Goal: Task Accomplishment & Management: Complete application form

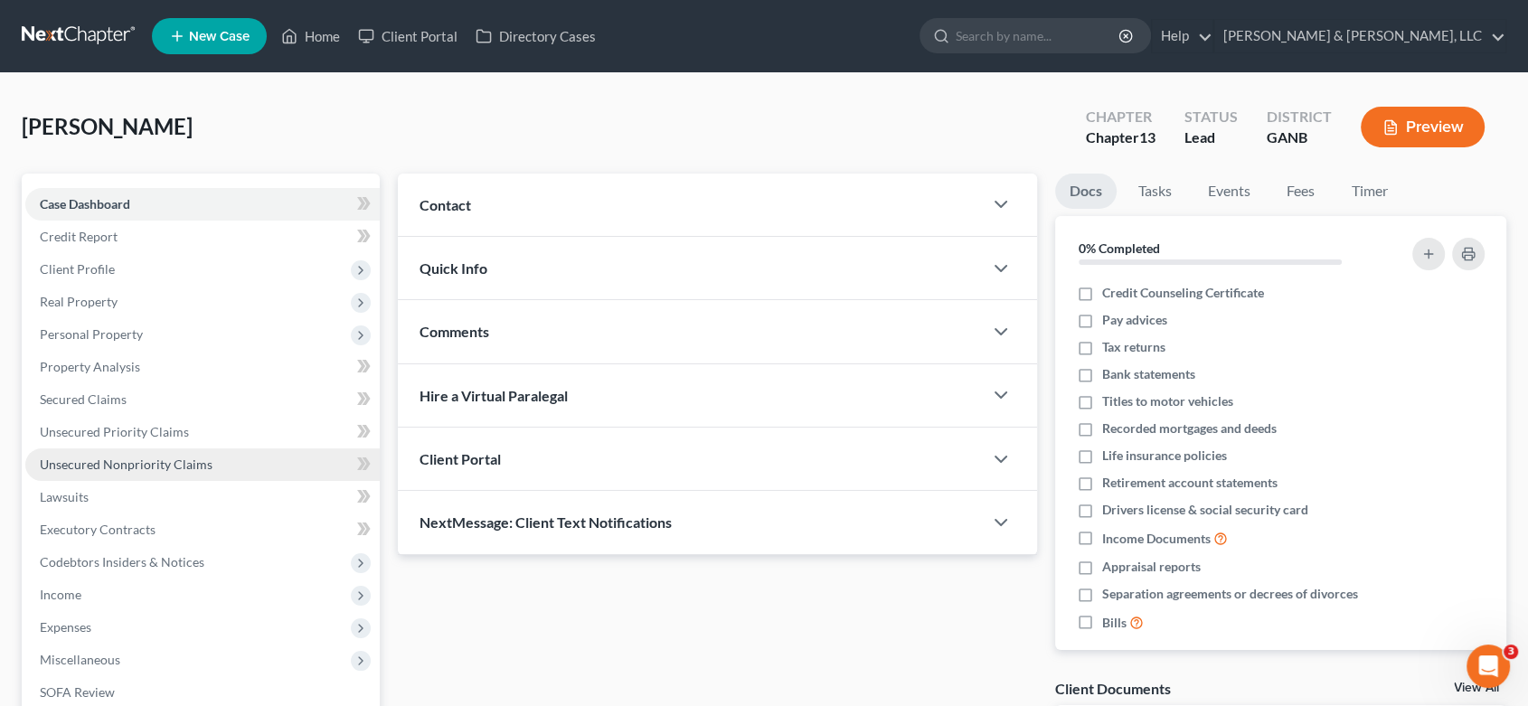
click at [148, 464] on span "Unsecured Nonpriority Claims" at bounding box center [126, 463] width 173 height 15
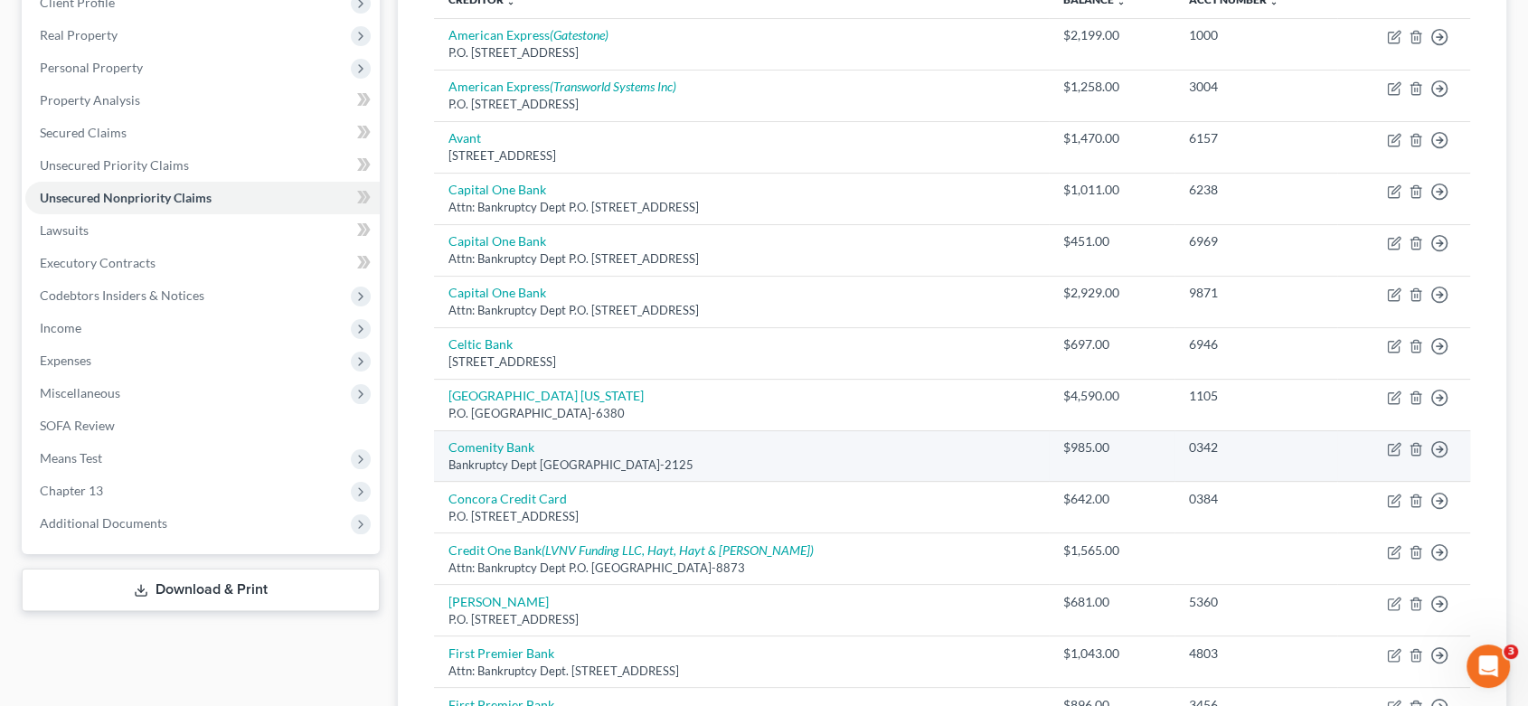
scroll to position [301, 0]
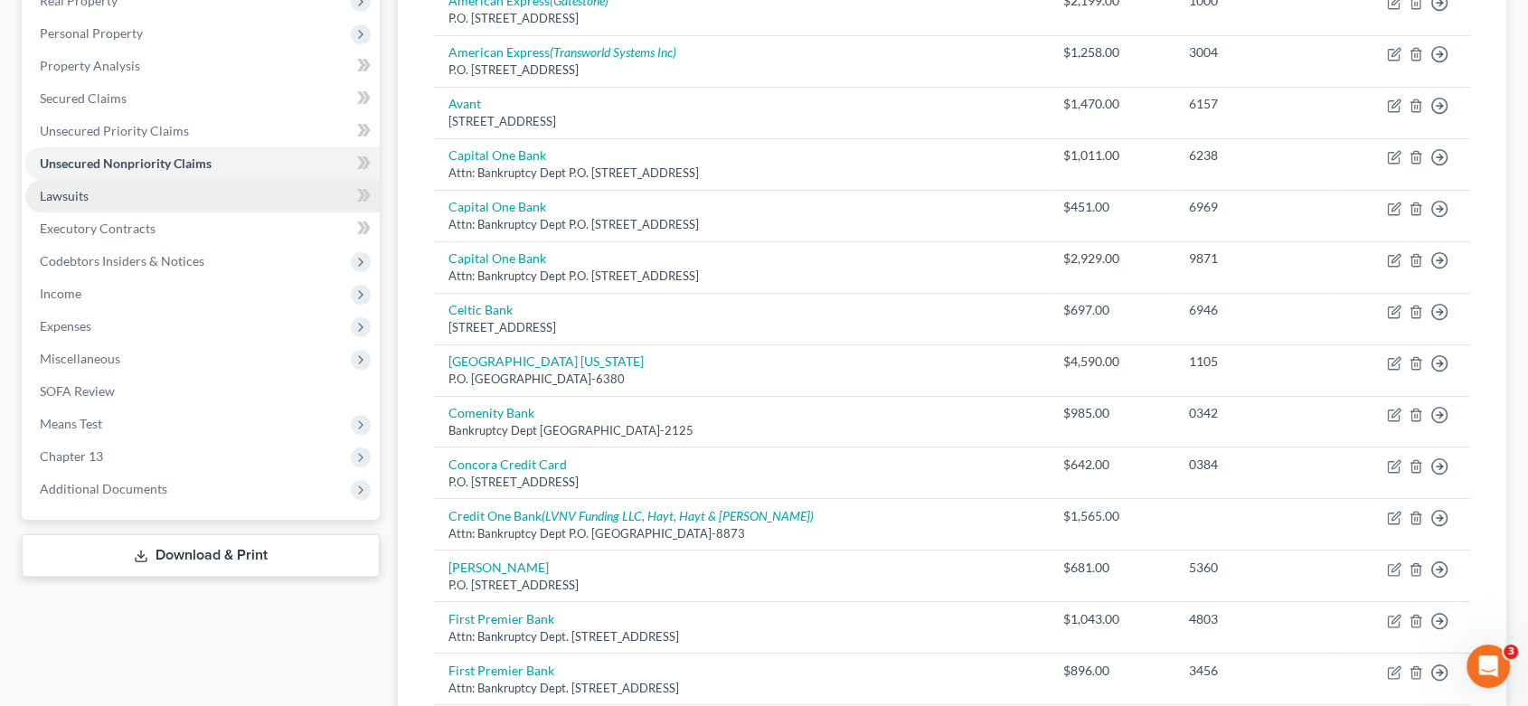
click at [72, 194] on span "Lawsuits" at bounding box center [64, 195] width 49 height 15
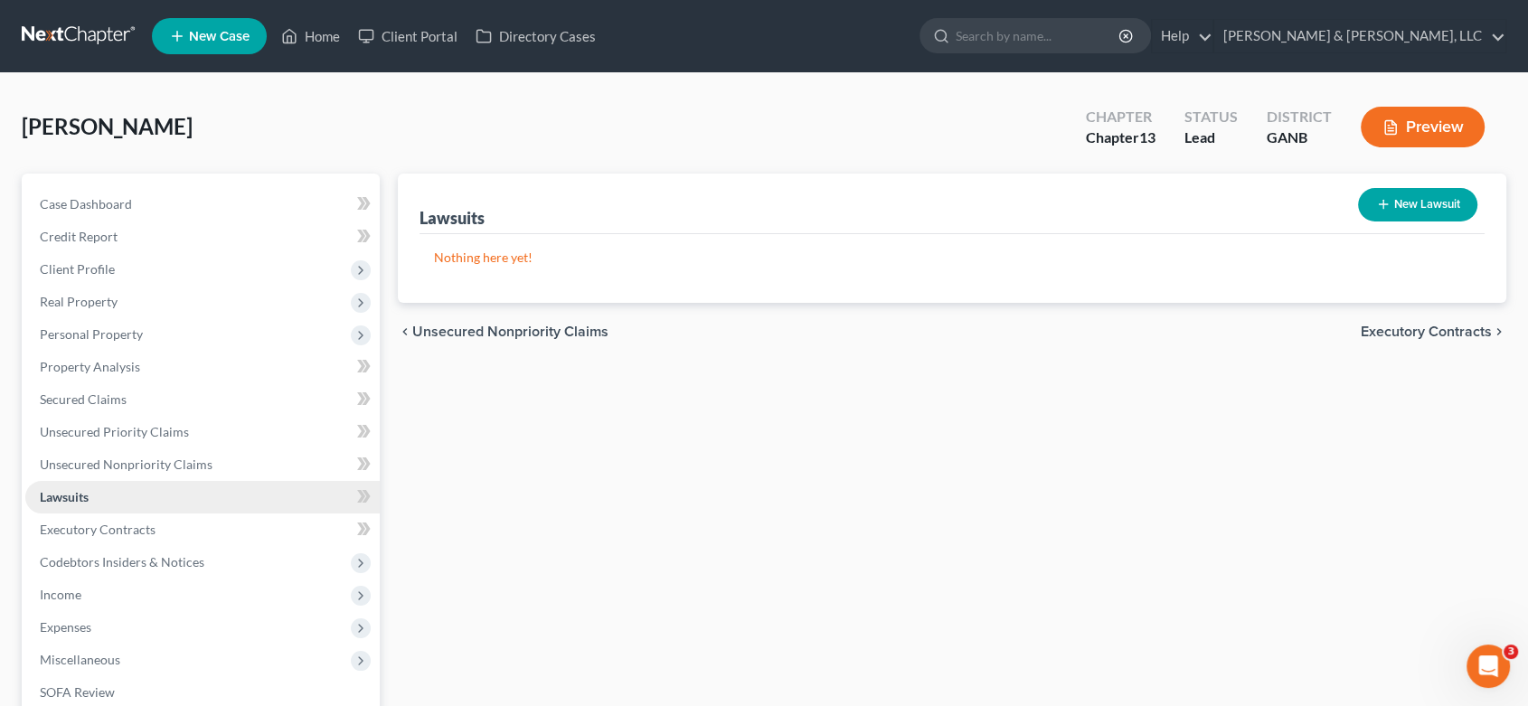
click at [97, 499] on link "Lawsuits" at bounding box center [202, 497] width 354 height 33
click at [1415, 201] on button "New Lawsuit" at bounding box center [1417, 204] width 119 height 33
select select "0"
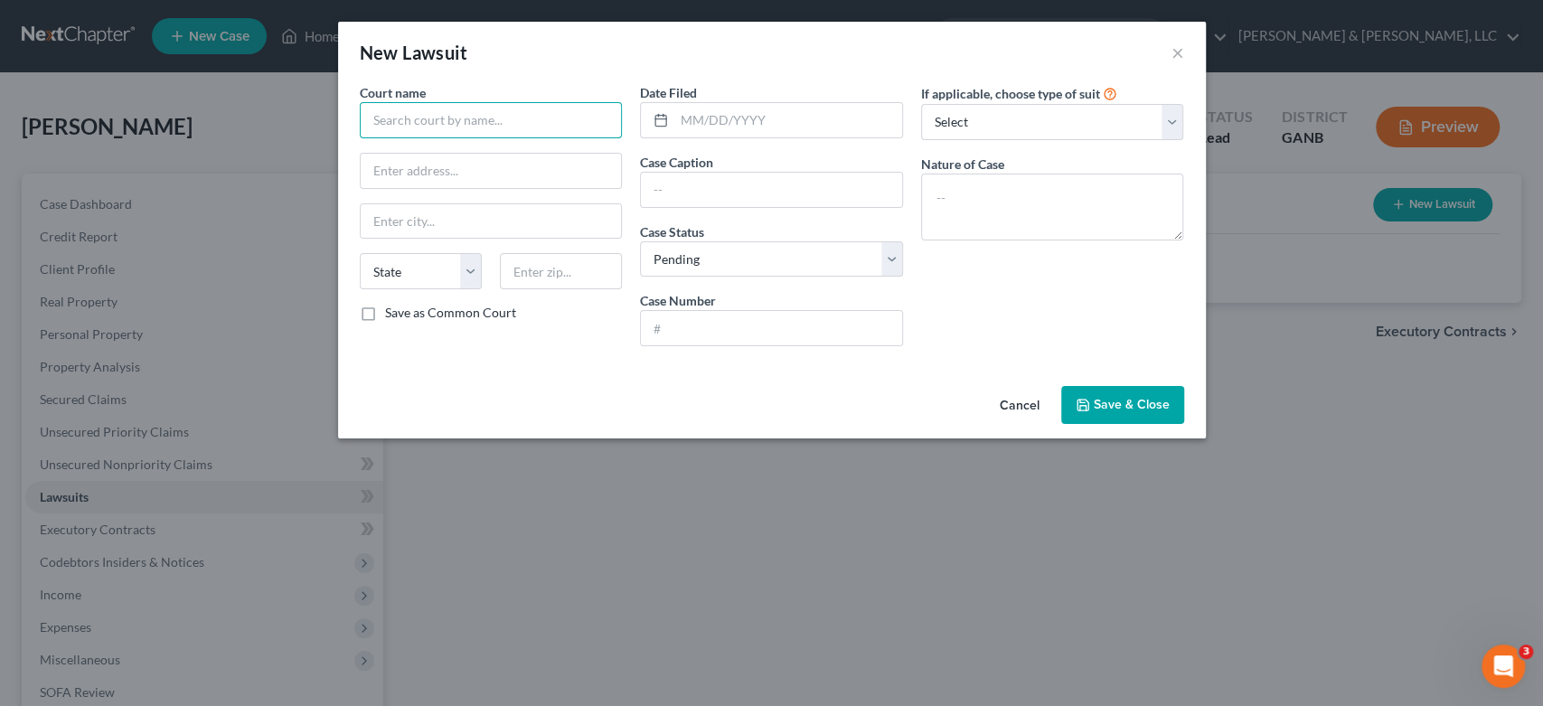
click at [401, 128] on input "text" at bounding box center [491, 120] width 263 height 36
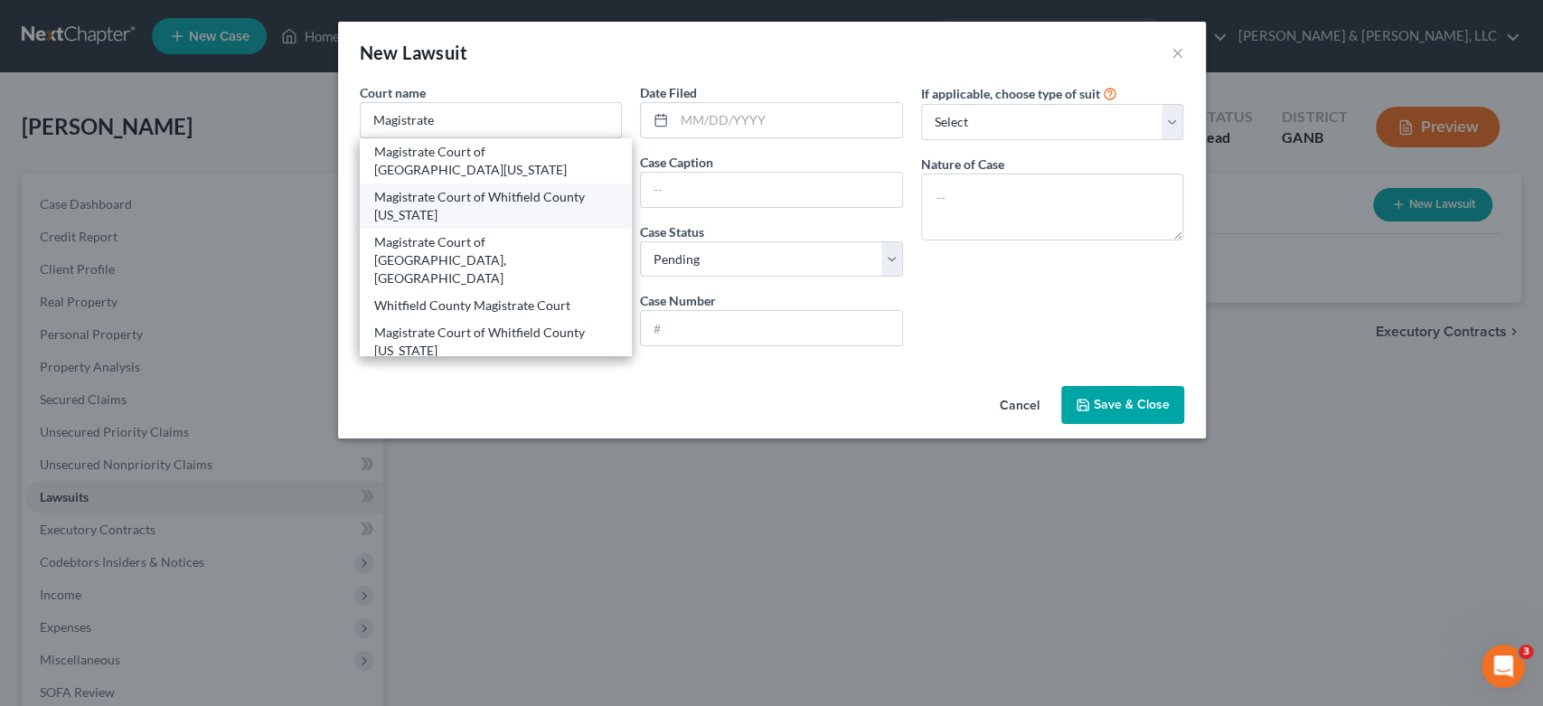
click at [498, 221] on div "Magistrate Court of Whitfield County [US_STATE]" at bounding box center [495, 206] width 243 height 36
type input "Magistrate Court of Whitfield County [US_STATE]"
type input "[STREET_ADDRESS][PERSON_NAME]"
type input "[PERSON_NAME]"
select select "10"
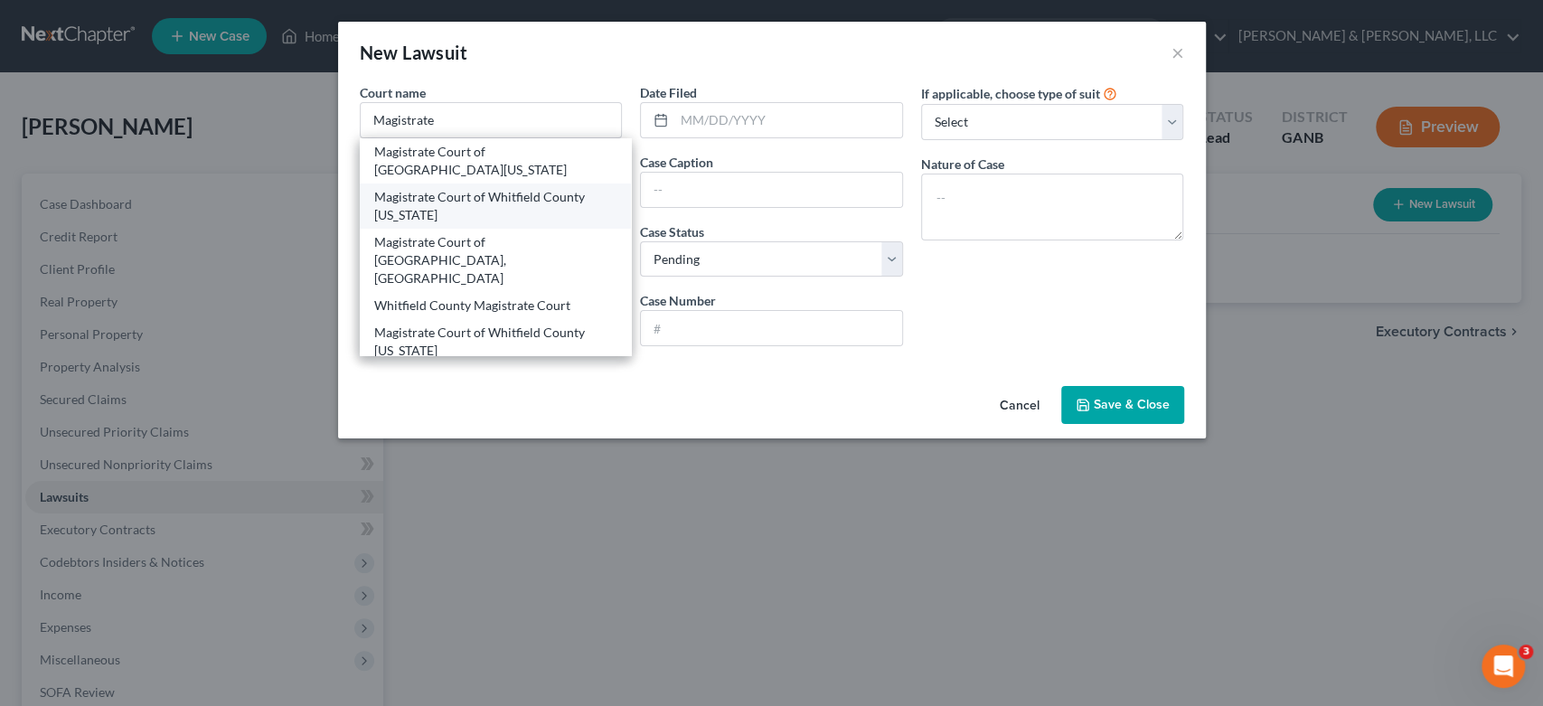
type input "30720"
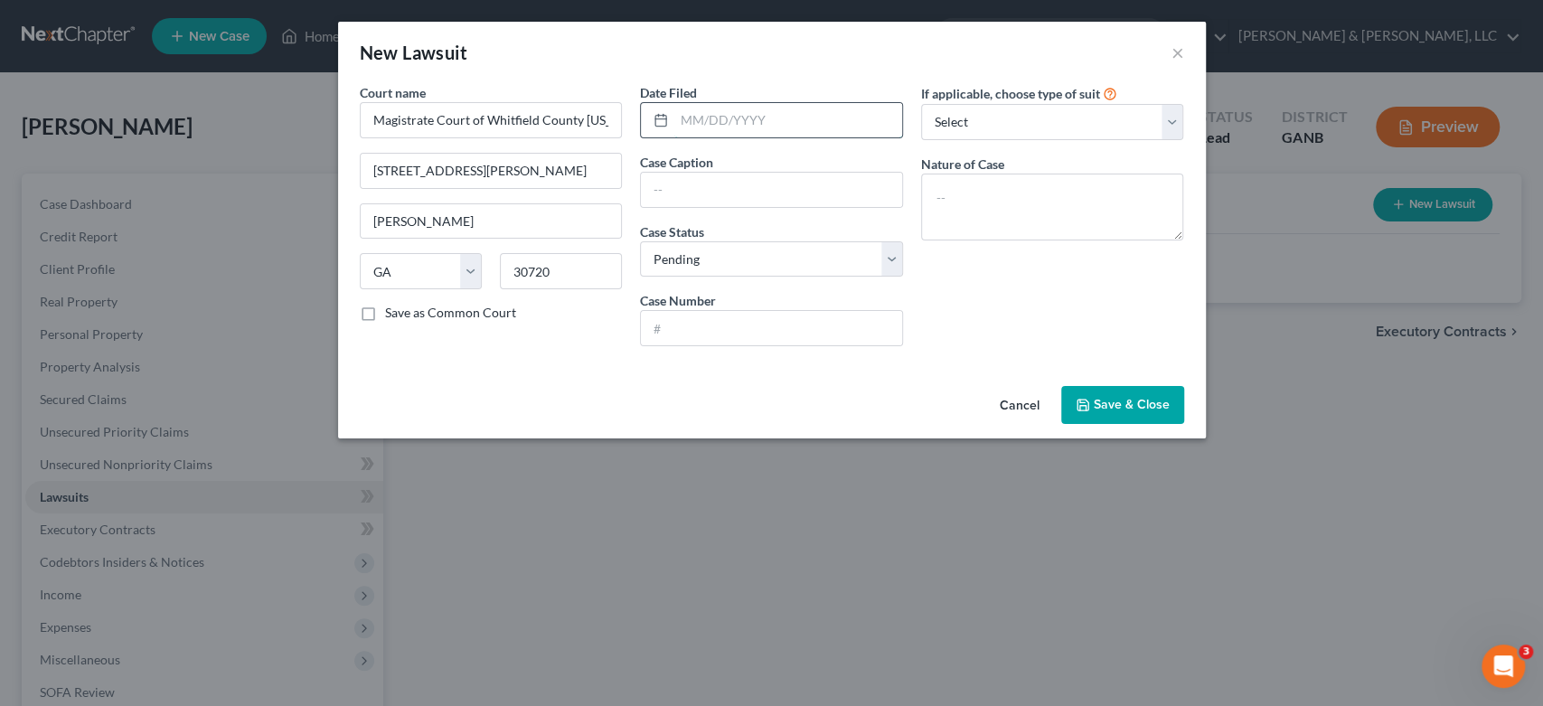
click at [723, 126] on input "text" at bounding box center [788, 120] width 228 height 34
type input "[DATE]"
click at [718, 186] on input "text" at bounding box center [771, 190] width 261 height 34
click at [893, 189] on input "LVNV Funding LLC assignee of Credit One Bank, N.A vs [PERSON_NAME]" at bounding box center [771, 190] width 261 height 34
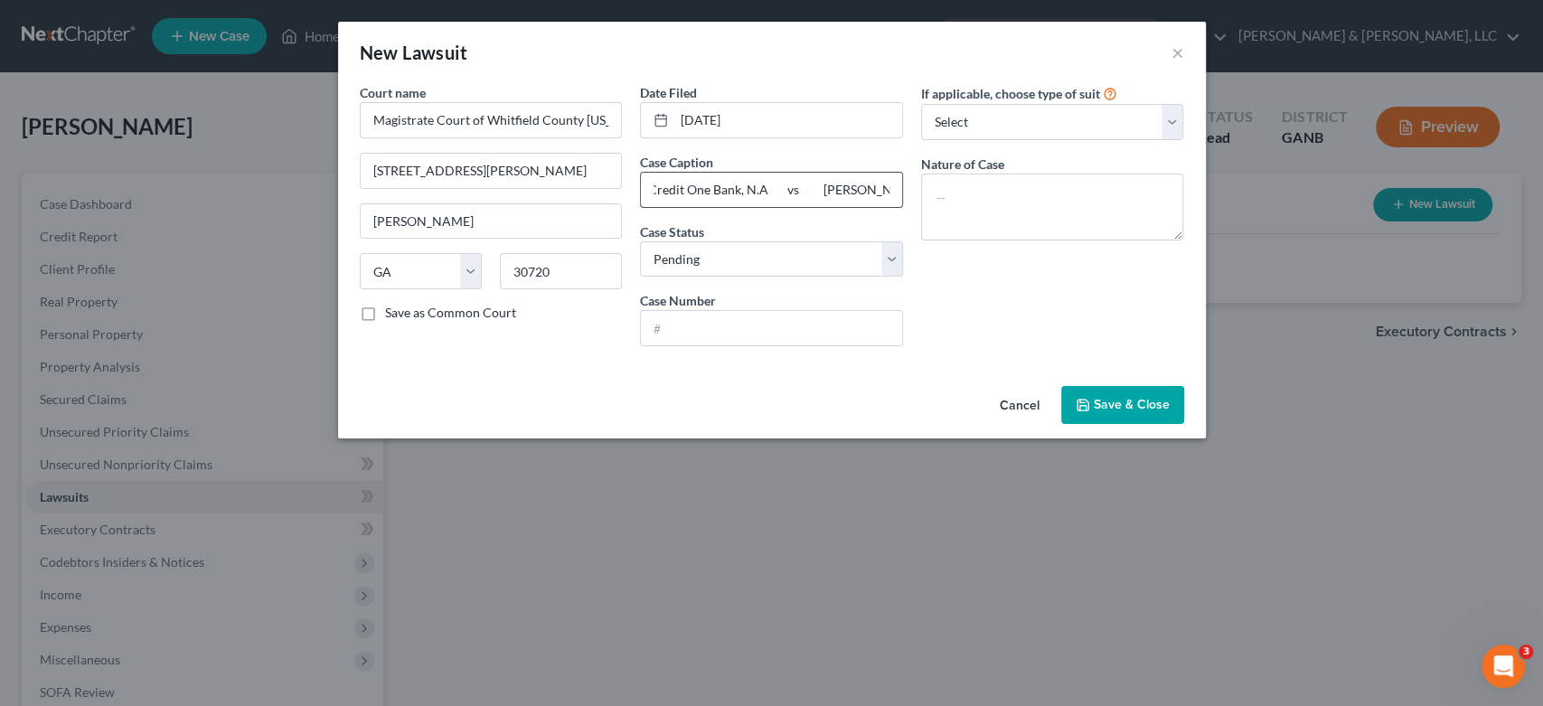
click at [824, 184] on input "LVNV Funding LLC assignee of Credit One Bank, N.A vs [PERSON_NAME]" at bounding box center [771, 190] width 261 height 34
type input "LVNV Funding LLC assignee of Credit One Bank, N.A vs [PERSON_NAME]"
click at [727, 252] on select "Select Pending On Appeal Concluded" at bounding box center [771, 259] width 263 height 36
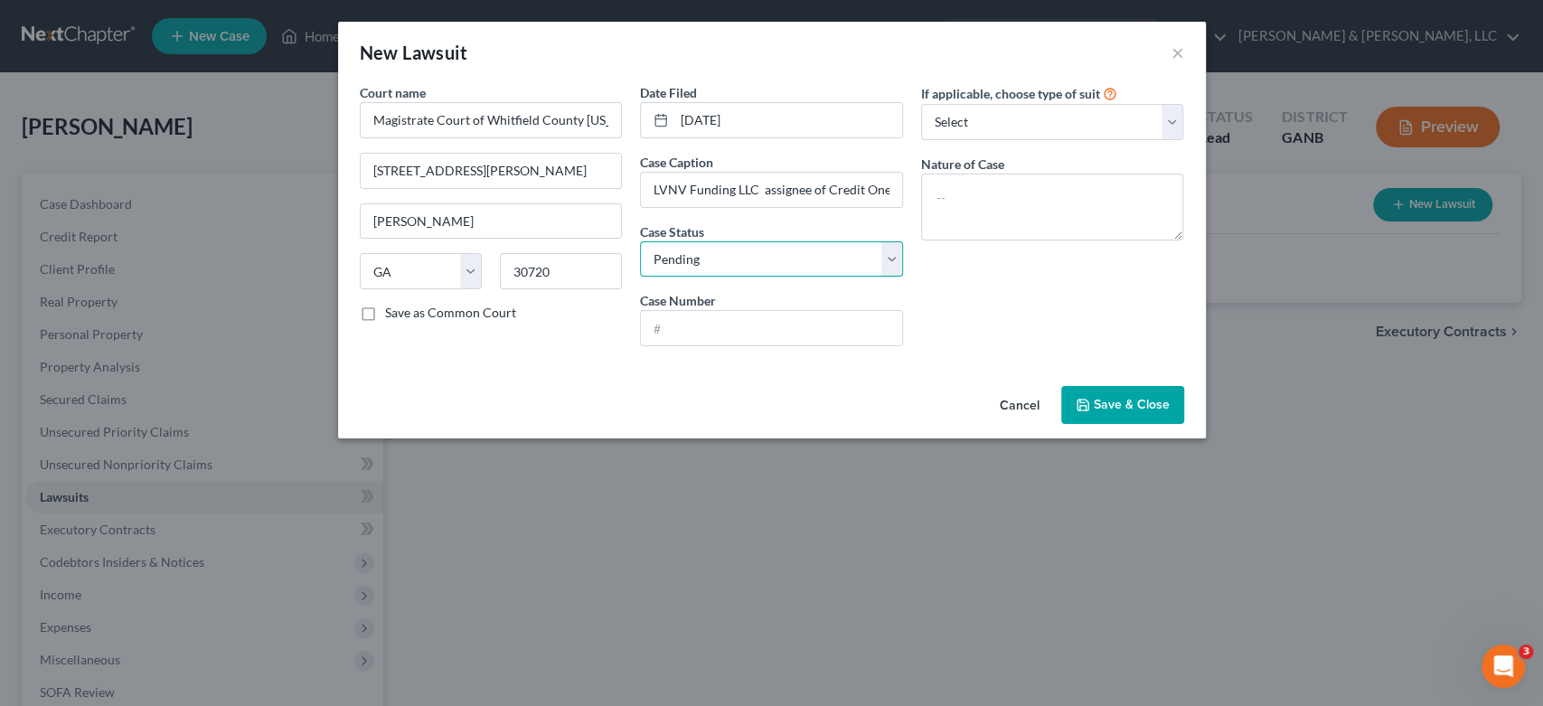
click at [640, 241] on select "Select Pending On Appeal Concluded" at bounding box center [771, 259] width 263 height 36
click at [697, 328] on input "text" at bounding box center [771, 328] width 261 height 34
type input "2025-274418CC"
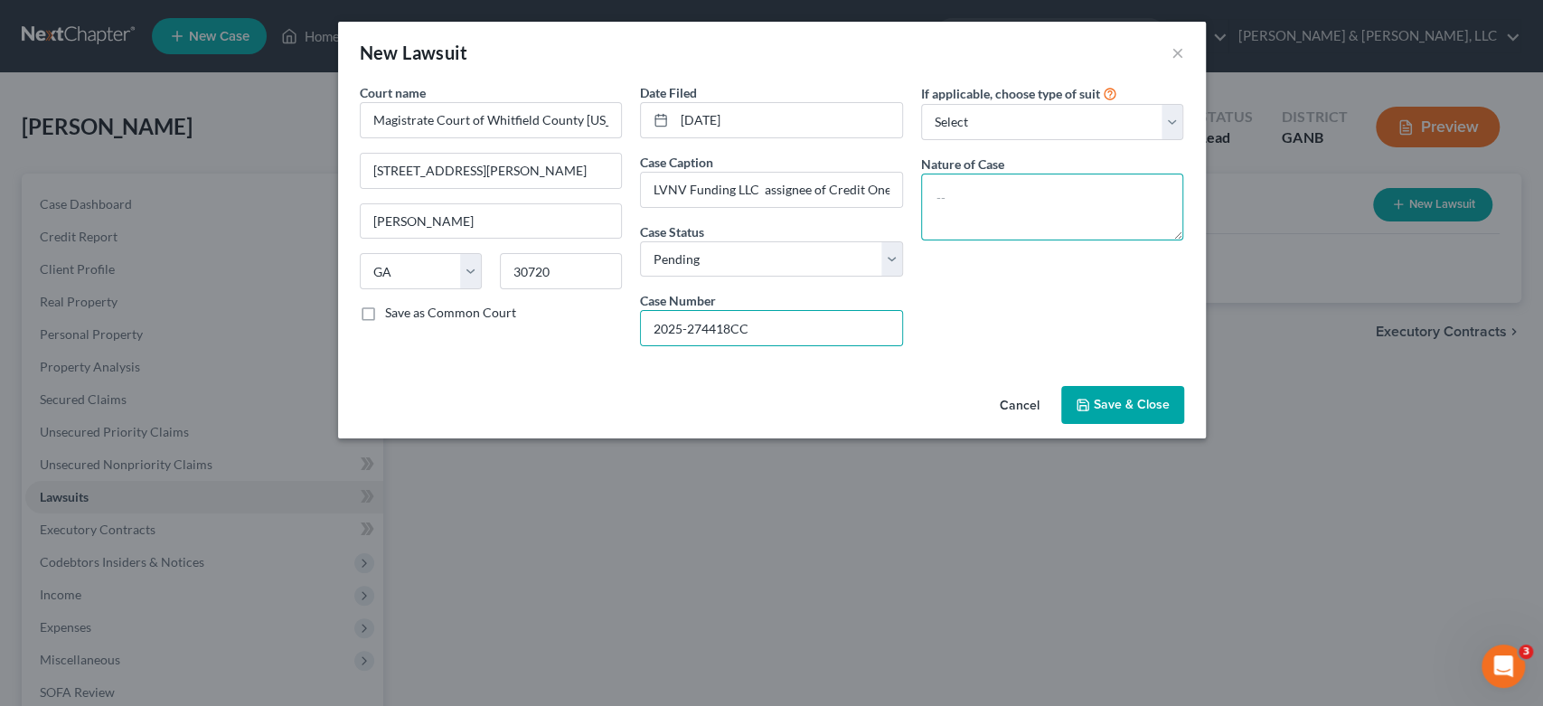
drag, startPoint x: 1017, startPoint y: 175, endPoint x: 1011, endPoint y: 183, distance: 10.3
click at [1011, 183] on textarea at bounding box center [1052, 207] width 263 height 67
type textarea "Collections"
drag, startPoint x: 1108, startPoint y: 409, endPoint x: 1106, endPoint y: 398, distance: 11.0
click at [1108, 398] on span "Save & Close" at bounding box center [1132, 404] width 76 height 15
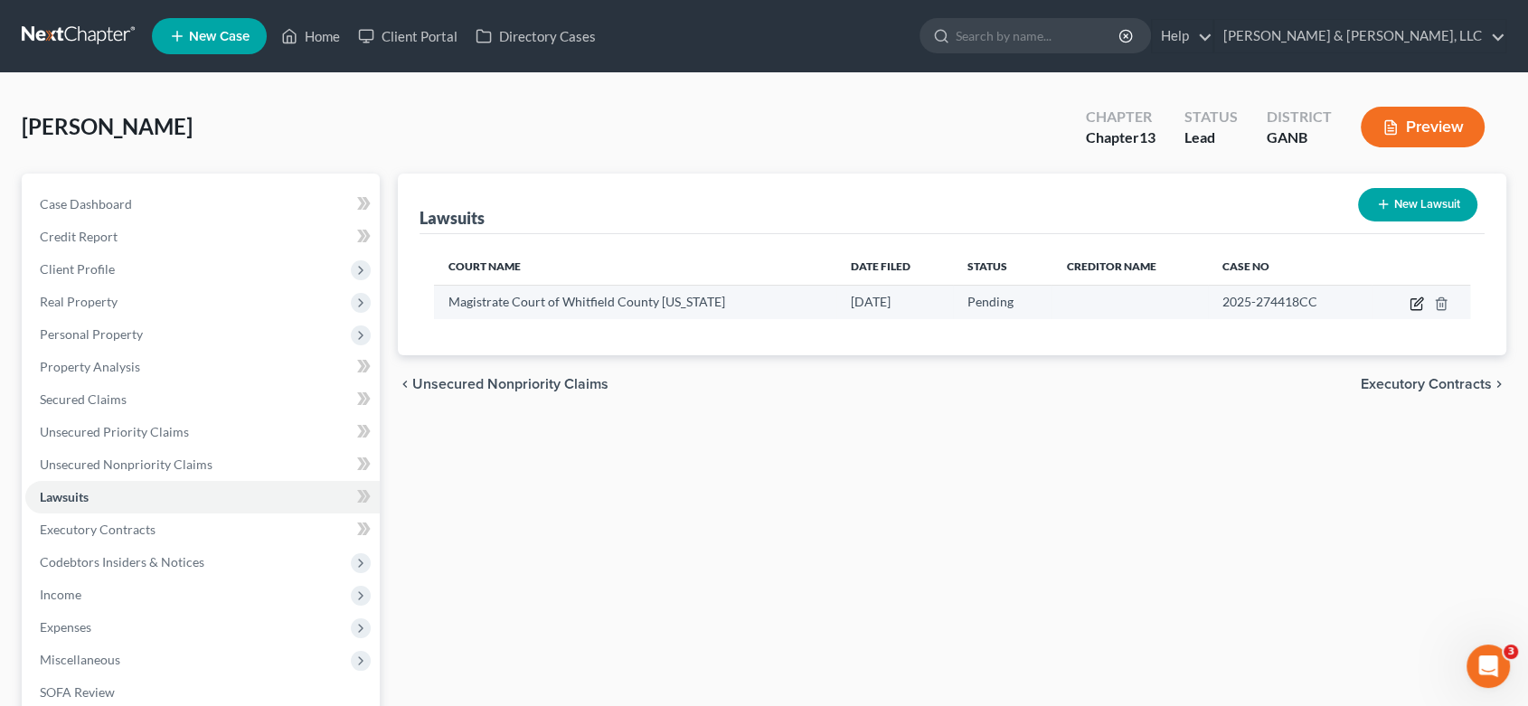
click at [1417, 299] on icon "button" at bounding box center [1418, 301] width 8 height 8
select select "10"
select select "0"
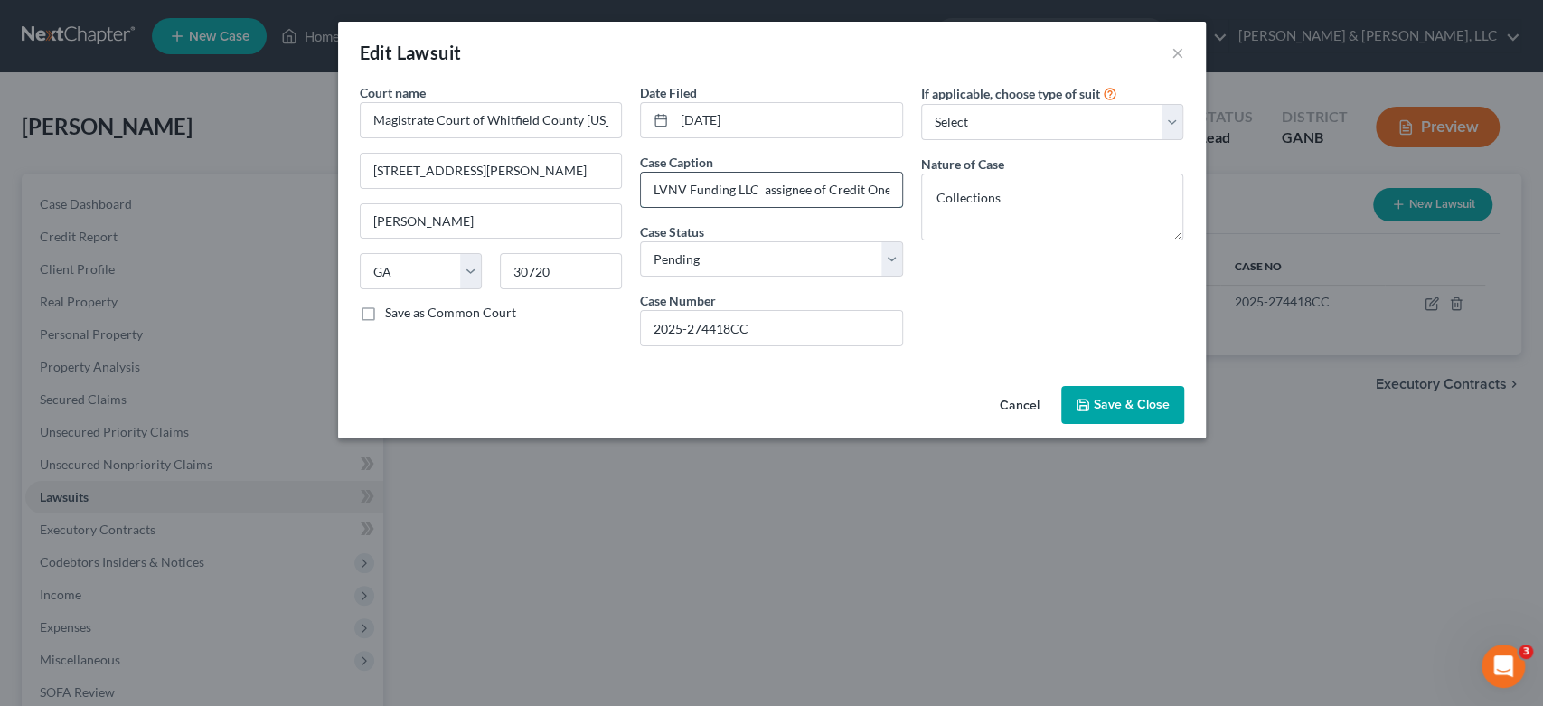
click at [889, 191] on input "LVNV Funding LLC assignee of Credit One Bank, N.A vs [PERSON_NAME]" at bounding box center [771, 190] width 261 height 34
click at [1112, 404] on span "Save & Close" at bounding box center [1132, 404] width 76 height 15
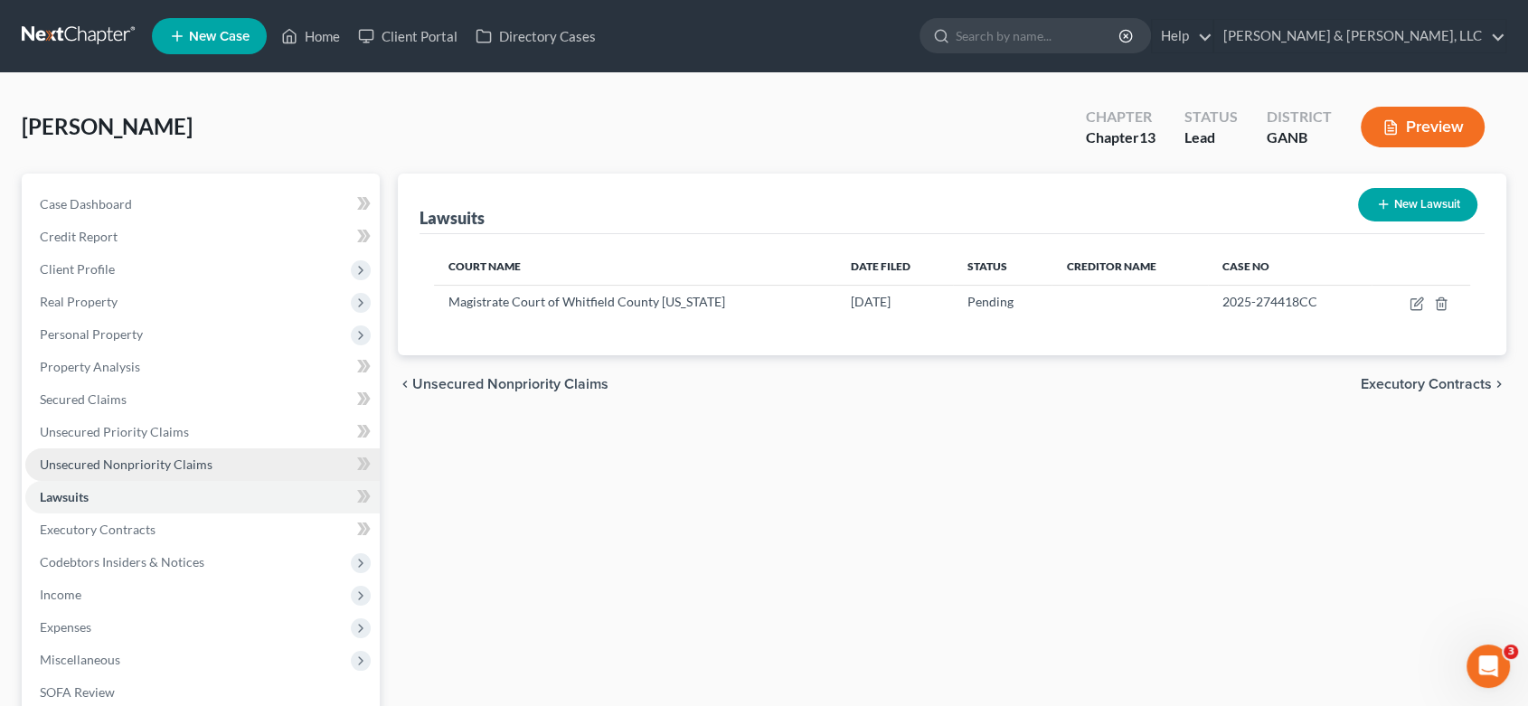
click at [188, 461] on span "Unsecured Nonpriority Claims" at bounding box center [126, 463] width 173 height 15
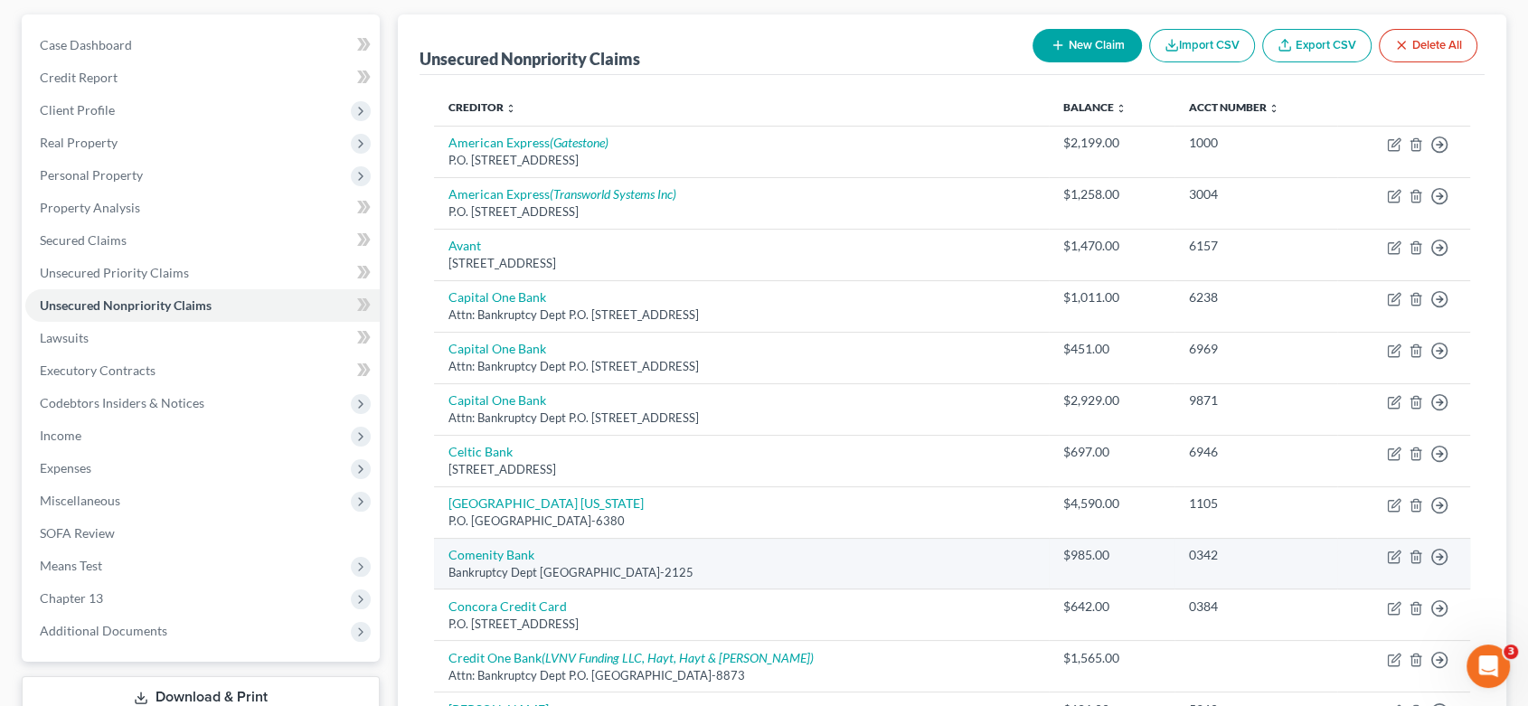
scroll to position [201, 0]
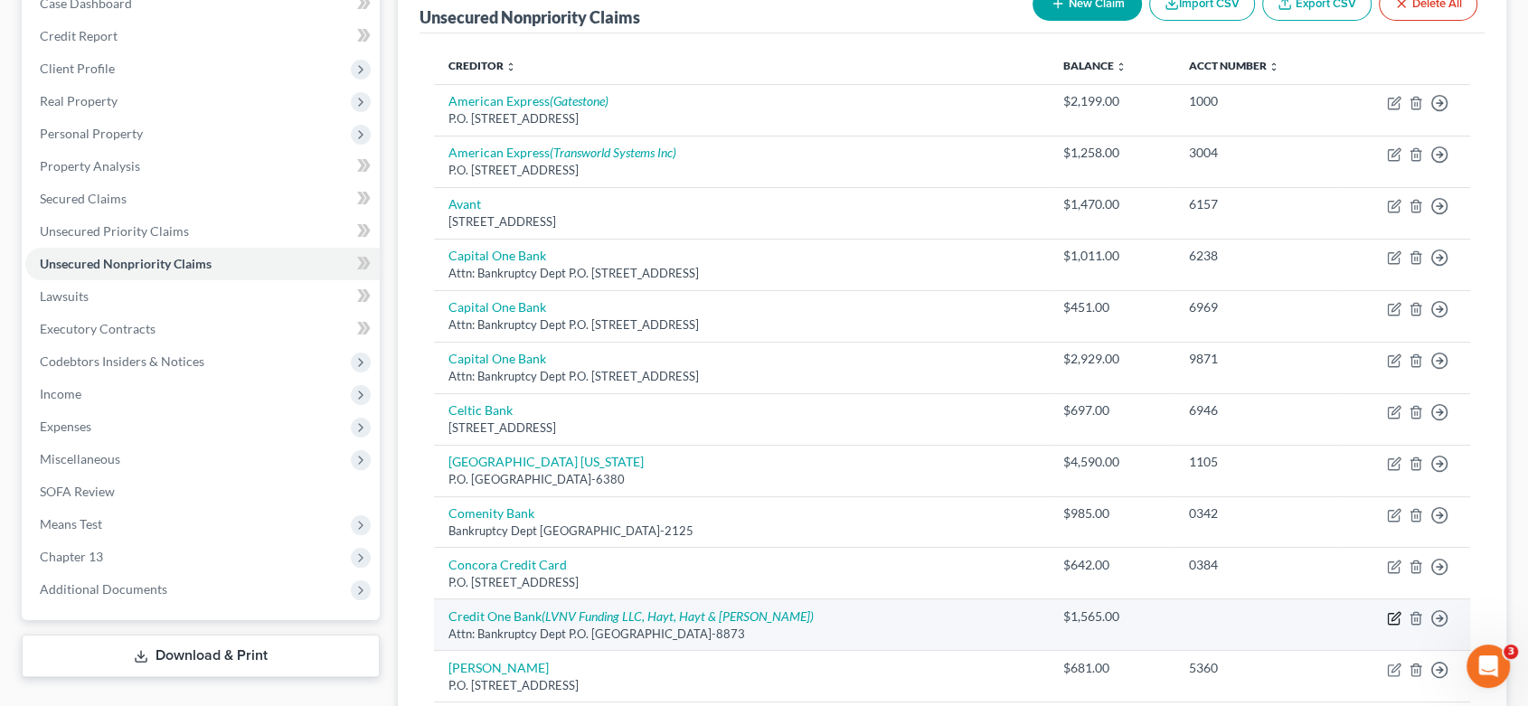
click at [1397, 616] on icon "button" at bounding box center [1393, 618] width 11 height 11
select select "31"
select select "2"
select select "0"
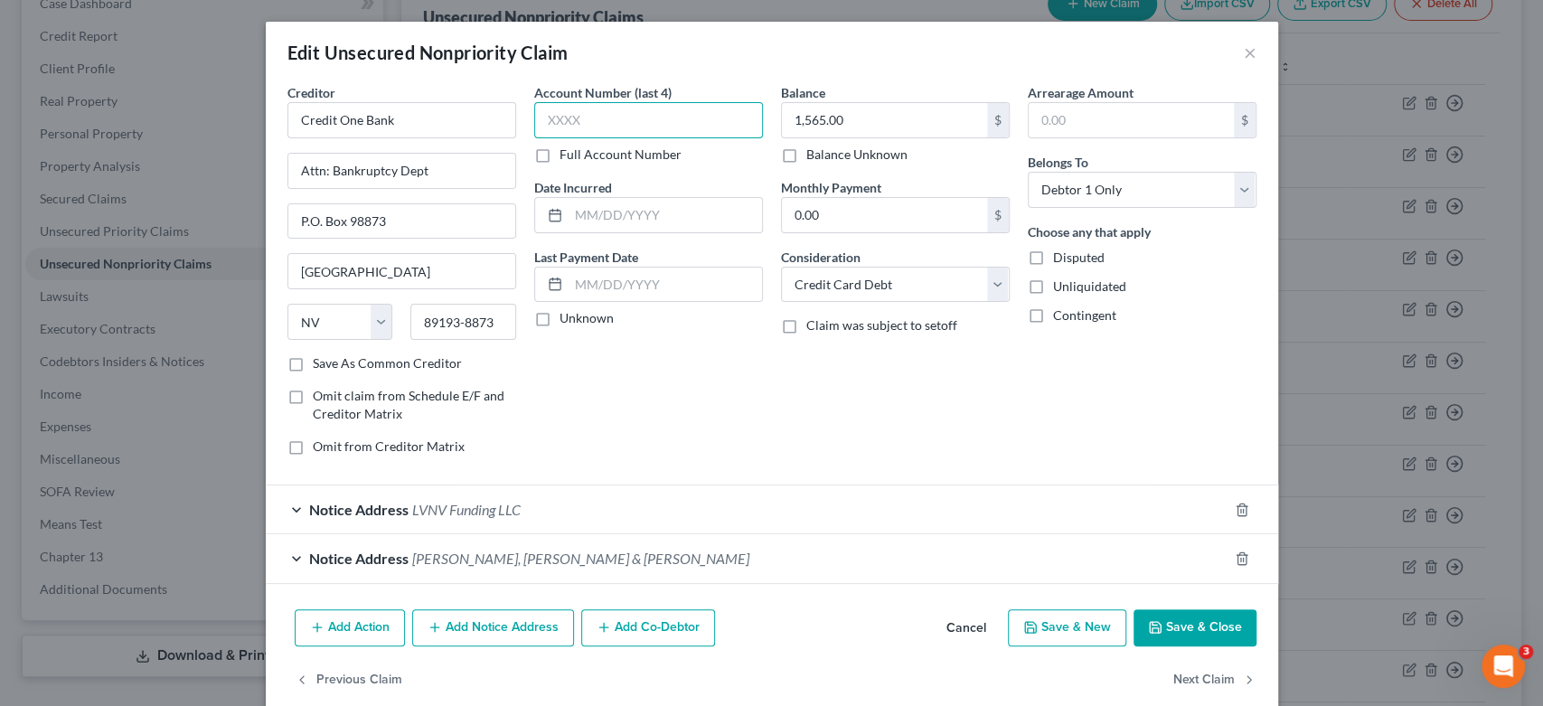
drag, startPoint x: 605, startPoint y: 125, endPoint x: 613, endPoint y: 117, distance: 11.5
click at [605, 124] on input "text" at bounding box center [648, 120] width 229 height 36
type input "1384"
click at [1167, 619] on button "Save & Close" at bounding box center [1195, 628] width 123 height 38
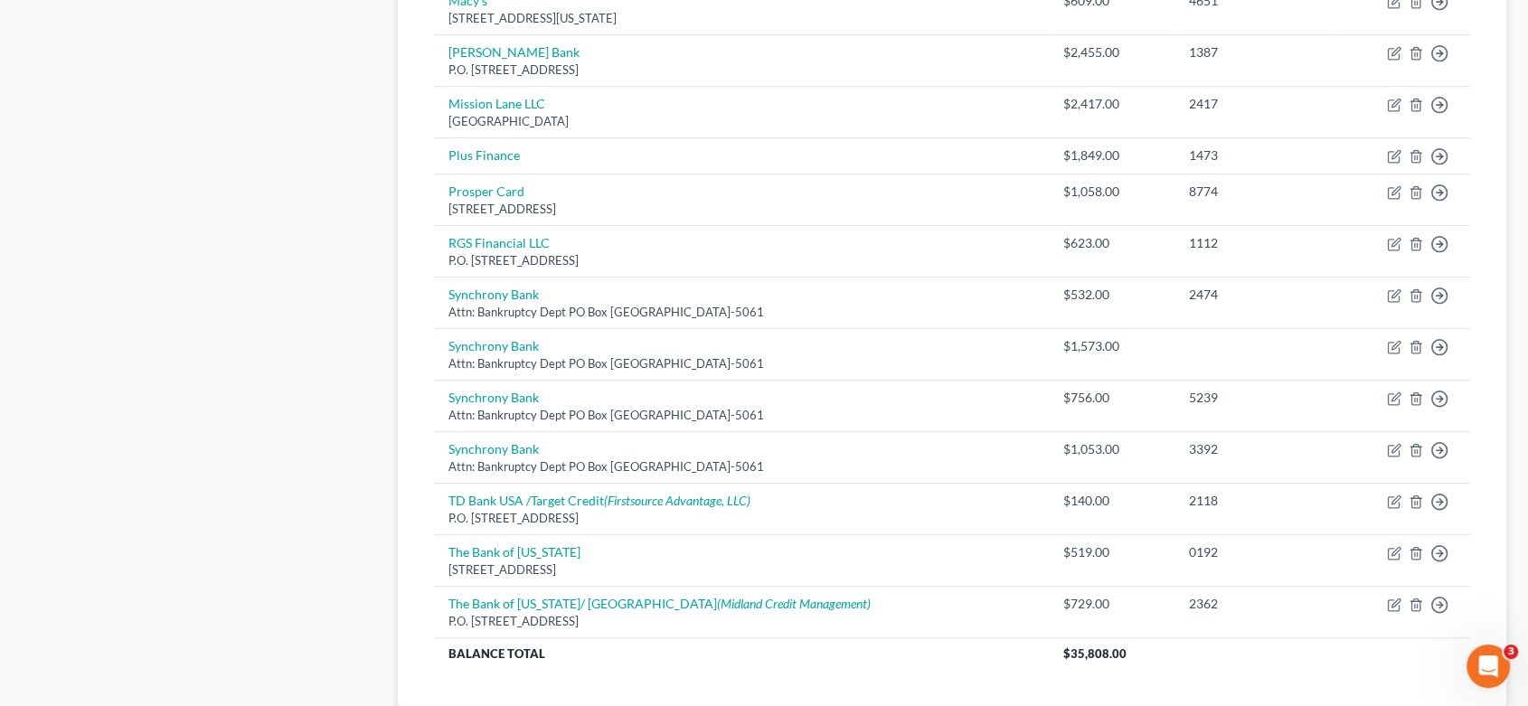
scroll to position [1105, 0]
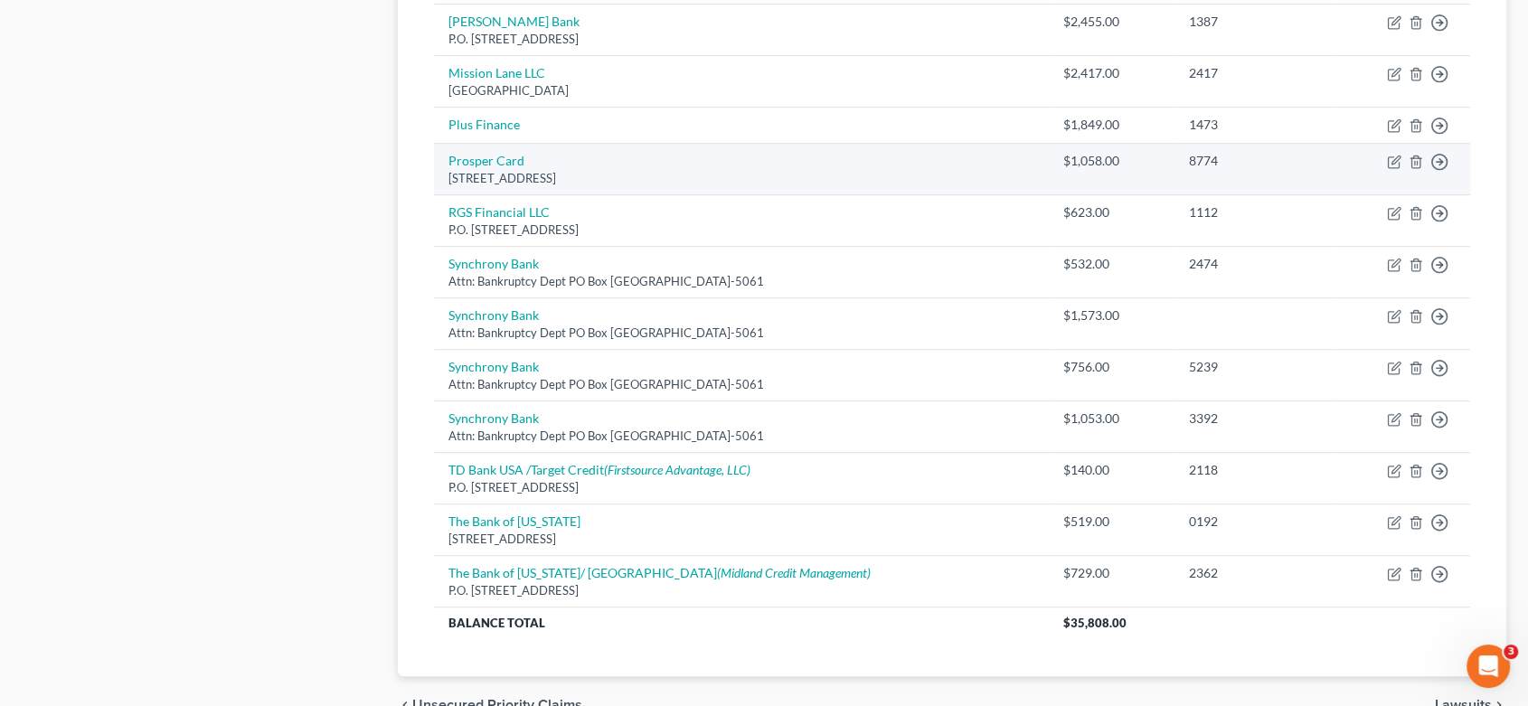
click at [839, 160] on td "Prosper Card [STREET_ADDRESS]" at bounding box center [741, 170] width 615 height 52
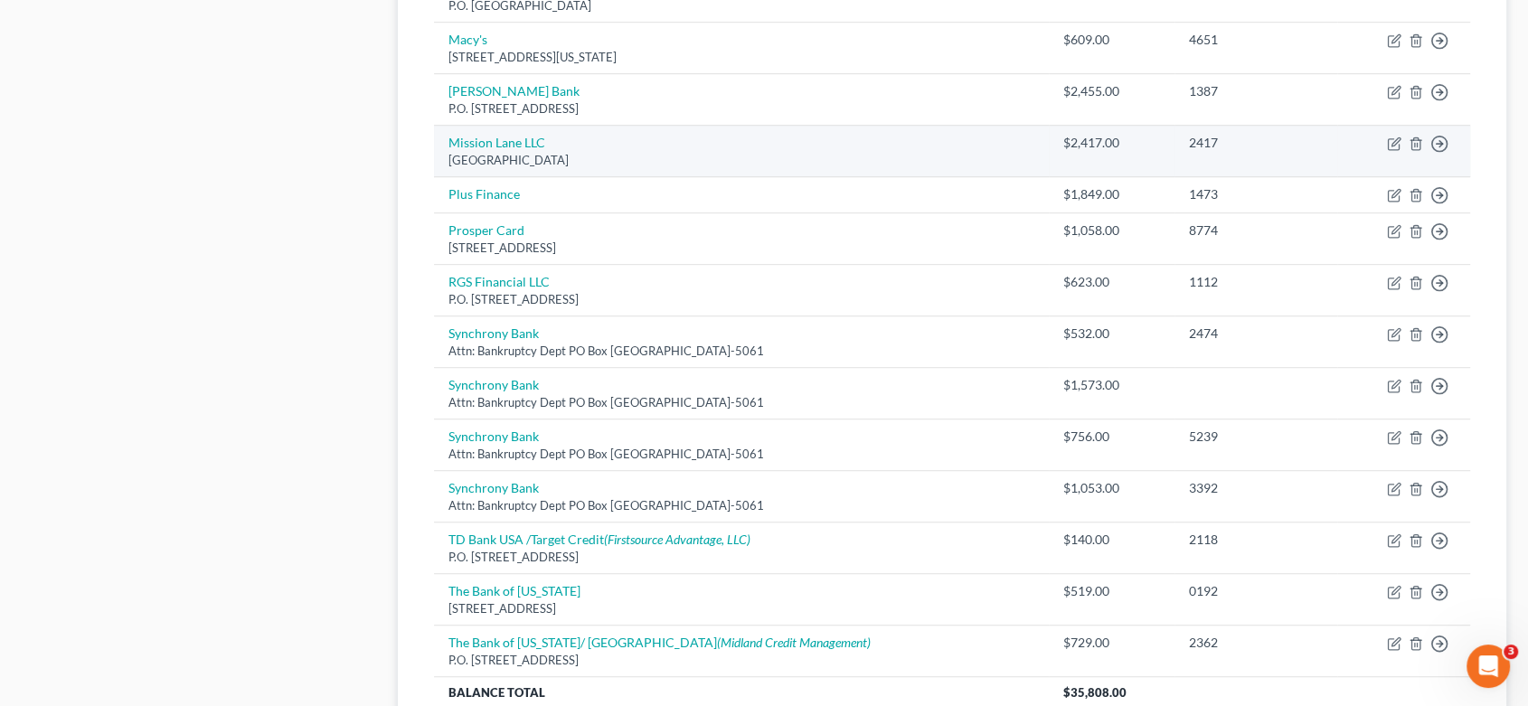
scroll to position [1004, 0]
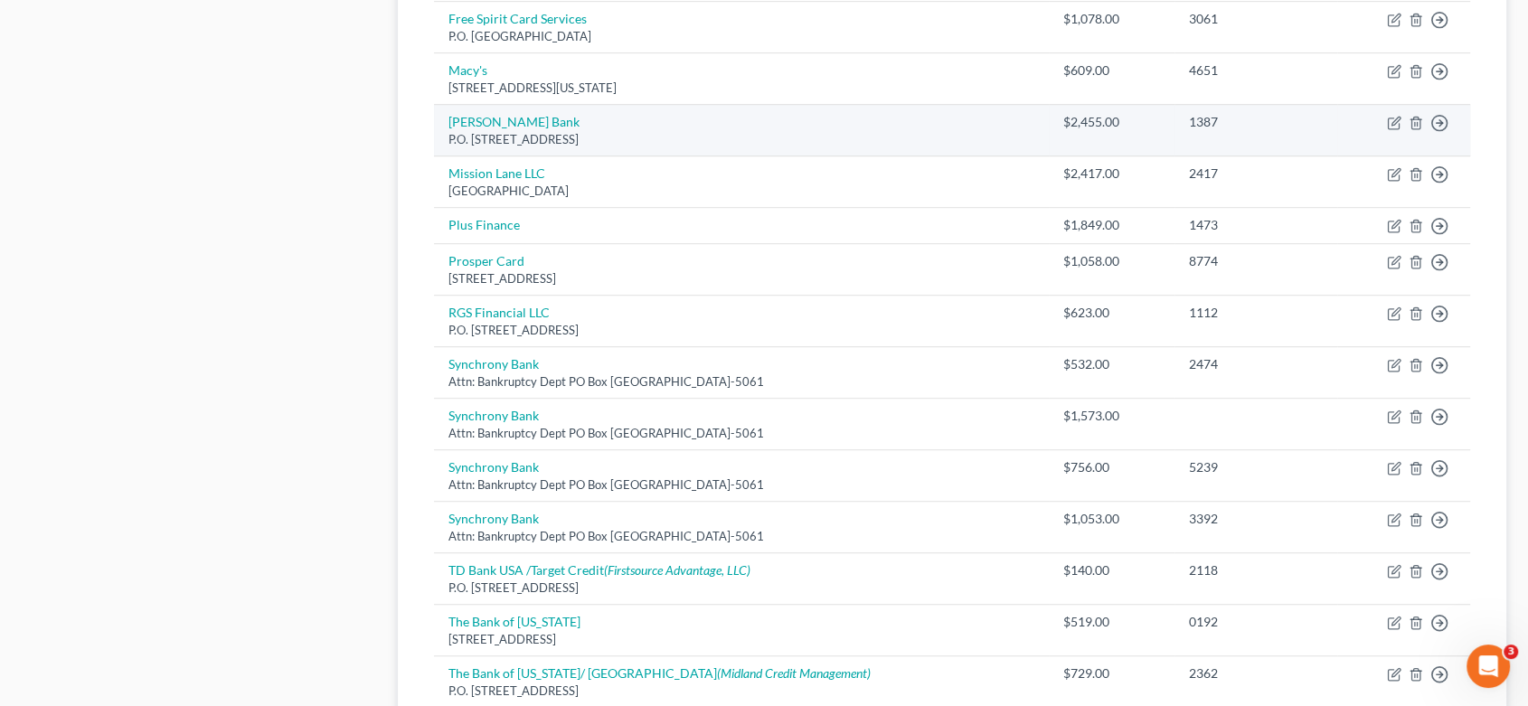
click at [1080, 132] on td "$2,455.00" at bounding box center [1112, 131] width 126 height 52
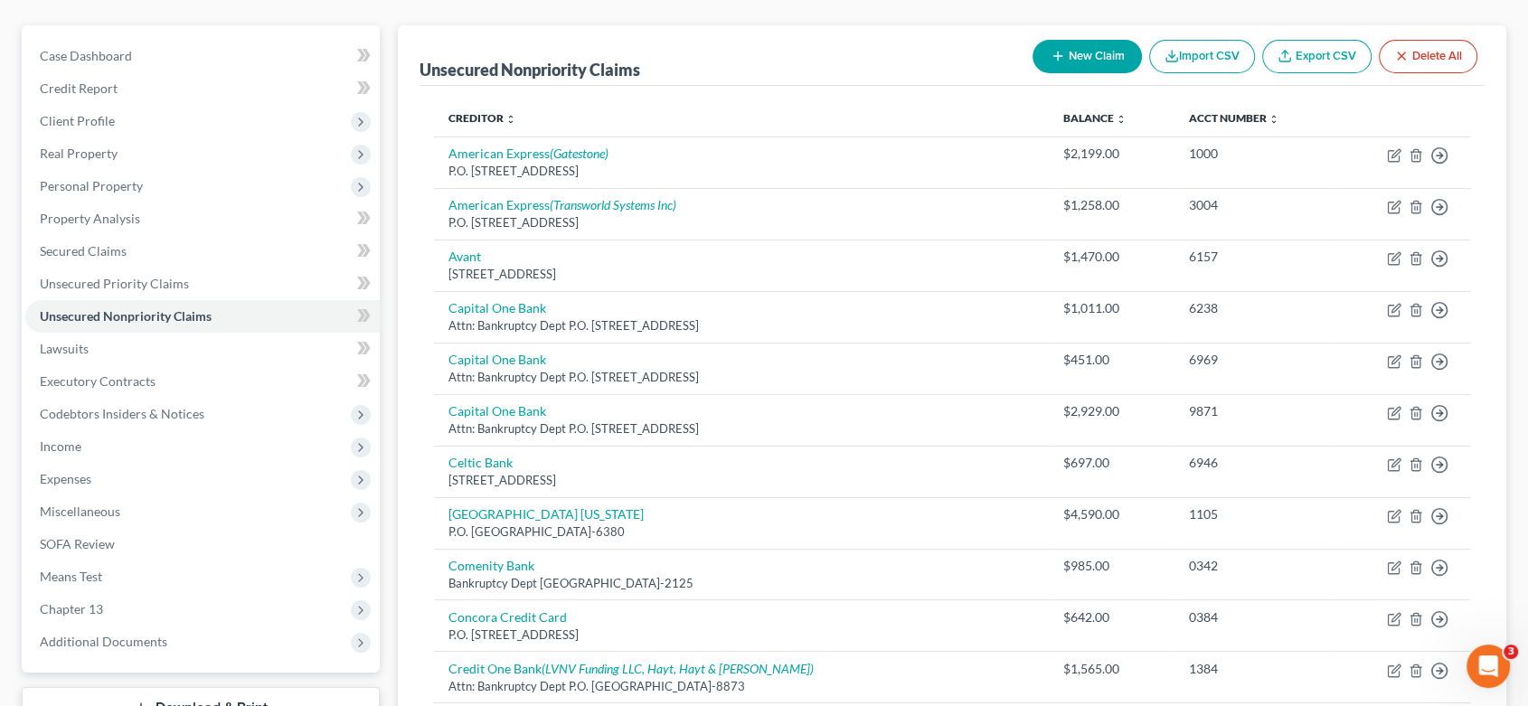
scroll to position [100, 0]
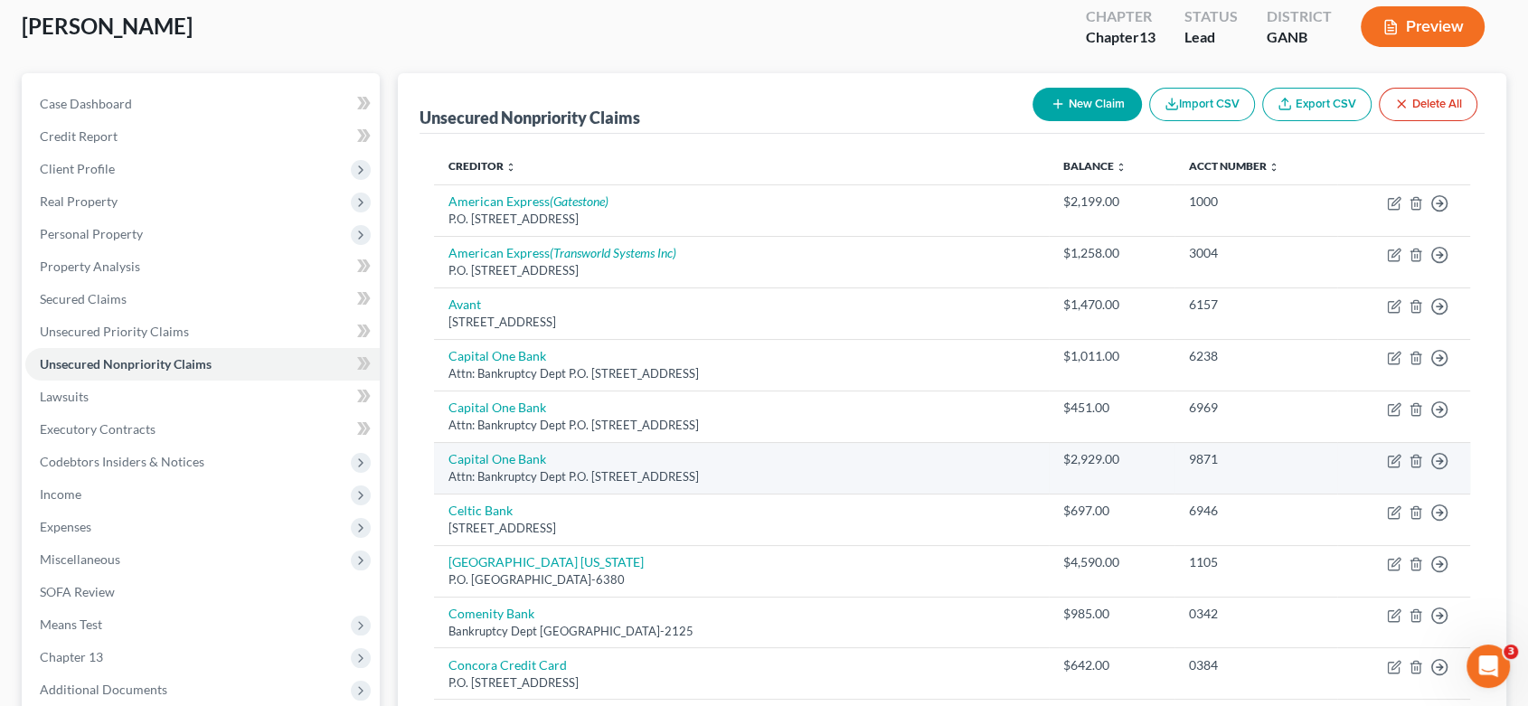
click at [1085, 468] on td "$2,929.00" at bounding box center [1112, 468] width 126 height 52
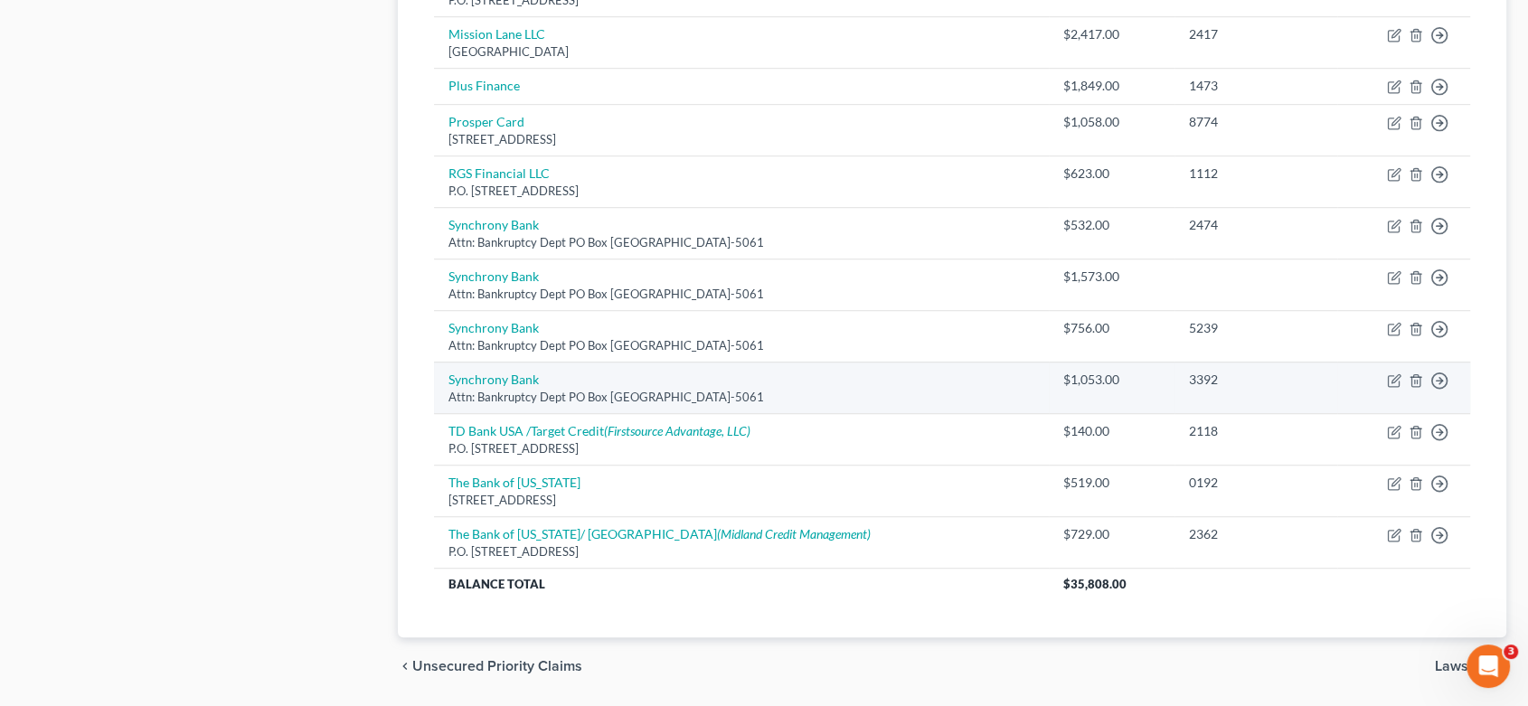
scroll to position [1096, 0]
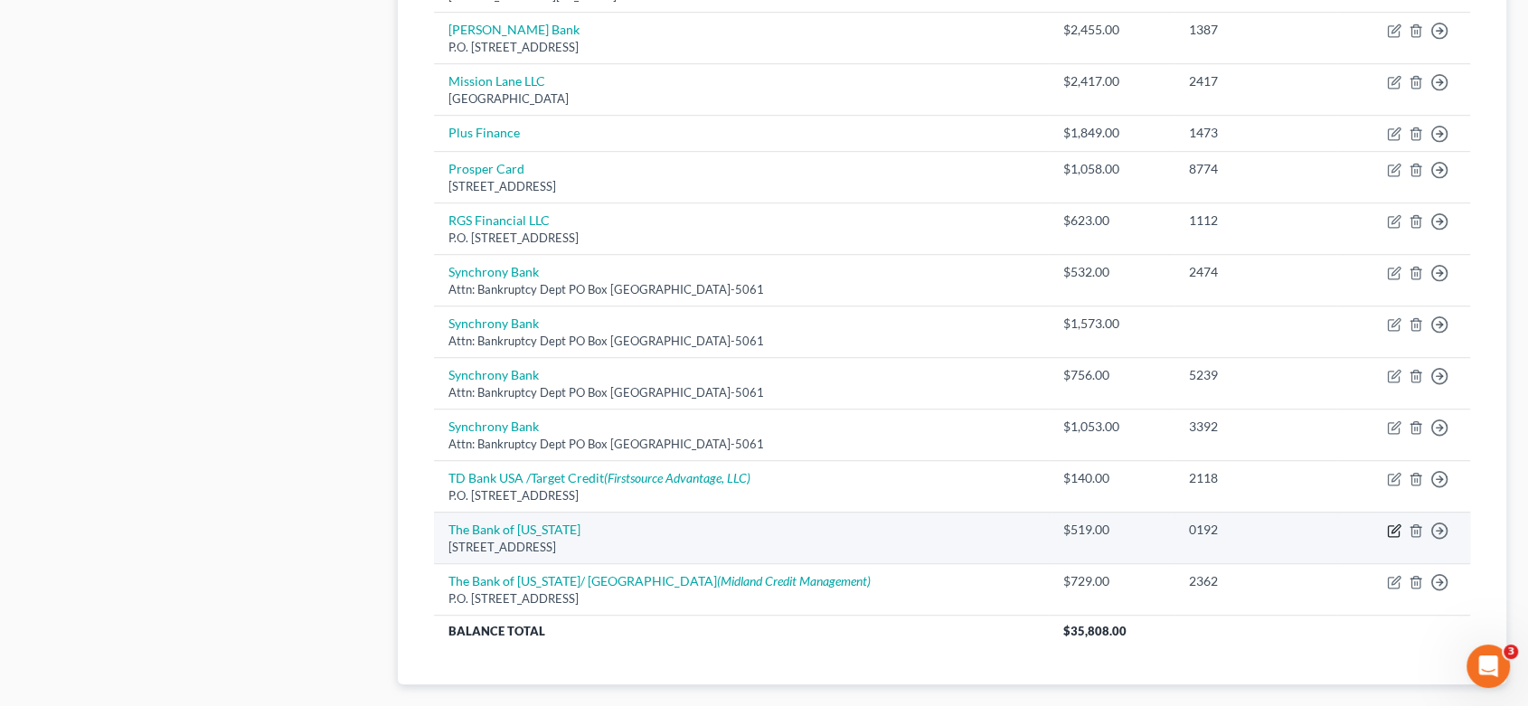
click at [1394, 523] on icon "button" at bounding box center [1394, 530] width 14 height 14
select select "26"
select select "2"
select select "0"
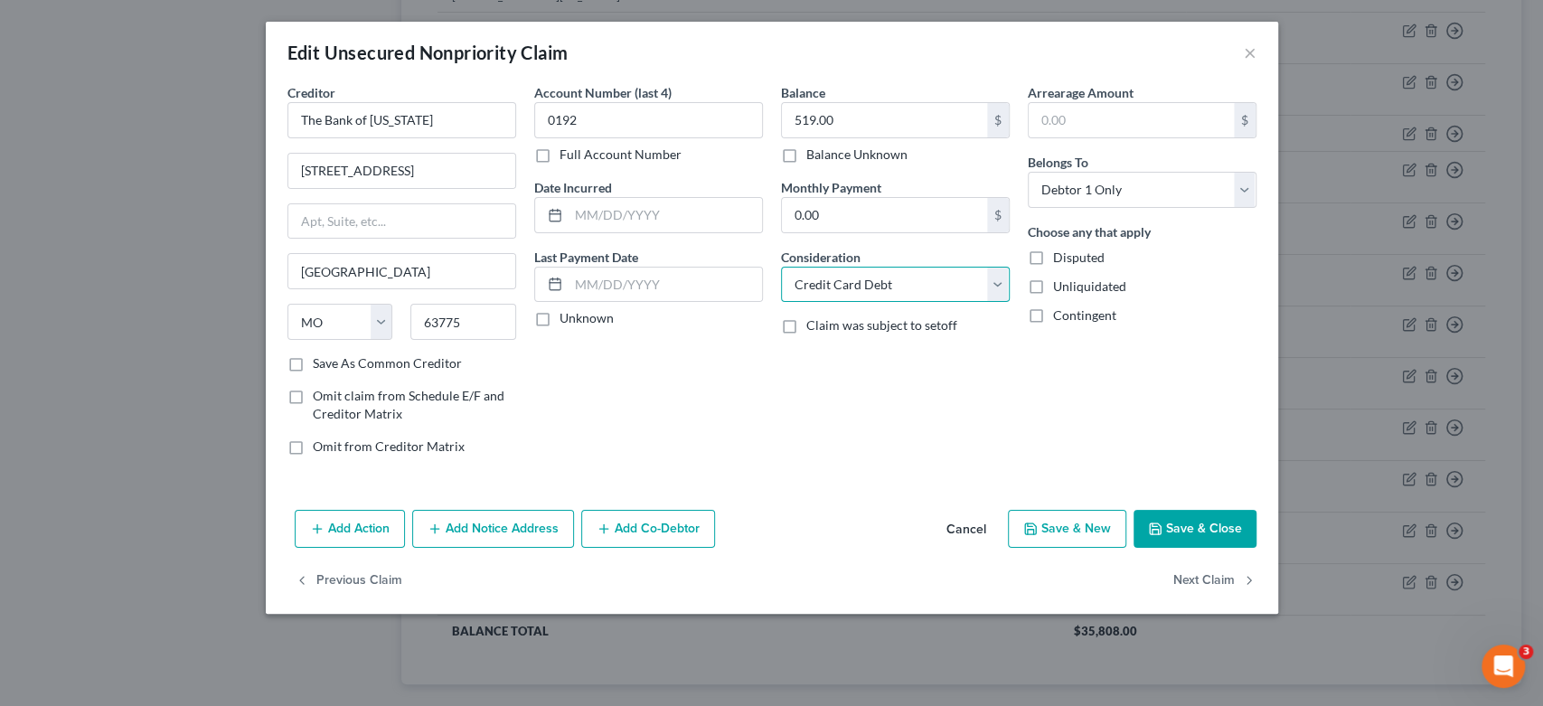
click at [922, 288] on select "Select Cable / Satellite Services Collection Agency Credit Card Debt Debt Couns…" at bounding box center [895, 285] width 229 height 36
select select "14"
click at [781, 267] on select "Select Cable / Satellite Services Collection Agency Credit Card Debt Debt Couns…" at bounding box center [895, 285] width 229 height 36
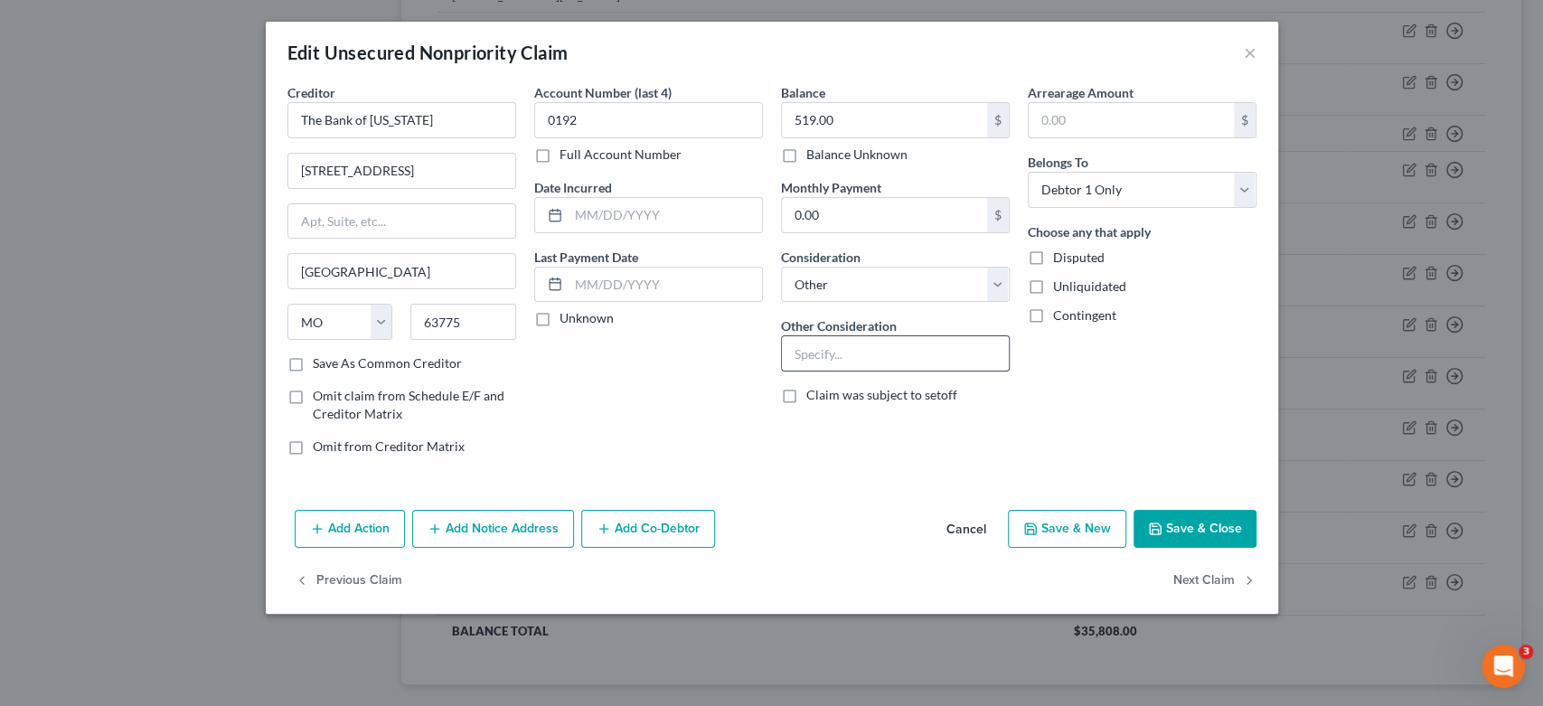
click at [868, 357] on input "text" at bounding box center [895, 353] width 227 height 34
type input "Home Depot Credit Card"
click at [1082, 519] on button "Save & New" at bounding box center [1067, 529] width 118 height 38
select select "0"
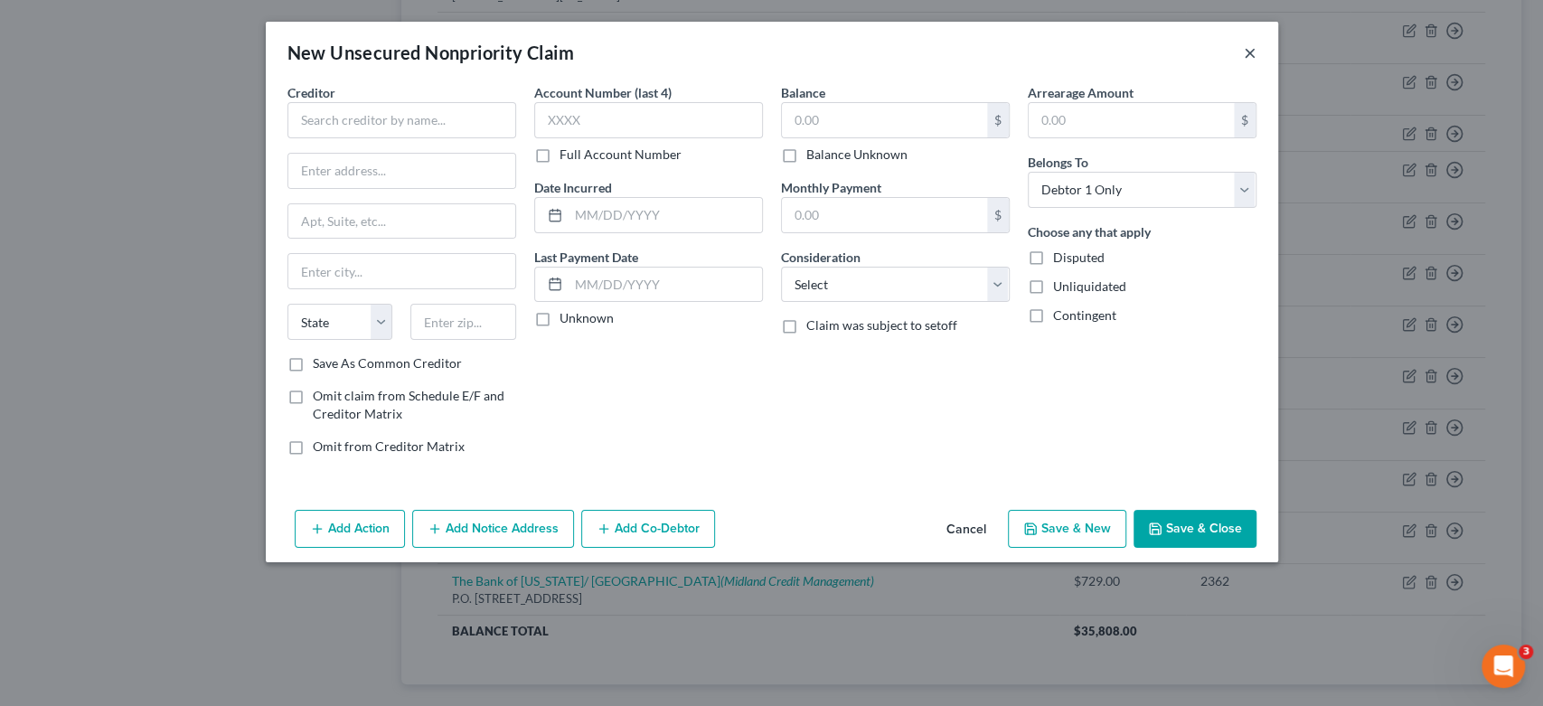
click at [1255, 52] on button "×" at bounding box center [1250, 53] width 13 height 22
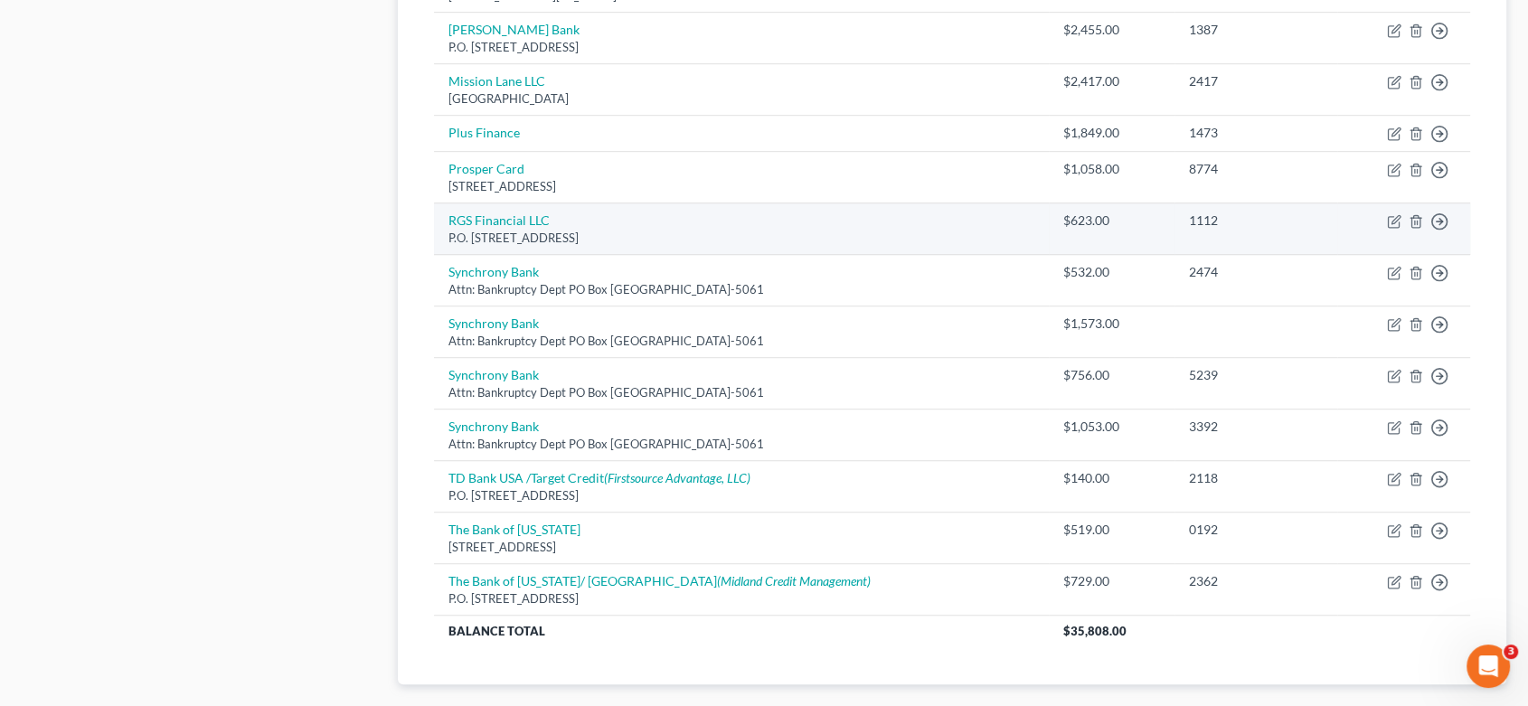
click at [634, 225] on td "RGS Financial LLC P.O. [STREET_ADDRESS]" at bounding box center [741, 229] width 615 height 52
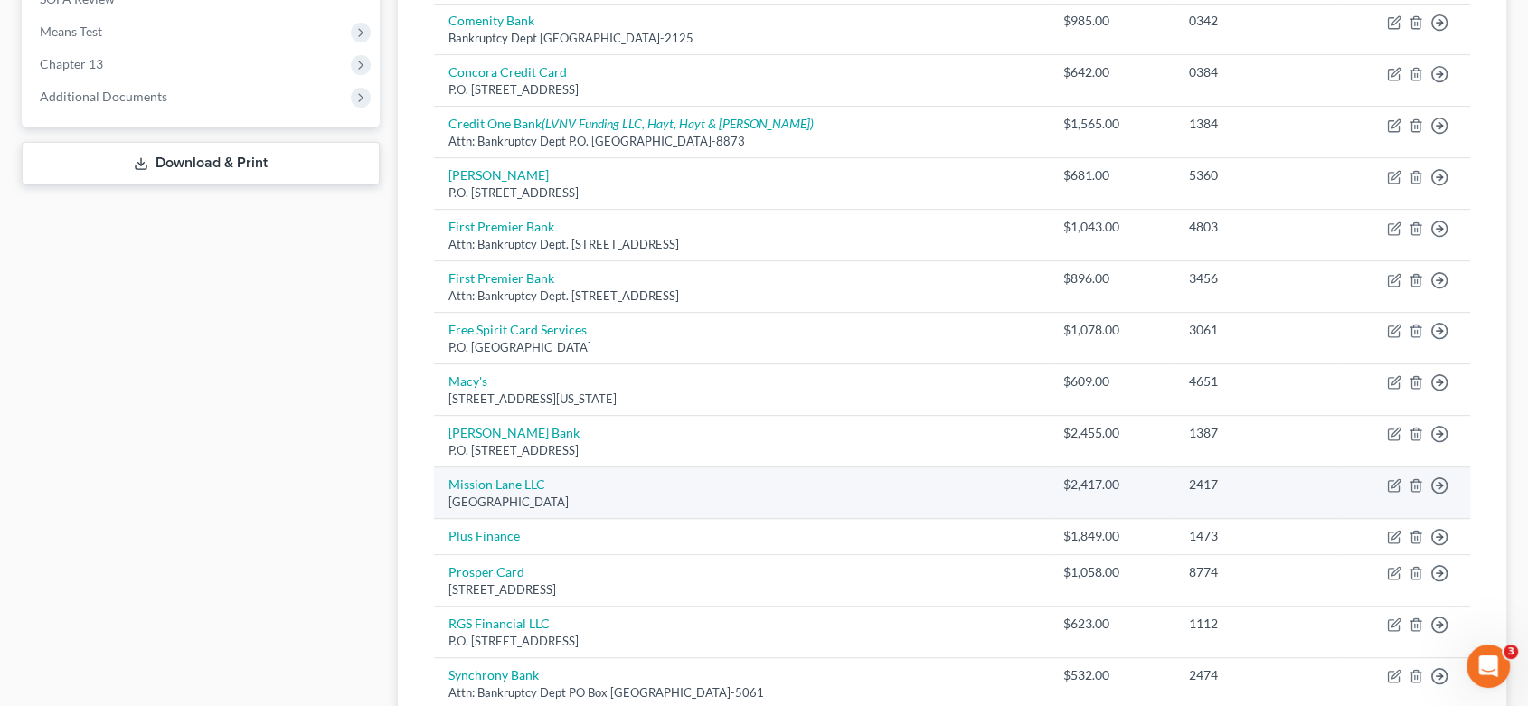
scroll to position [594, 0]
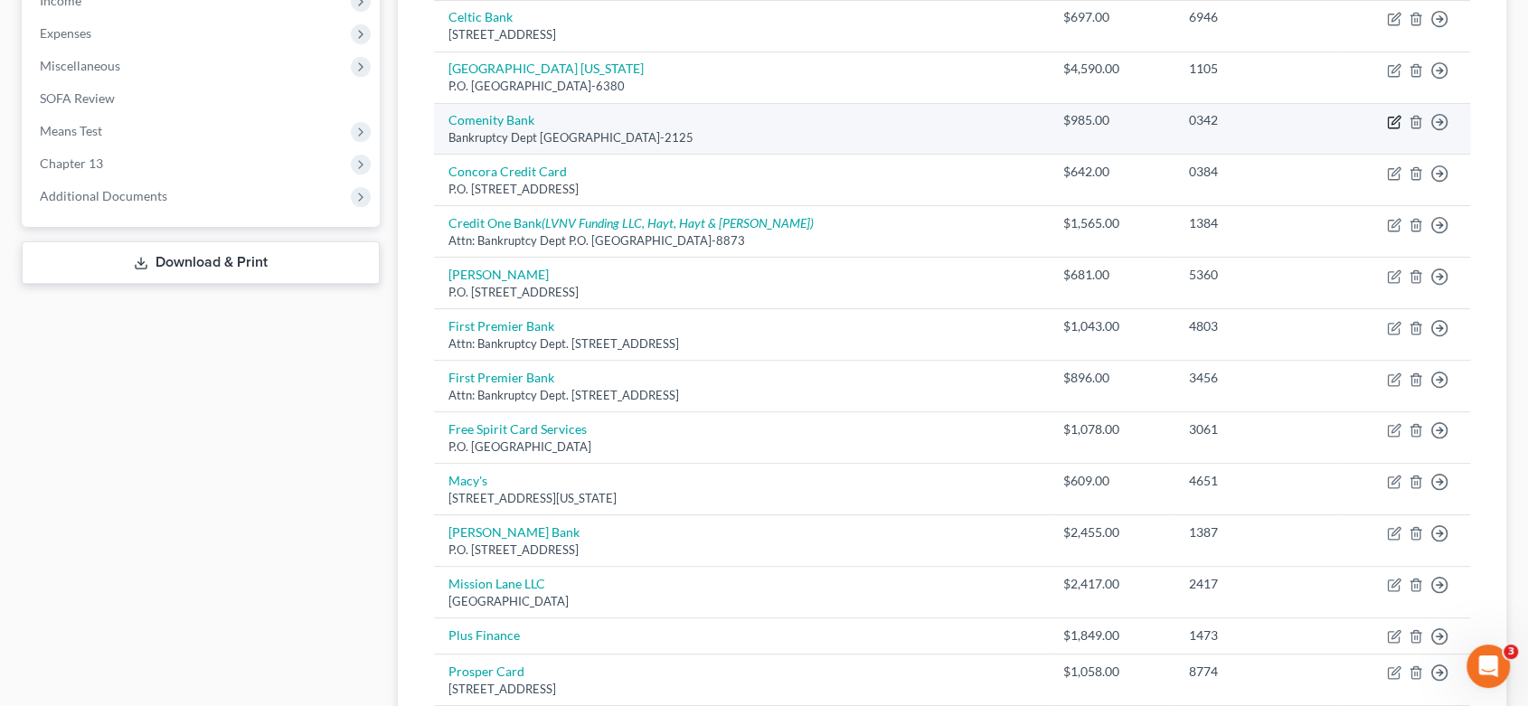
click at [1391, 115] on icon "button" at bounding box center [1394, 122] width 14 height 14
select select "36"
select select "14"
select select "0"
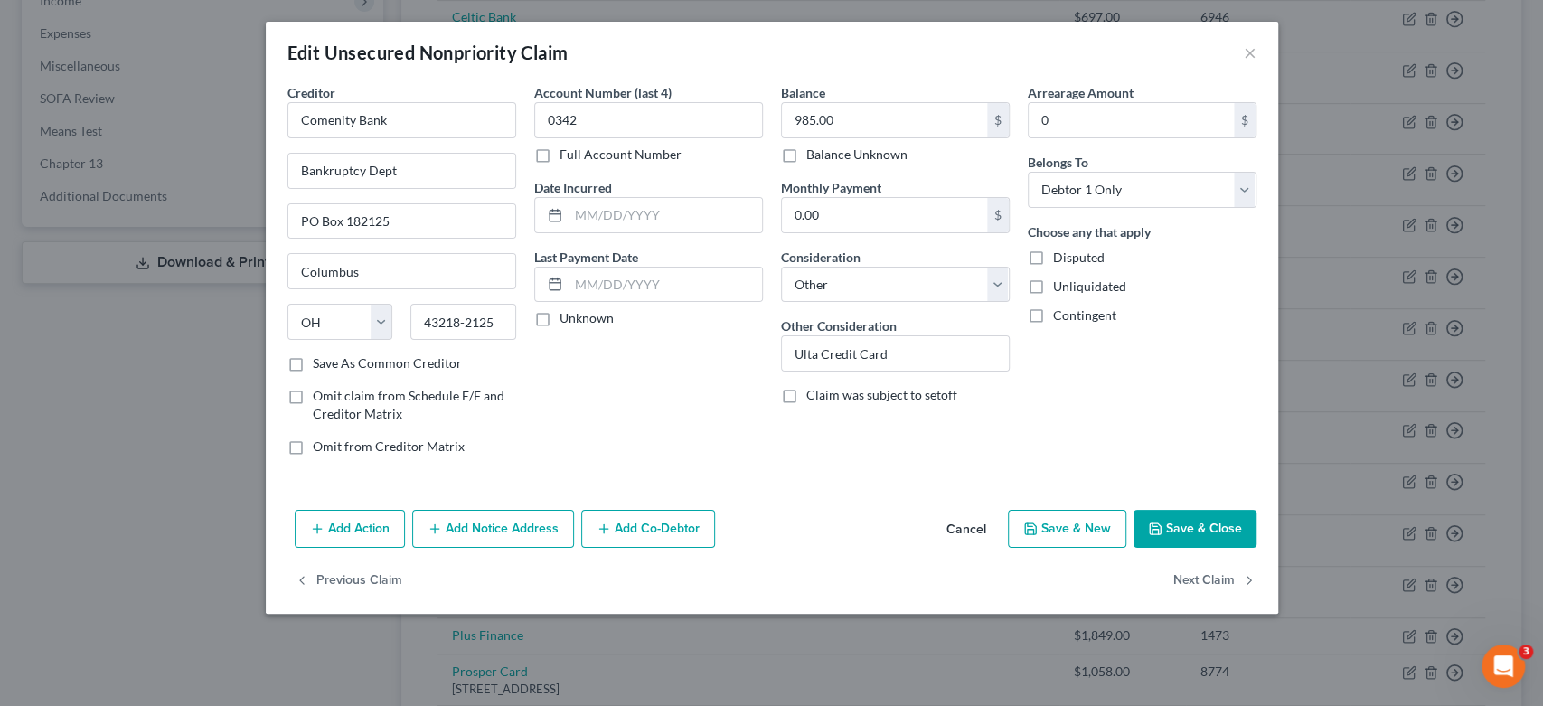
click at [1076, 522] on button "Save & New" at bounding box center [1067, 529] width 118 height 38
select select "0"
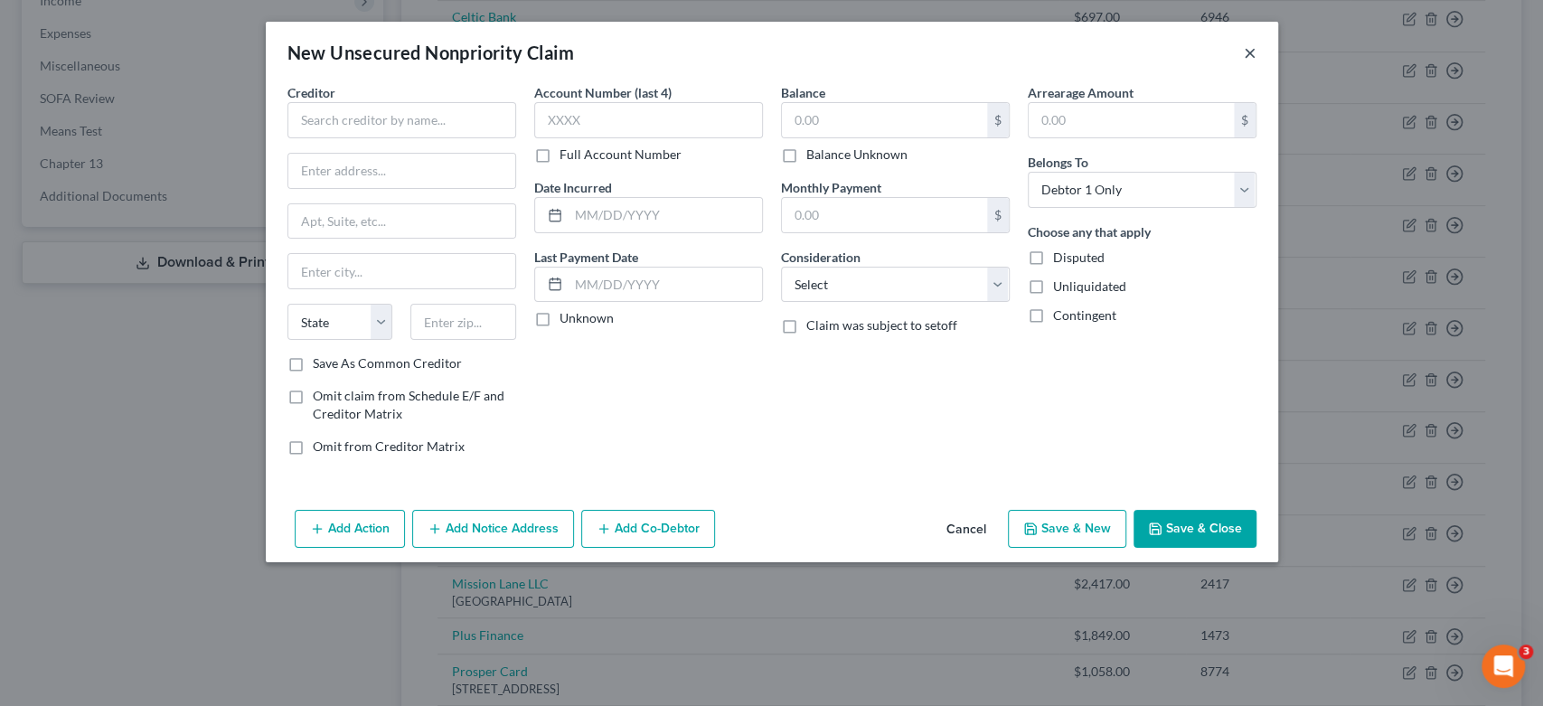
click at [1247, 55] on button "×" at bounding box center [1250, 53] width 13 height 22
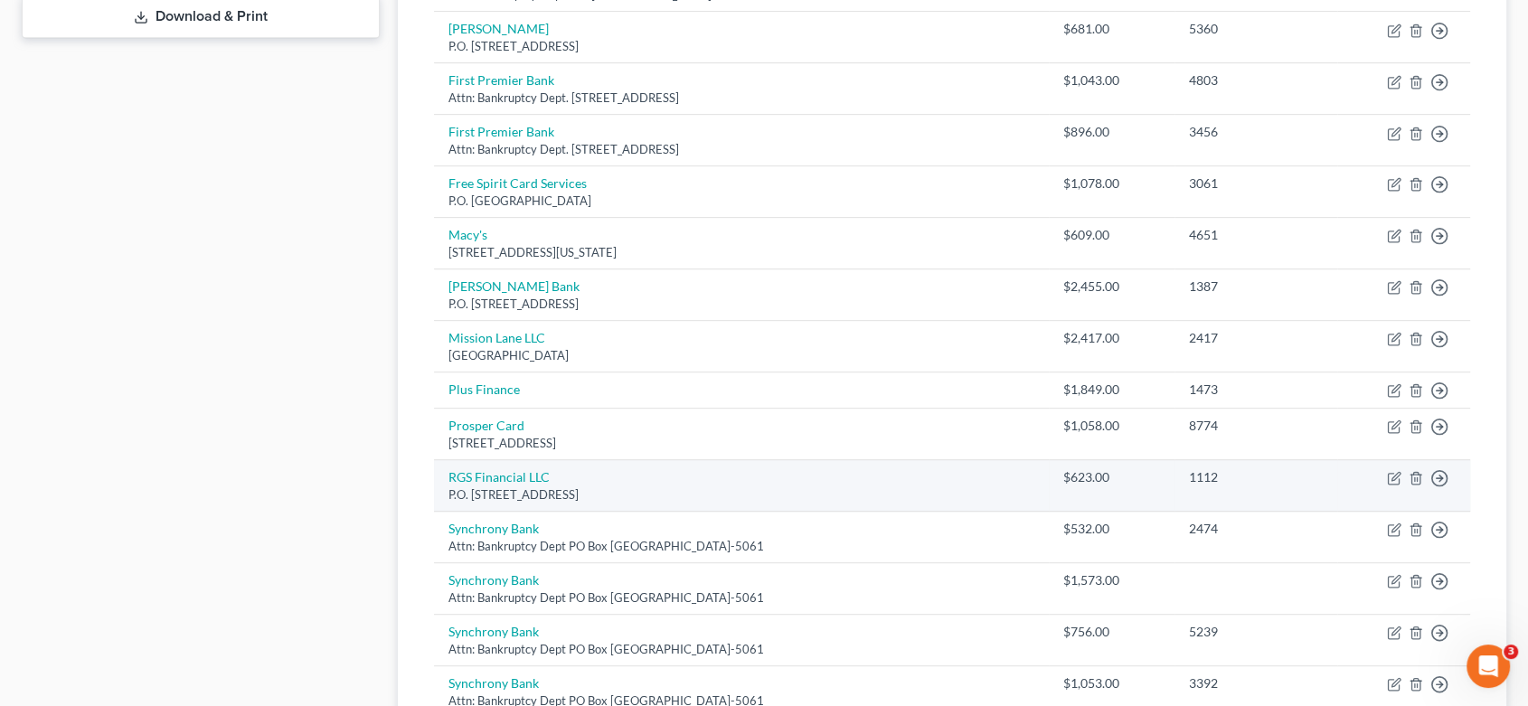
scroll to position [996, 0]
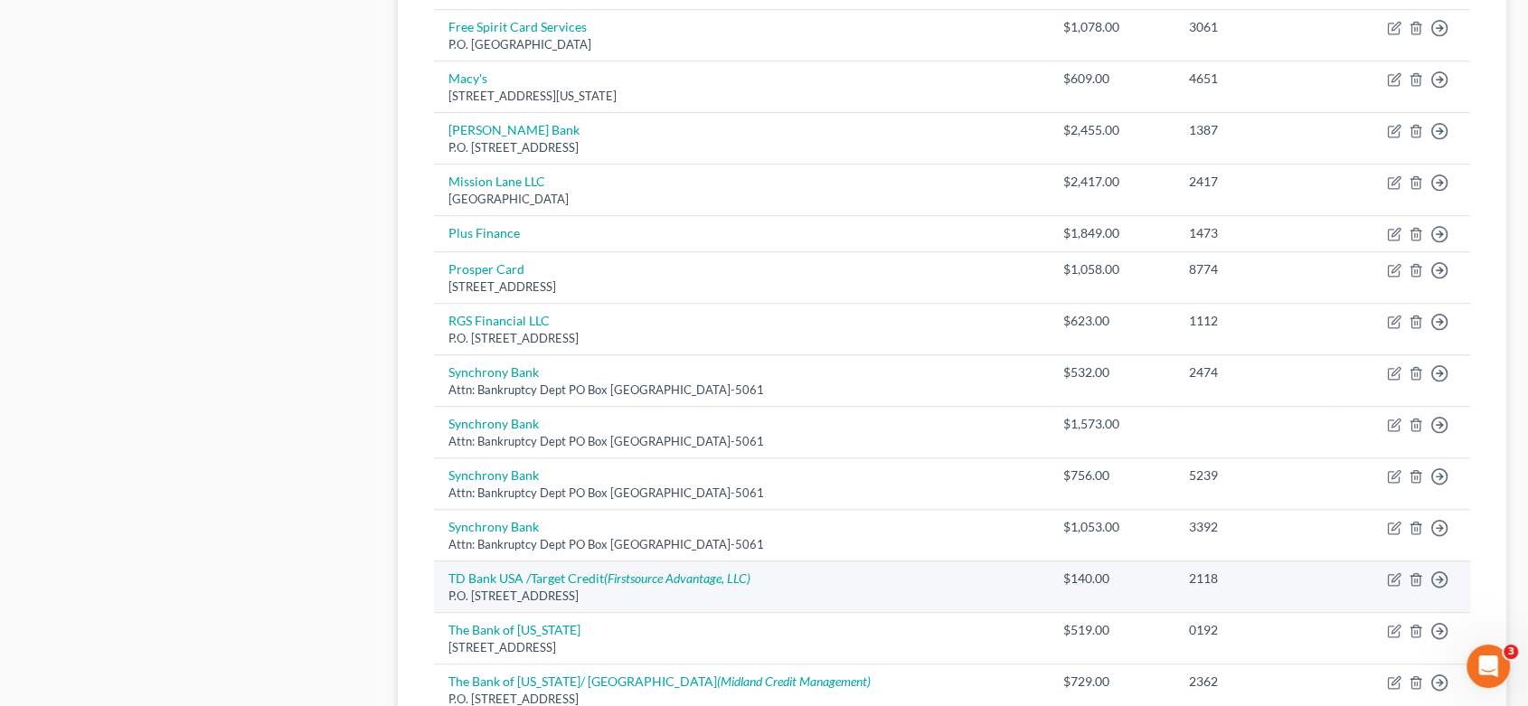
click at [720, 584] on td "TD Bank USA /Target Credit (Firstsource Advantage, LLC) P.O. [STREET_ADDRESS]" at bounding box center [741, 586] width 615 height 52
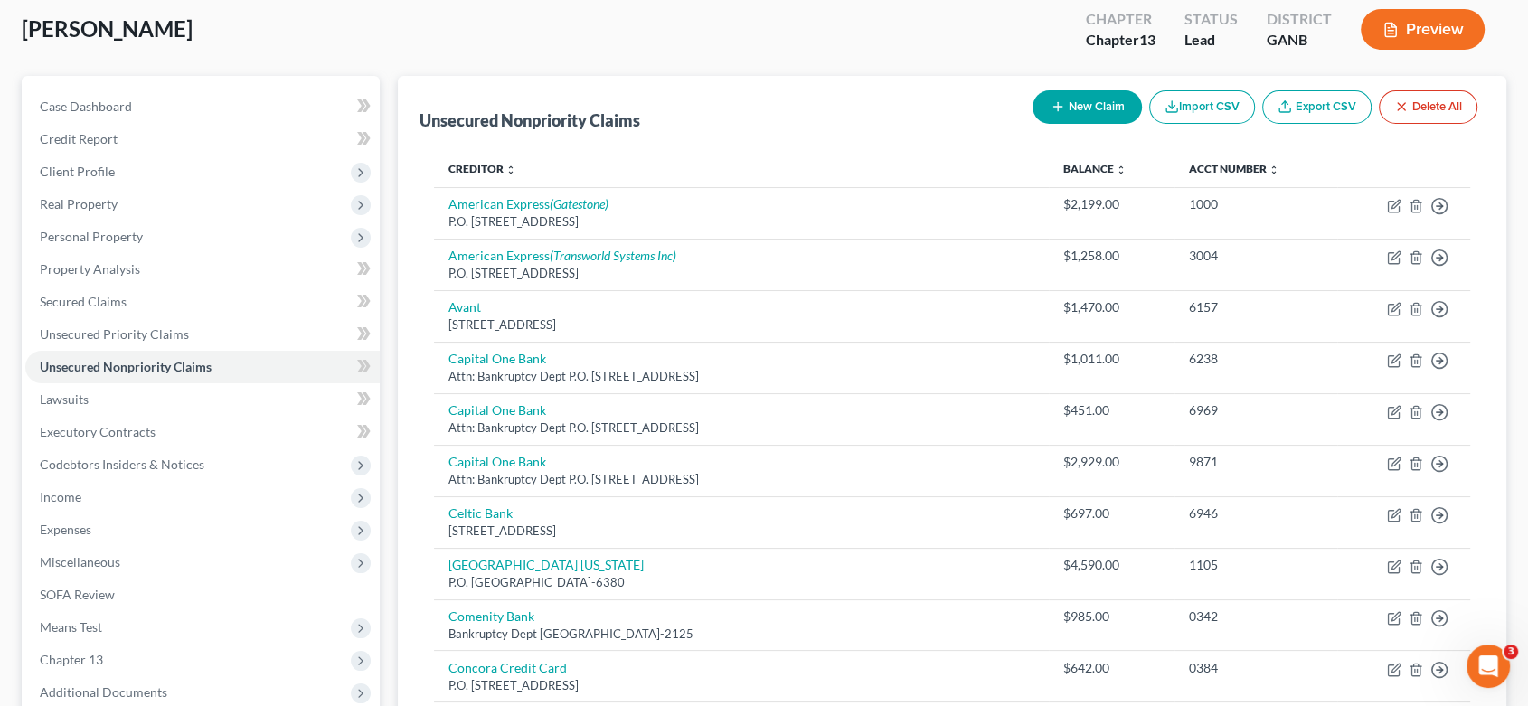
scroll to position [92, 0]
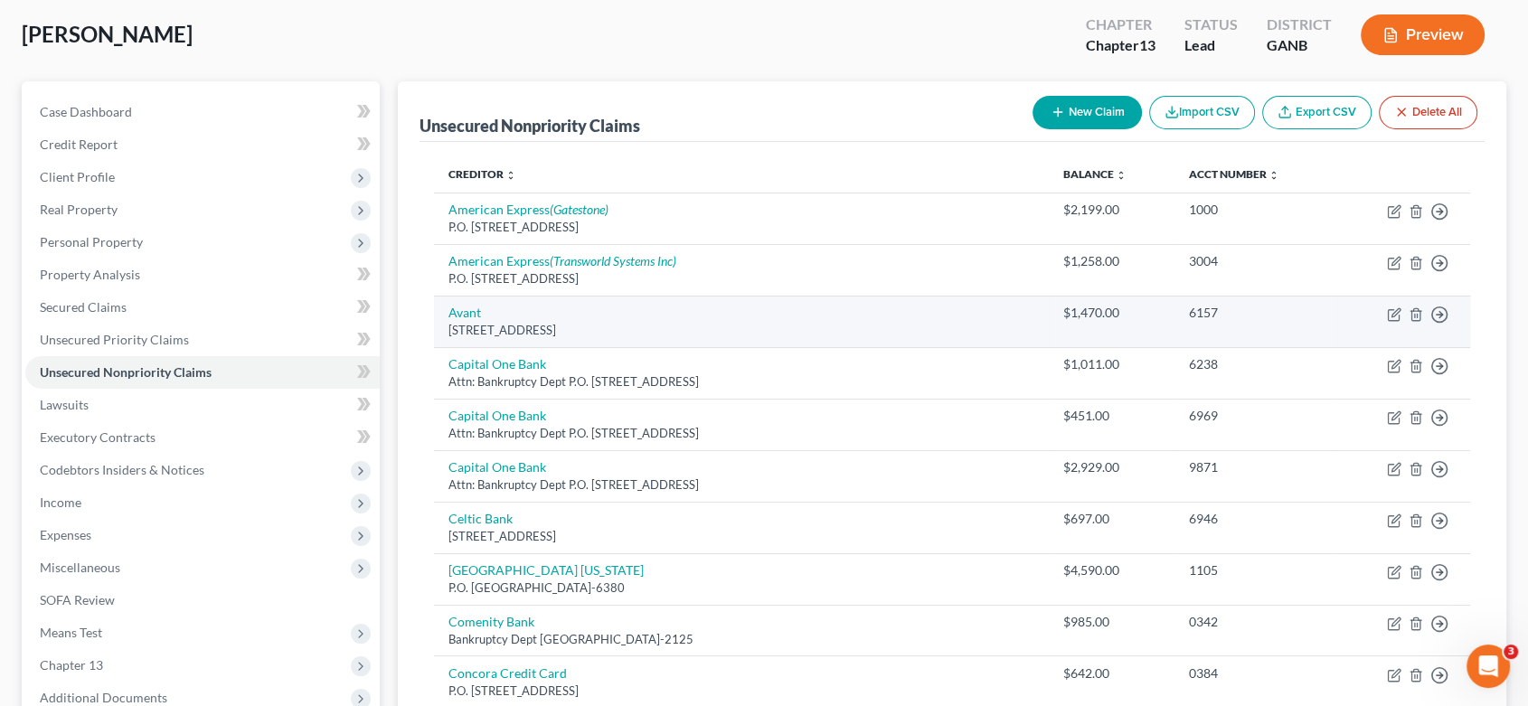
click at [635, 331] on div "[STREET_ADDRESS]" at bounding box center [741, 330] width 586 height 17
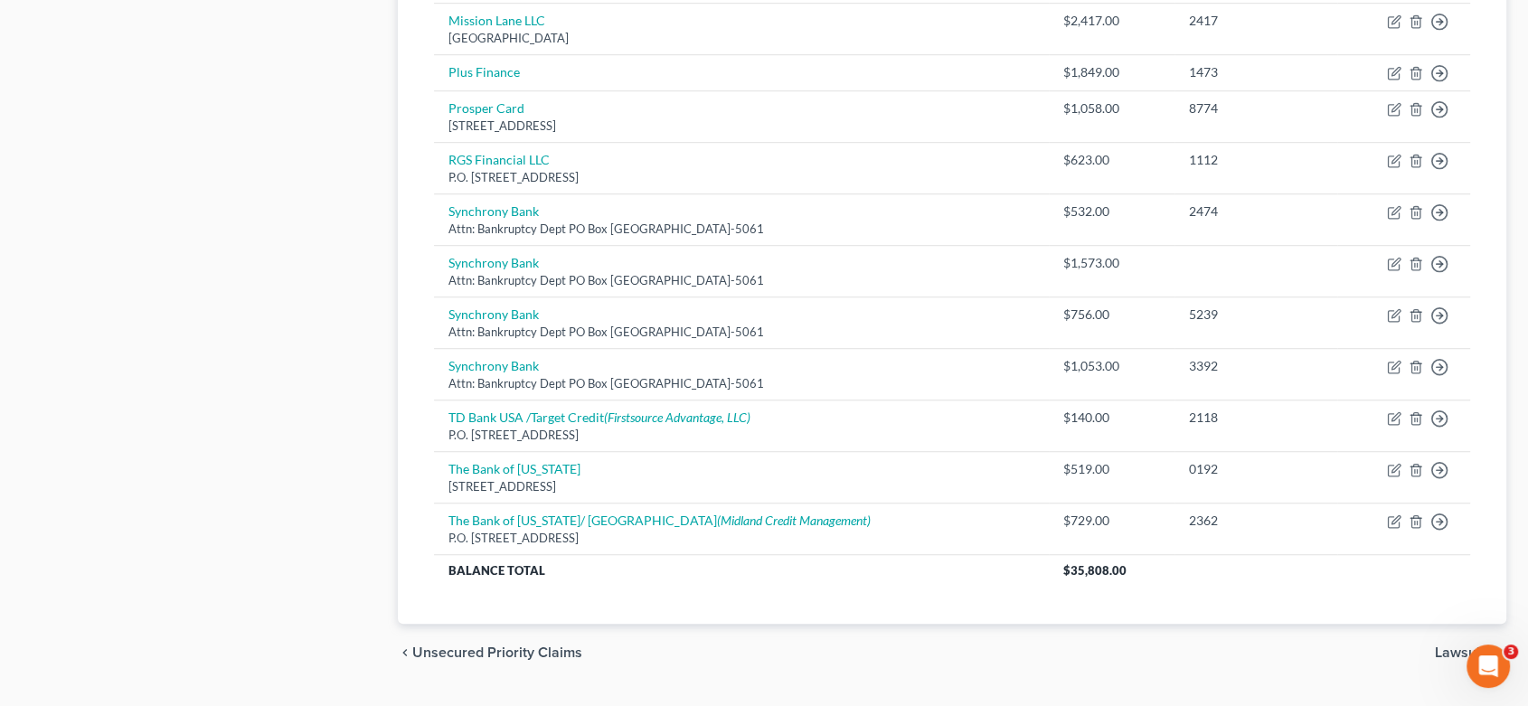
scroll to position [1197, 0]
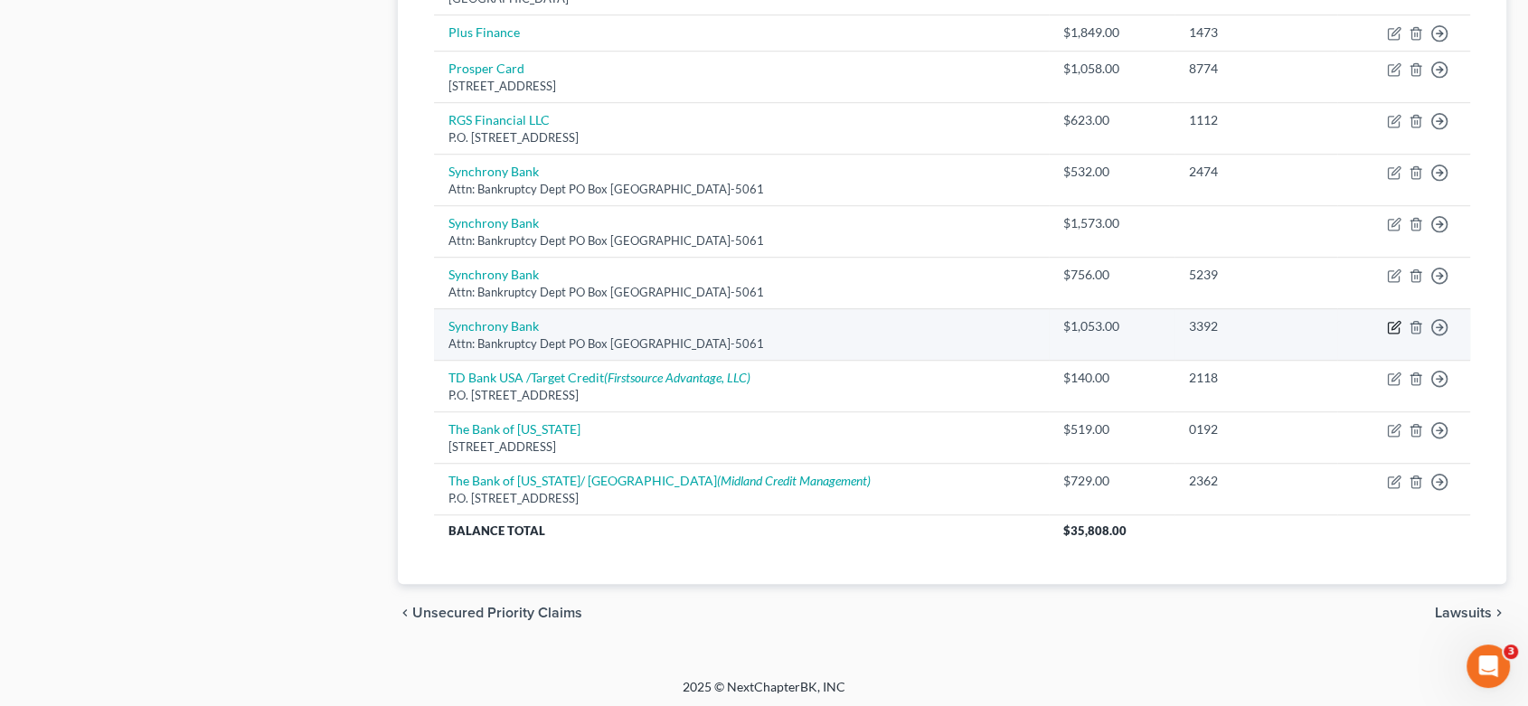
click at [1392, 320] on icon "button" at bounding box center [1394, 327] width 14 height 14
select select "9"
select select "14"
select select "0"
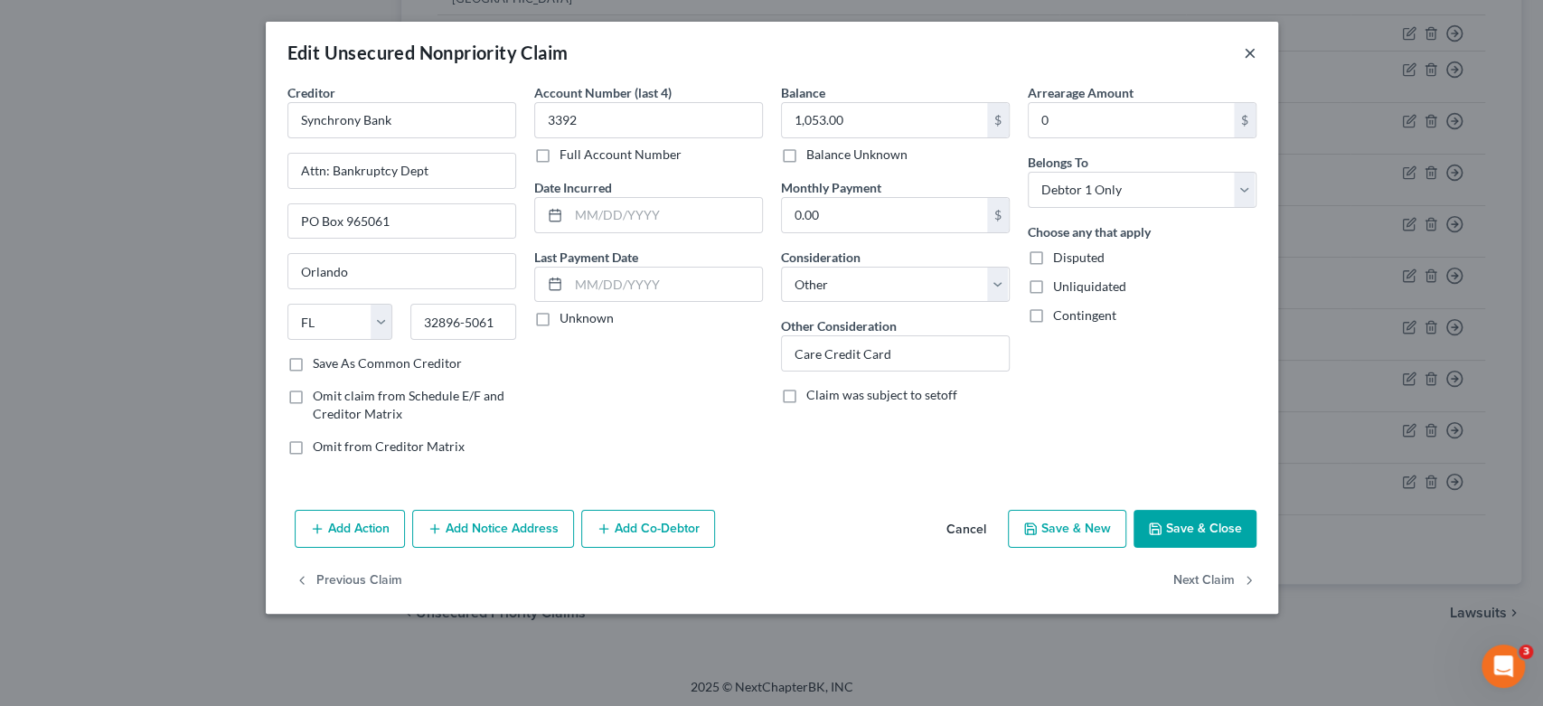
click at [1246, 50] on button "×" at bounding box center [1250, 53] width 13 height 22
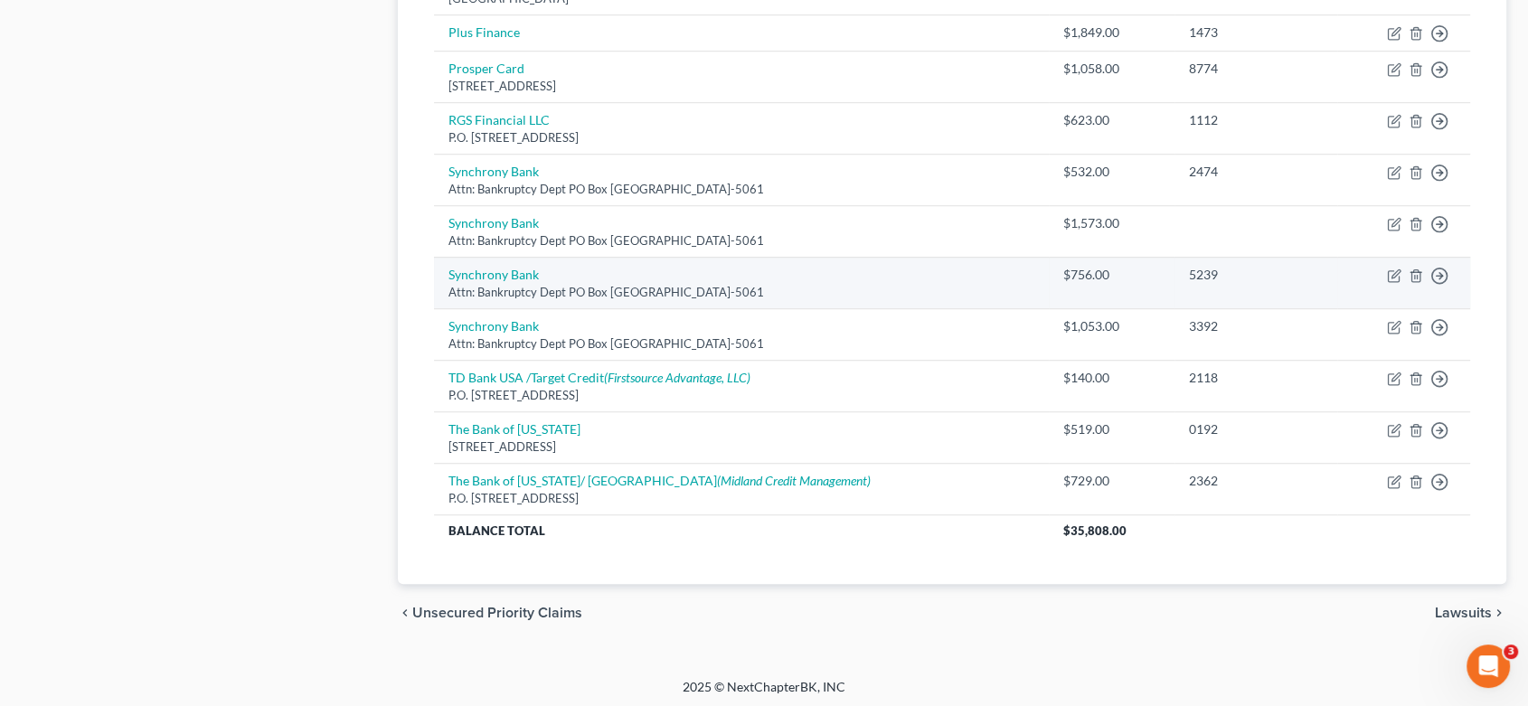
click at [952, 276] on td "Synchrony Bank Attn: Bankruptcy Dept PO Box [GEOGRAPHIC_DATA]-5061" at bounding box center [741, 283] width 615 height 52
click at [493, 284] on div "Attn: Bankruptcy Dept PO Box [GEOGRAPHIC_DATA]-5061" at bounding box center [741, 292] width 586 height 17
click at [570, 295] on div "Attn: Bankruptcy Dept PO Box [GEOGRAPHIC_DATA]-5061" at bounding box center [741, 292] width 586 height 17
click at [1389, 271] on icon "button" at bounding box center [1394, 275] width 14 height 14
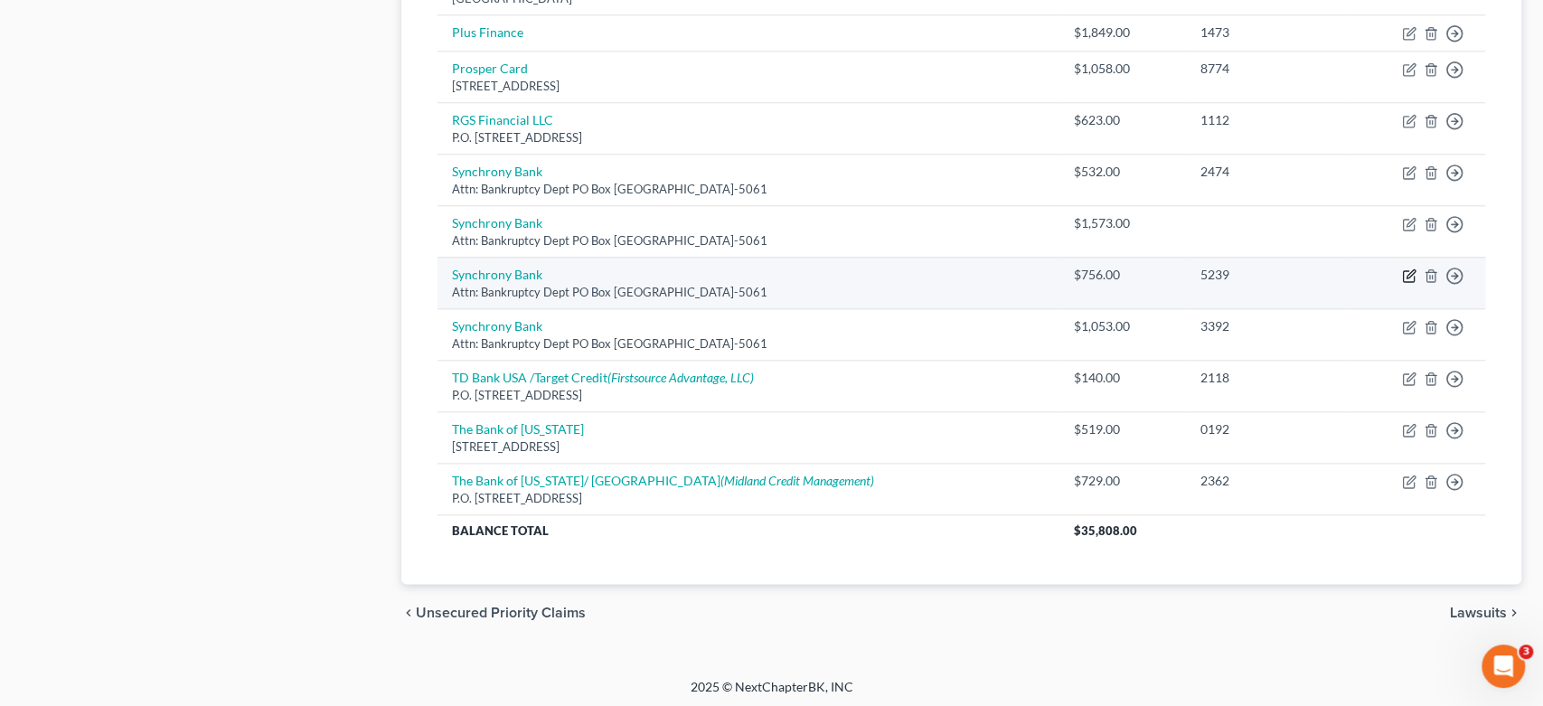
select select "9"
select select "2"
select select "0"
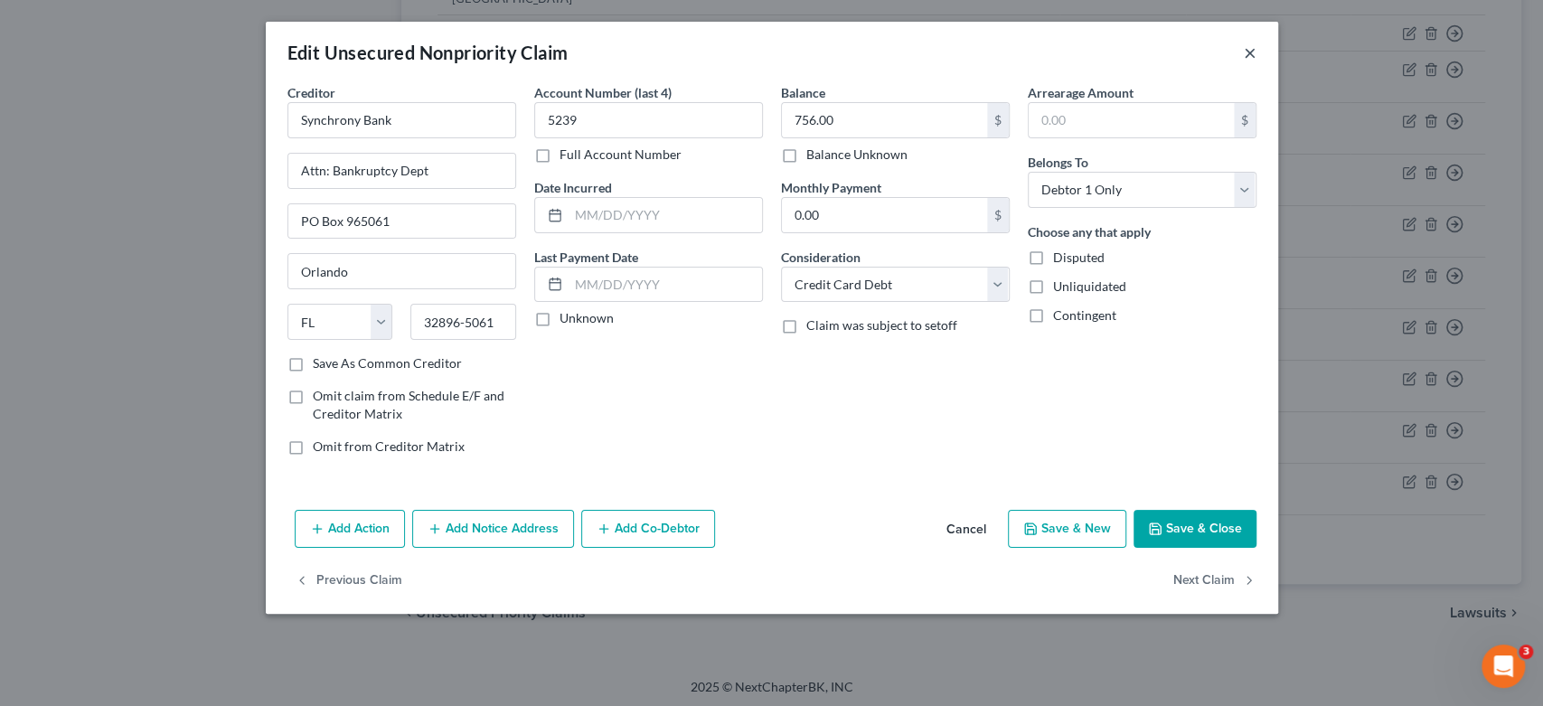
click at [1251, 48] on button "×" at bounding box center [1250, 53] width 13 height 22
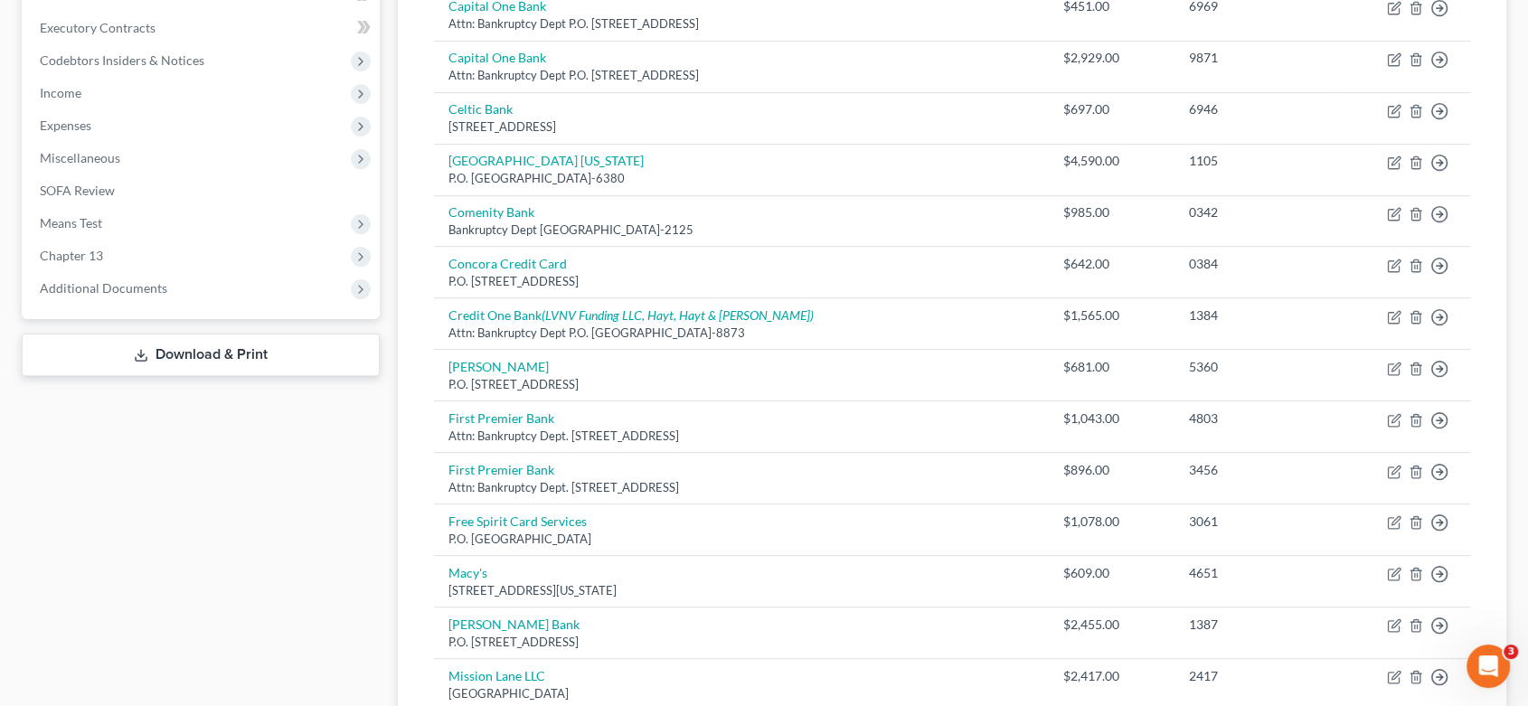
scroll to position [494, 0]
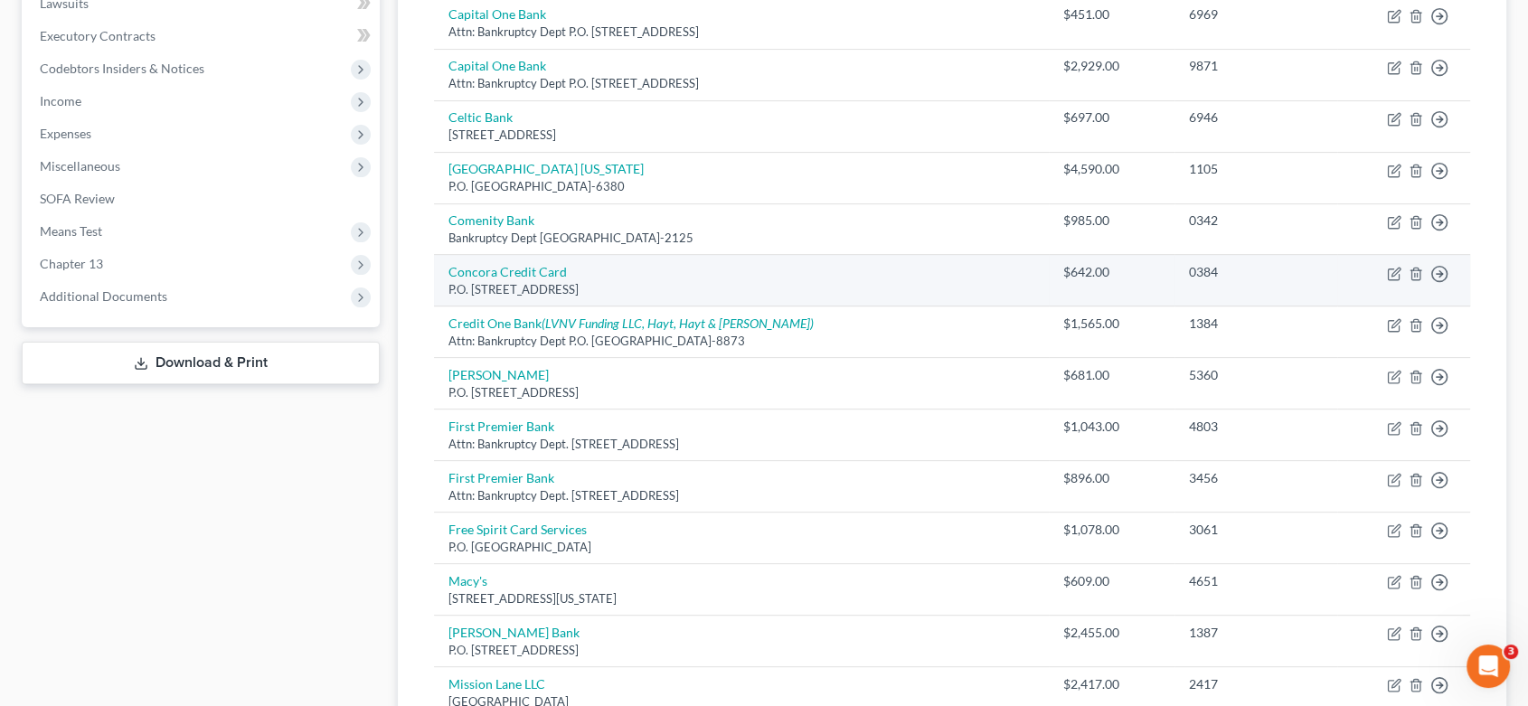
click at [653, 273] on td "Concora Credit Card P.O. [STREET_ADDRESS]" at bounding box center [741, 281] width 615 height 52
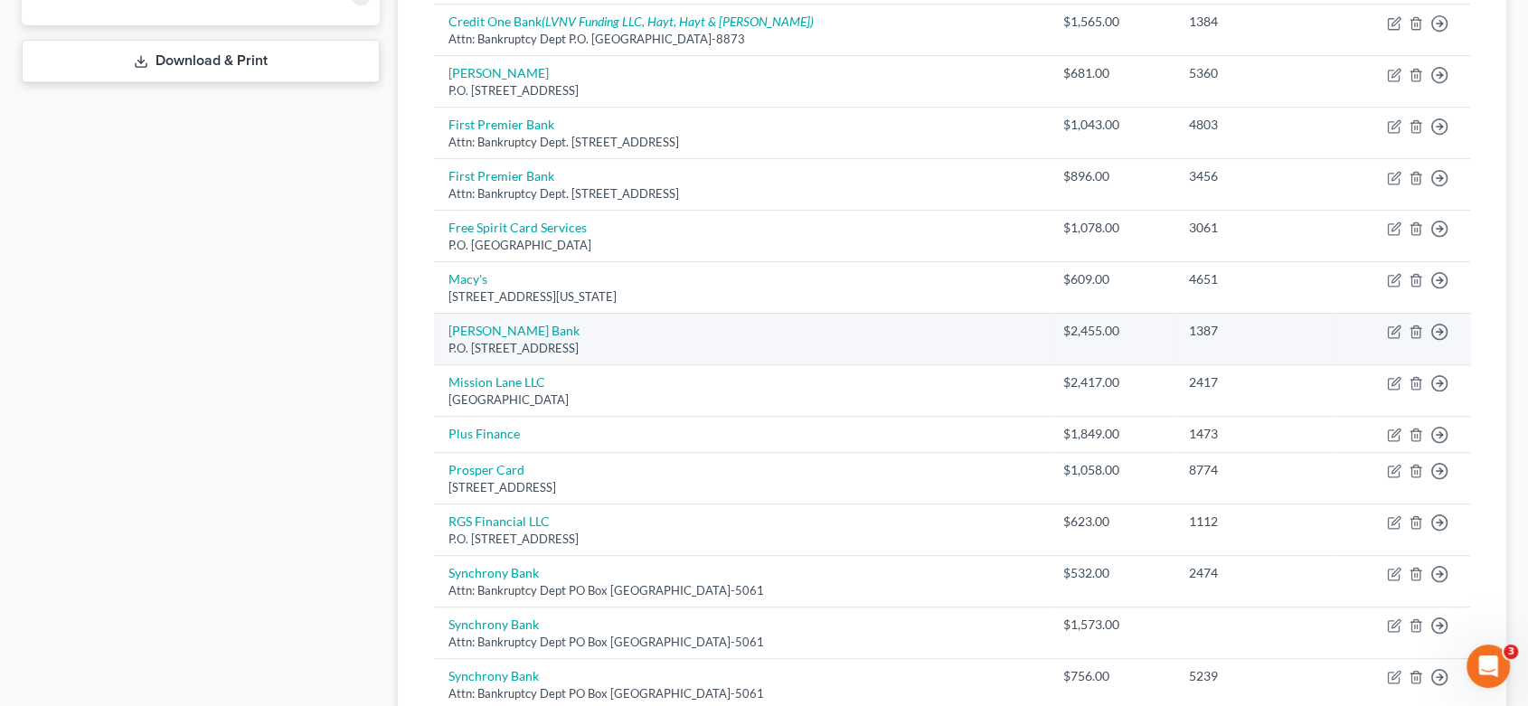
scroll to position [896, 0]
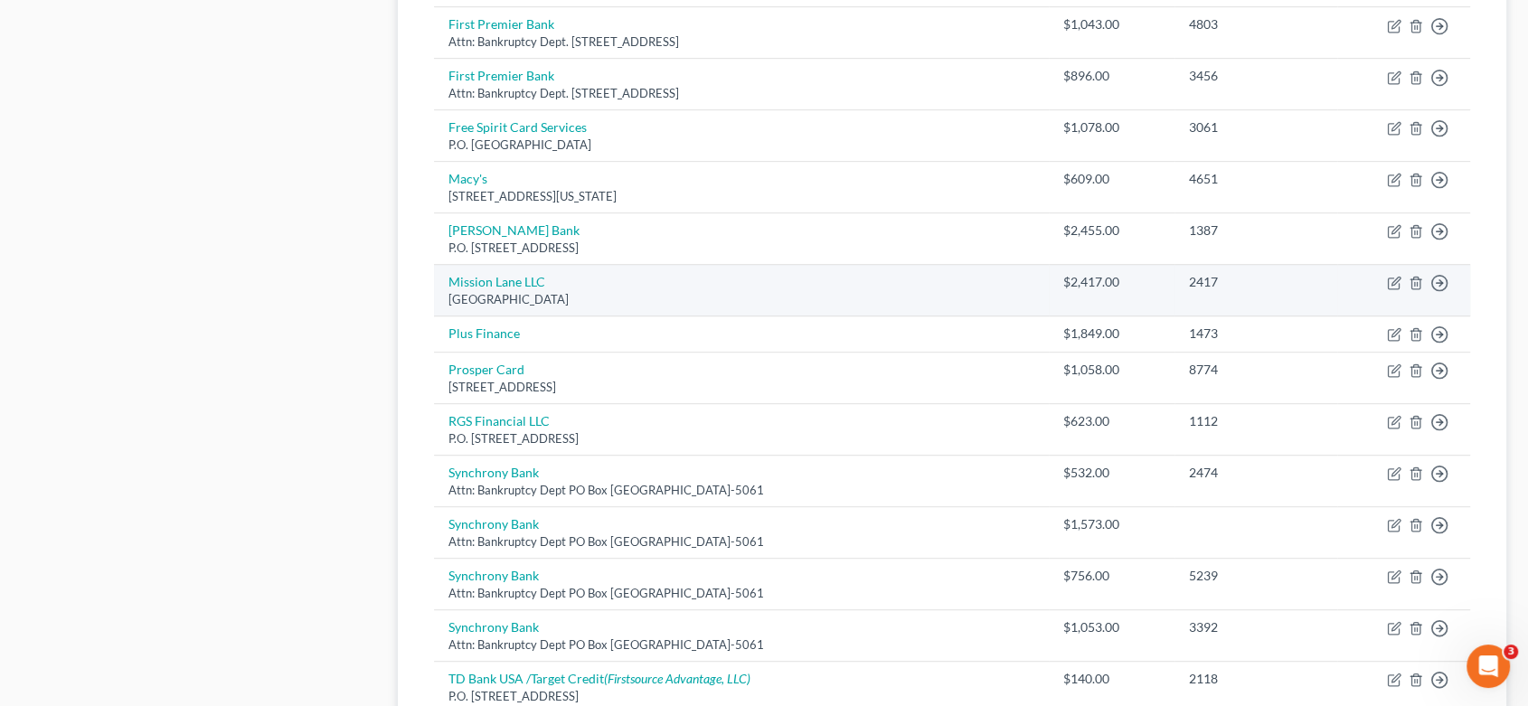
click at [598, 286] on td "Mission Lane LLC [STREET_ADDRESS]" at bounding box center [741, 291] width 615 height 52
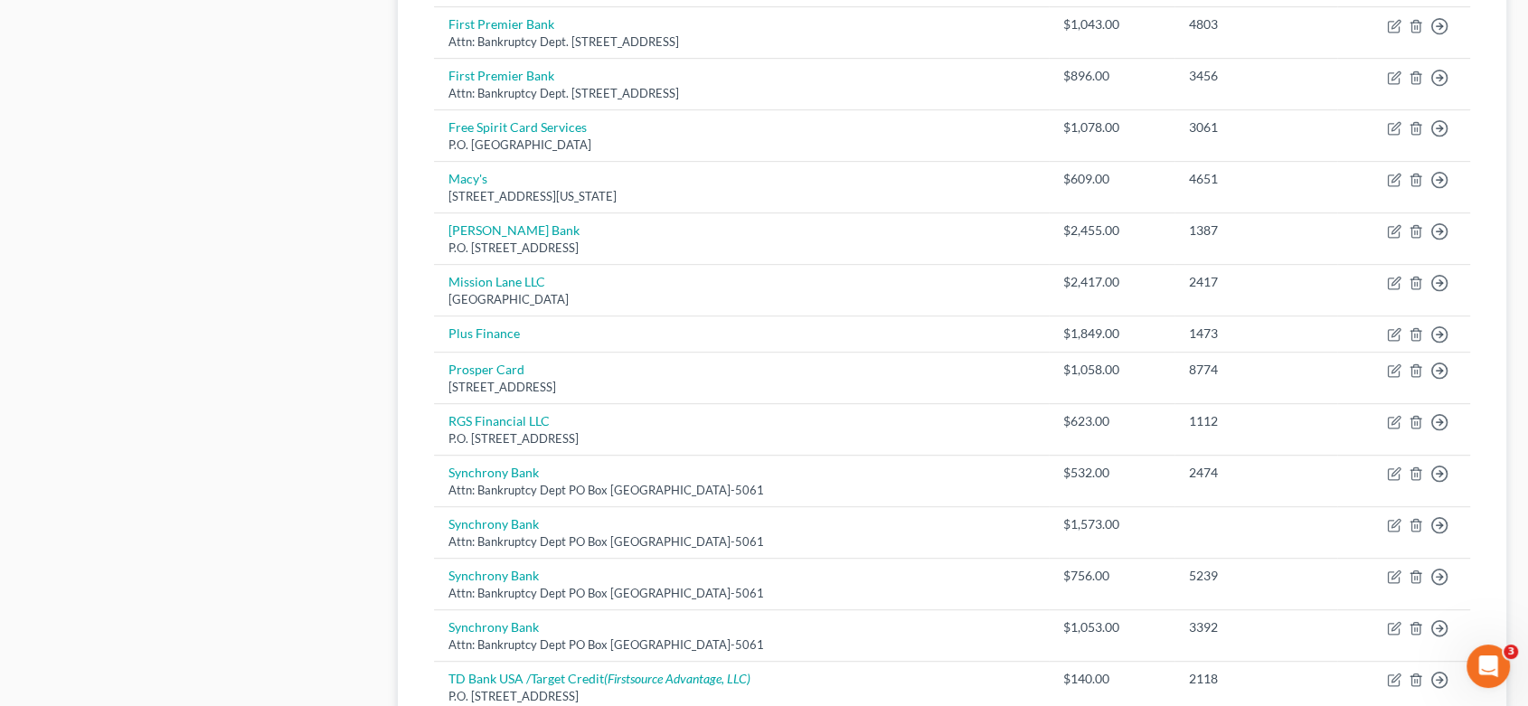
scroll to position [1197, 0]
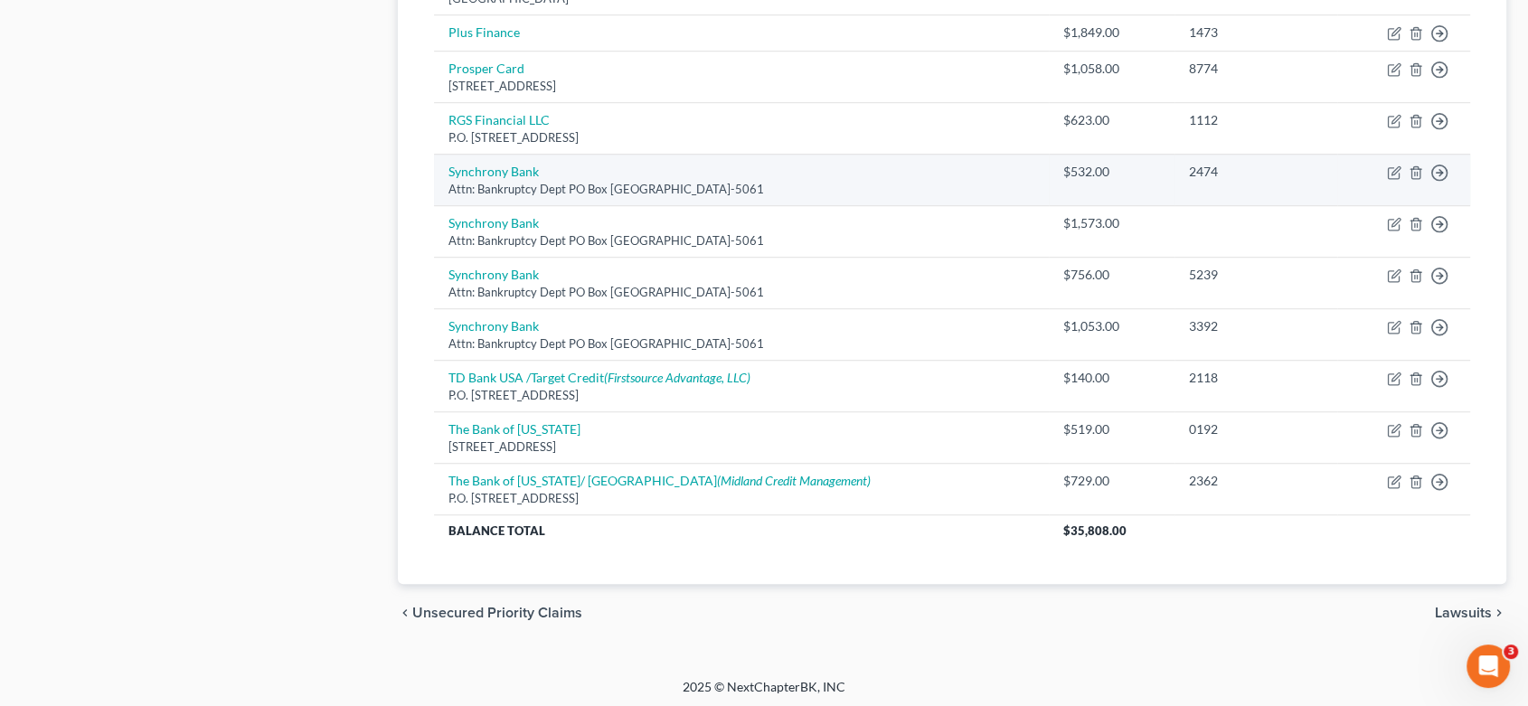
click at [1063, 163] on div "$532.00" at bounding box center [1111, 172] width 97 height 18
click at [804, 185] on div "Attn: Bankruptcy Dept PO Box [GEOGRAPHIC_DATA]-5061" at bounding box center [741, 189] width 586 height 17
click at [1391, 172] on icon "button" at bounding box center [1395, 170] width 8 height 8
select select "9"
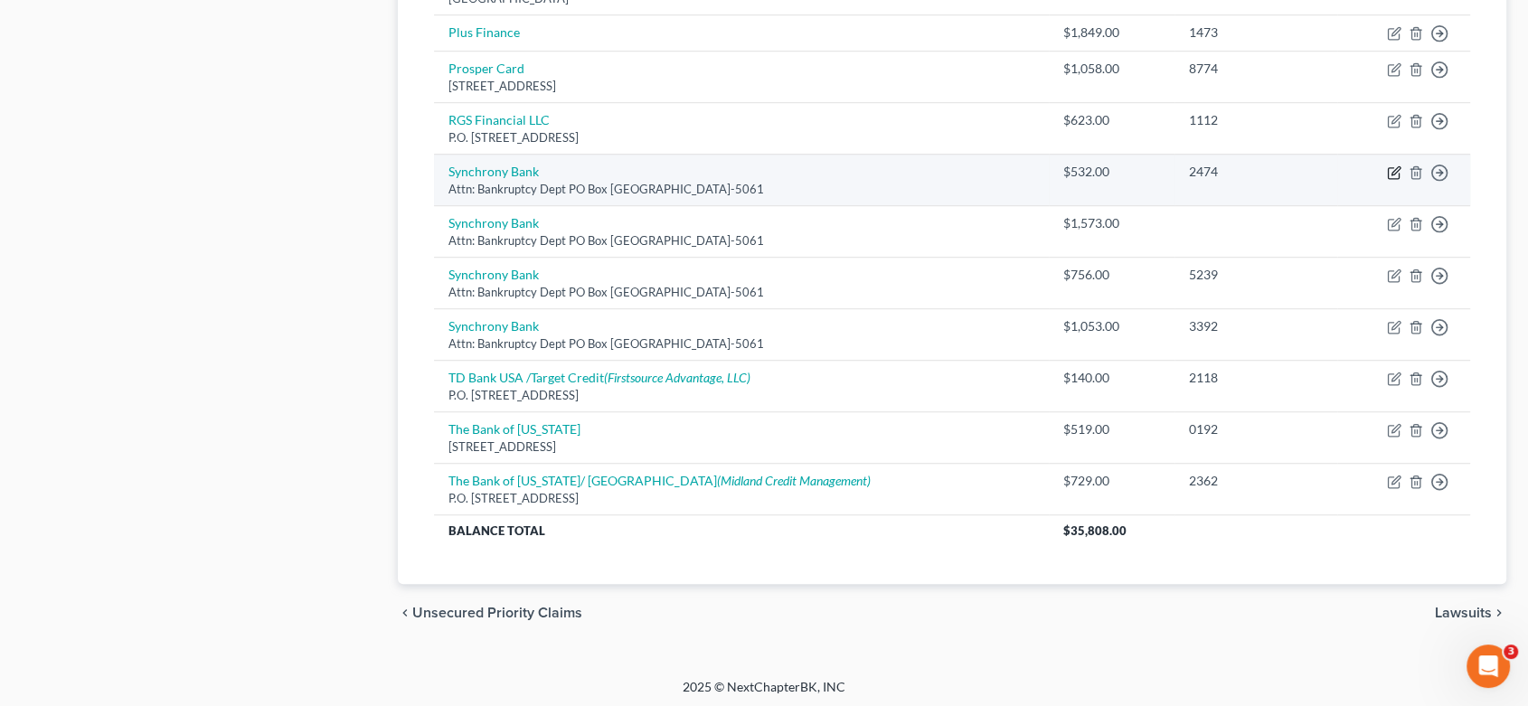
select select "14"
select select "0"
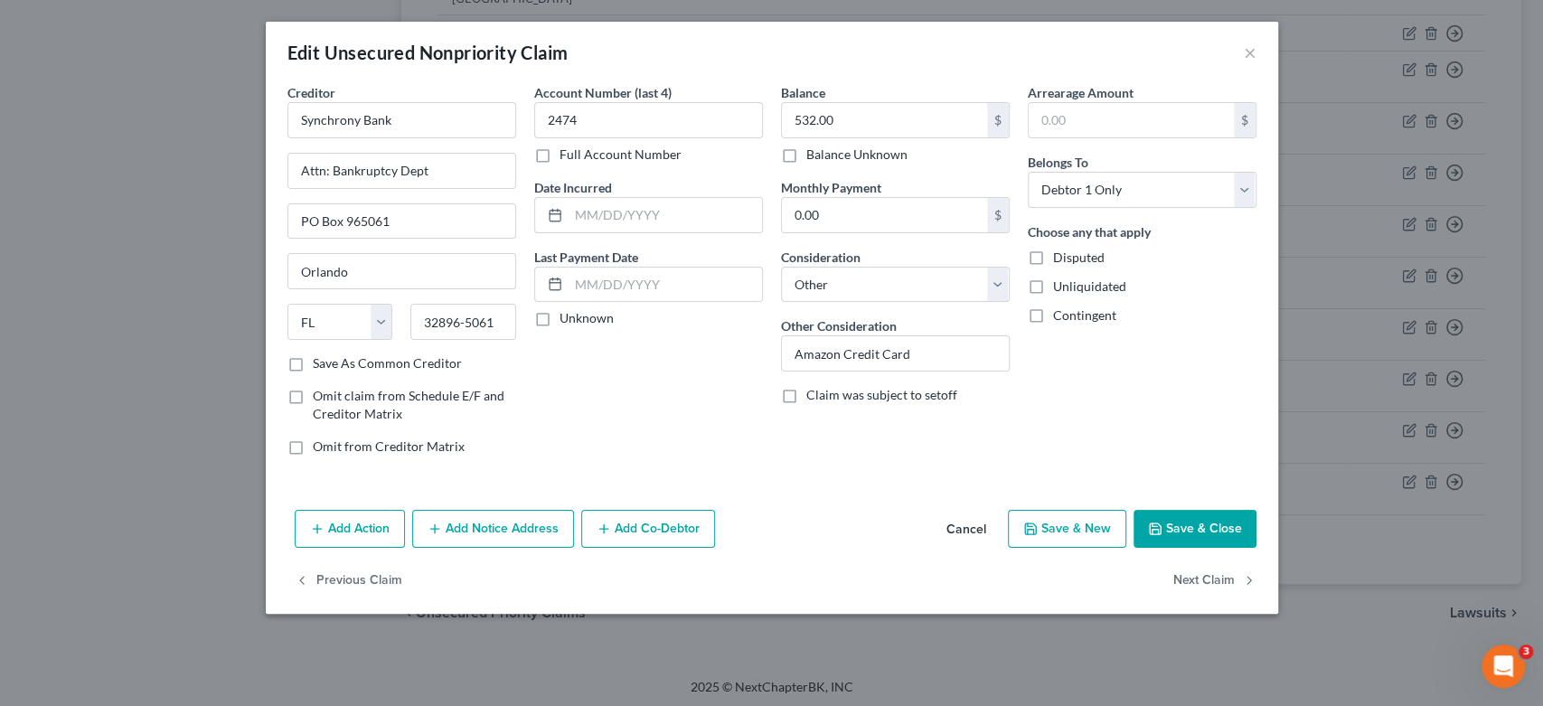
click at [1256, 46] on div "Edit Unsecured Nonpriority Claim ×" at bounding box center [772, 52] width 1012 height 61
click at [1247, 52] on button "×" at bounding box center [1250, 53] width 13 height 22
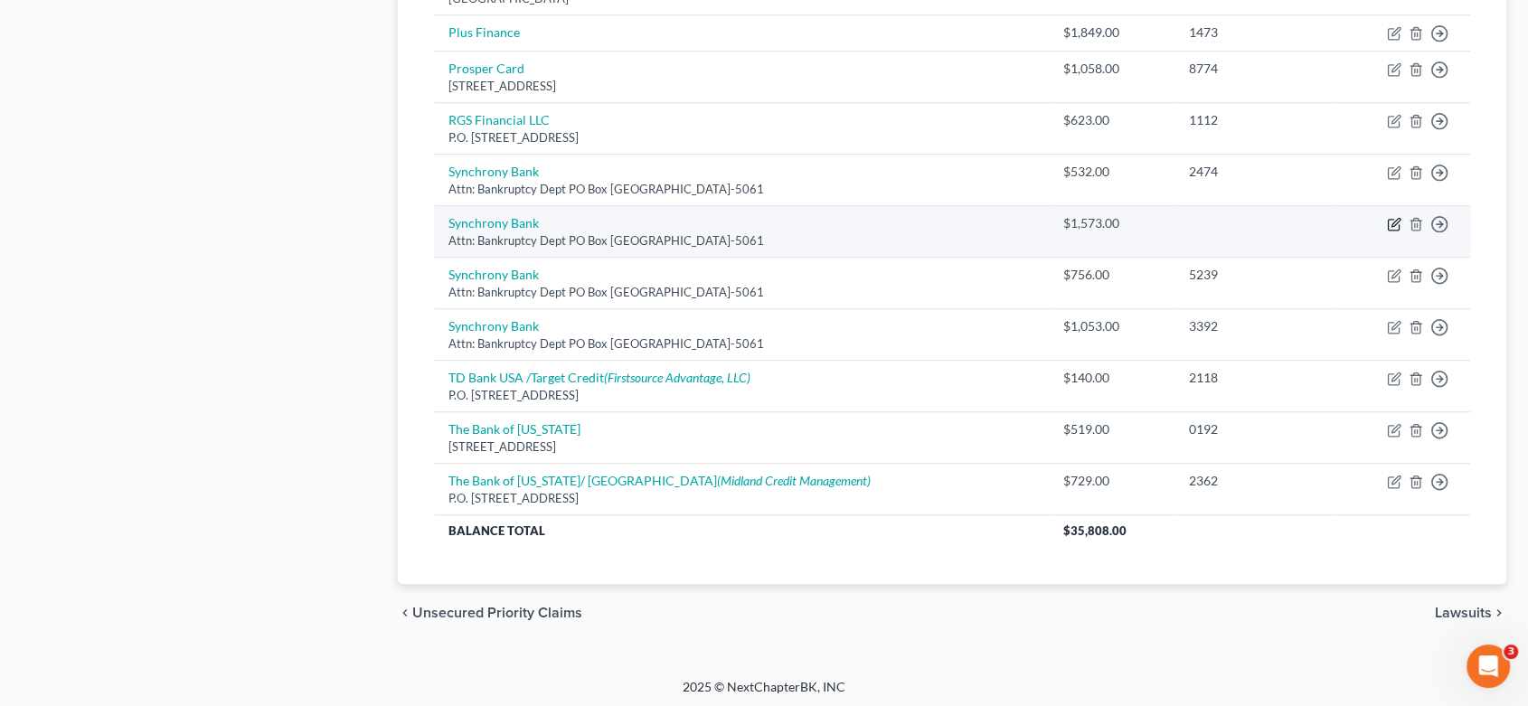
click at [1393, 222] on icon "button" at bounding box center [1394, 224] width 14 height 14
select select "9"
select select "14"
select select "0"
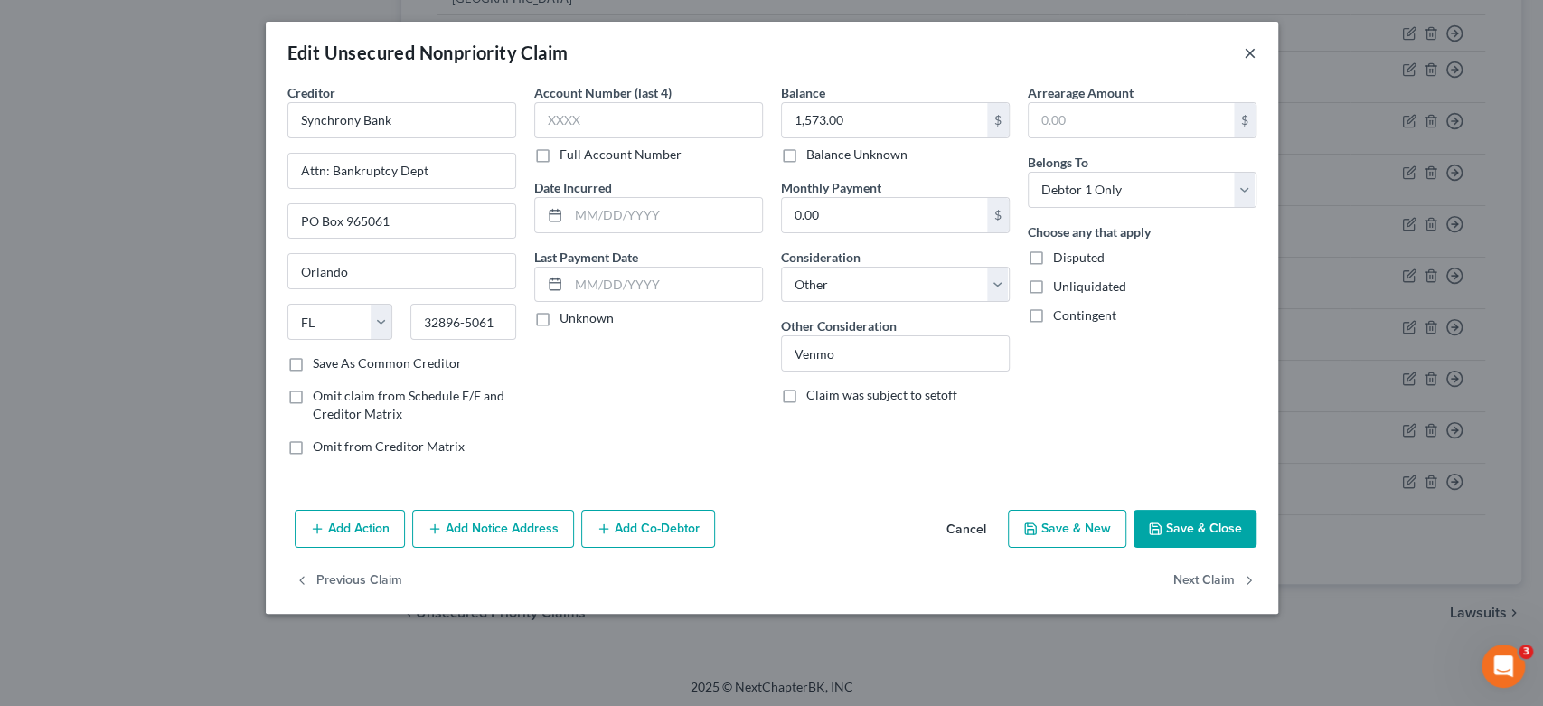
click at [1255, 47] on button "×" at bounding box center [1250, 53] width 13 height 22
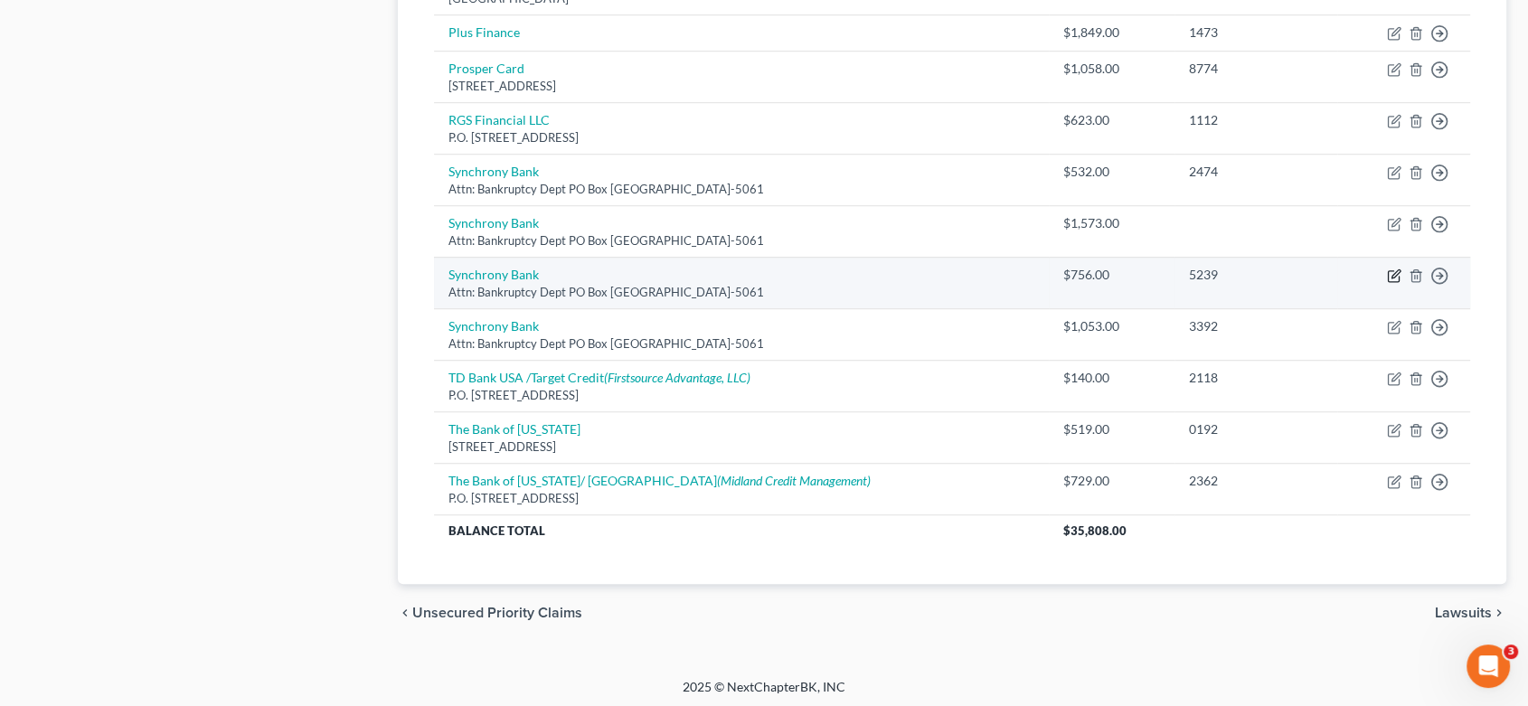
click at [1390, 269] on icon "button" at bounding box center [1394, 275] width 14 height 14
select select "9"
select select "2"
select select "0"
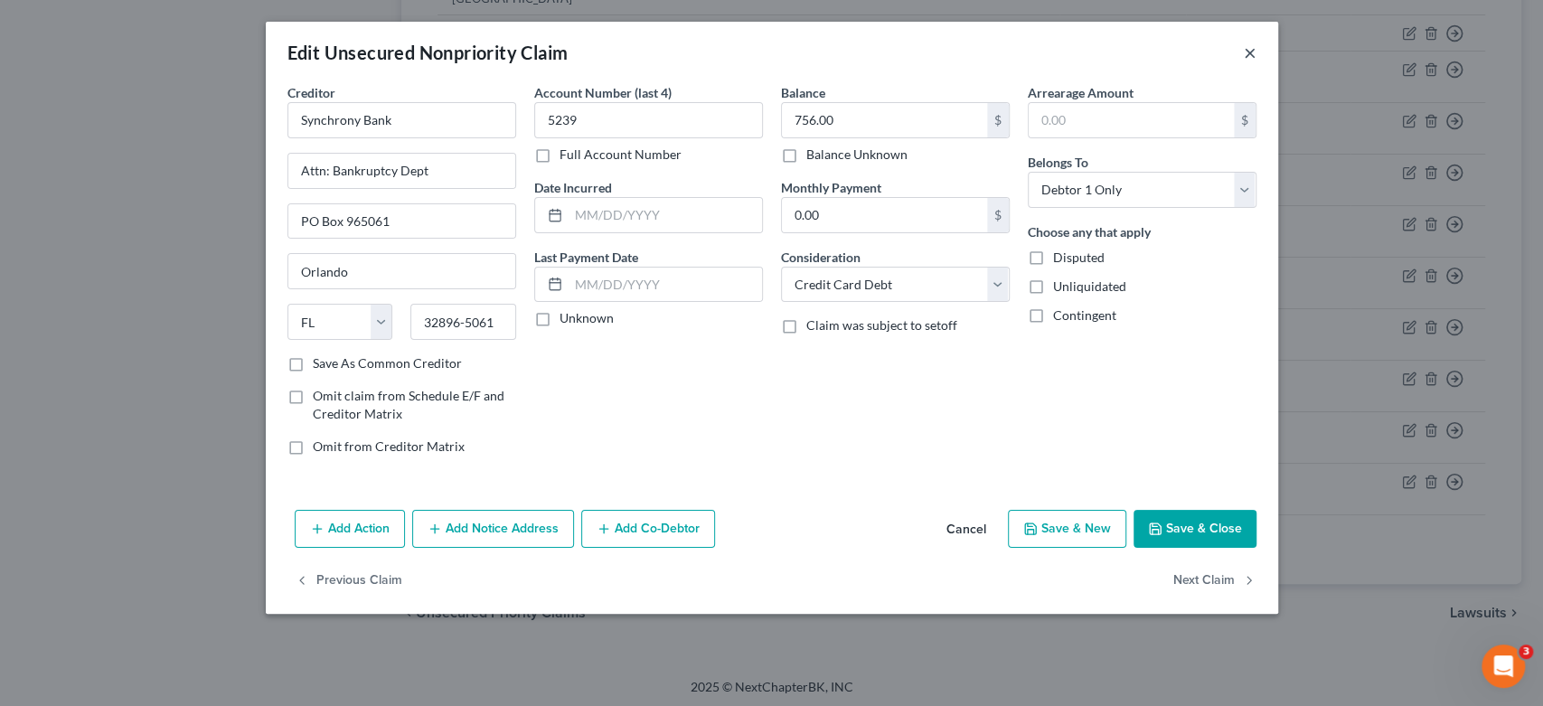
click at [1244, 52] on button "×" at bounding box center [1250, 53] width 13 height 22
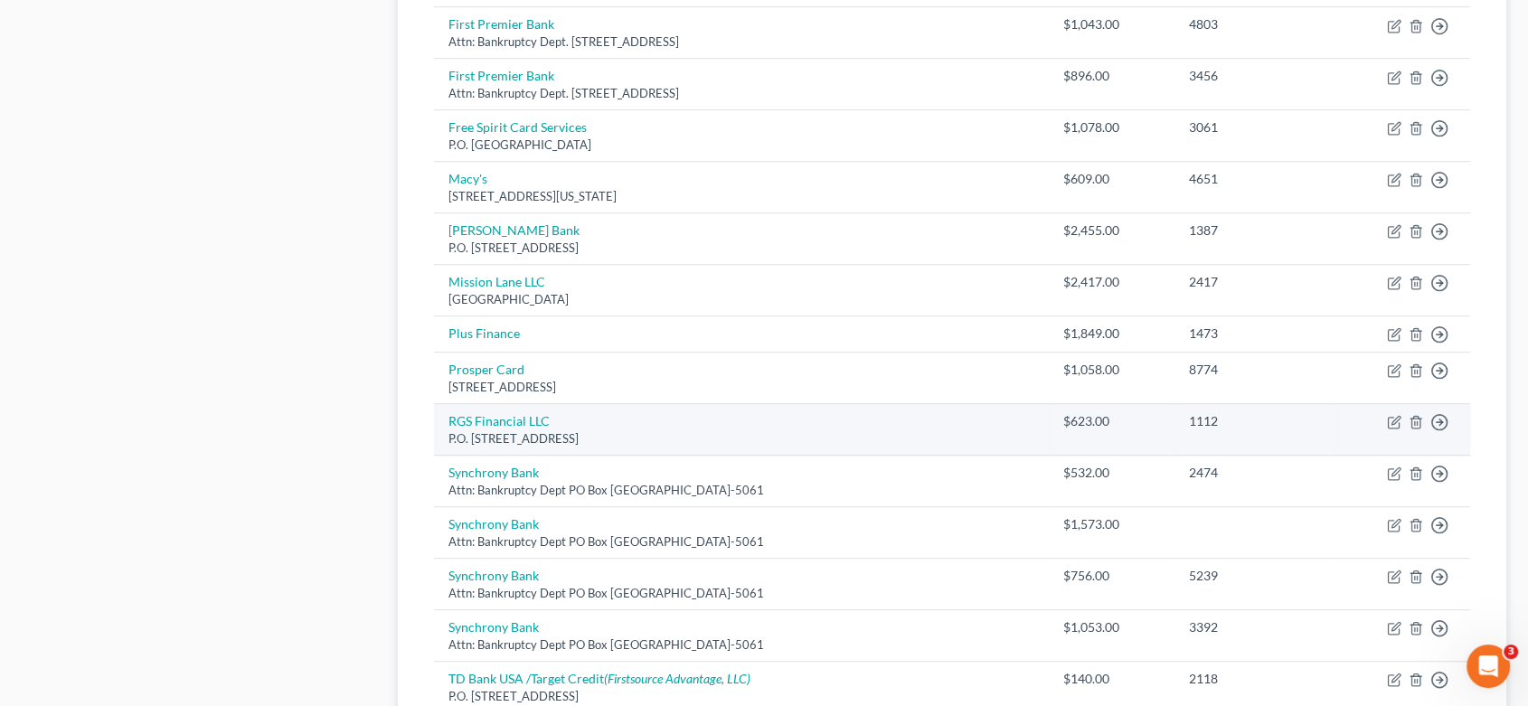
scroll to position [795, 0]
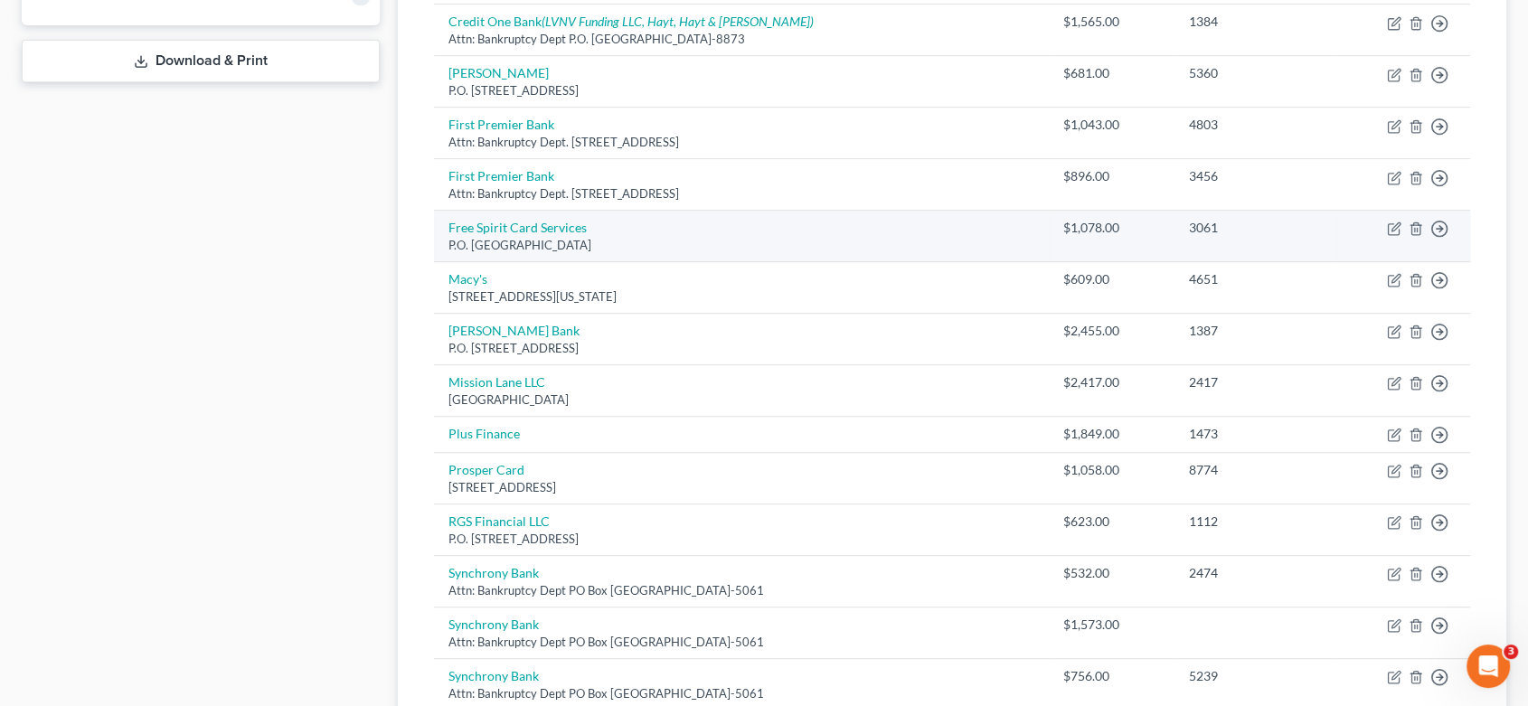
click at [993, 241] on div "P.O. [GEOGRAPHIC_DATA]" at bounding box center [741, 245] width 586 height 17
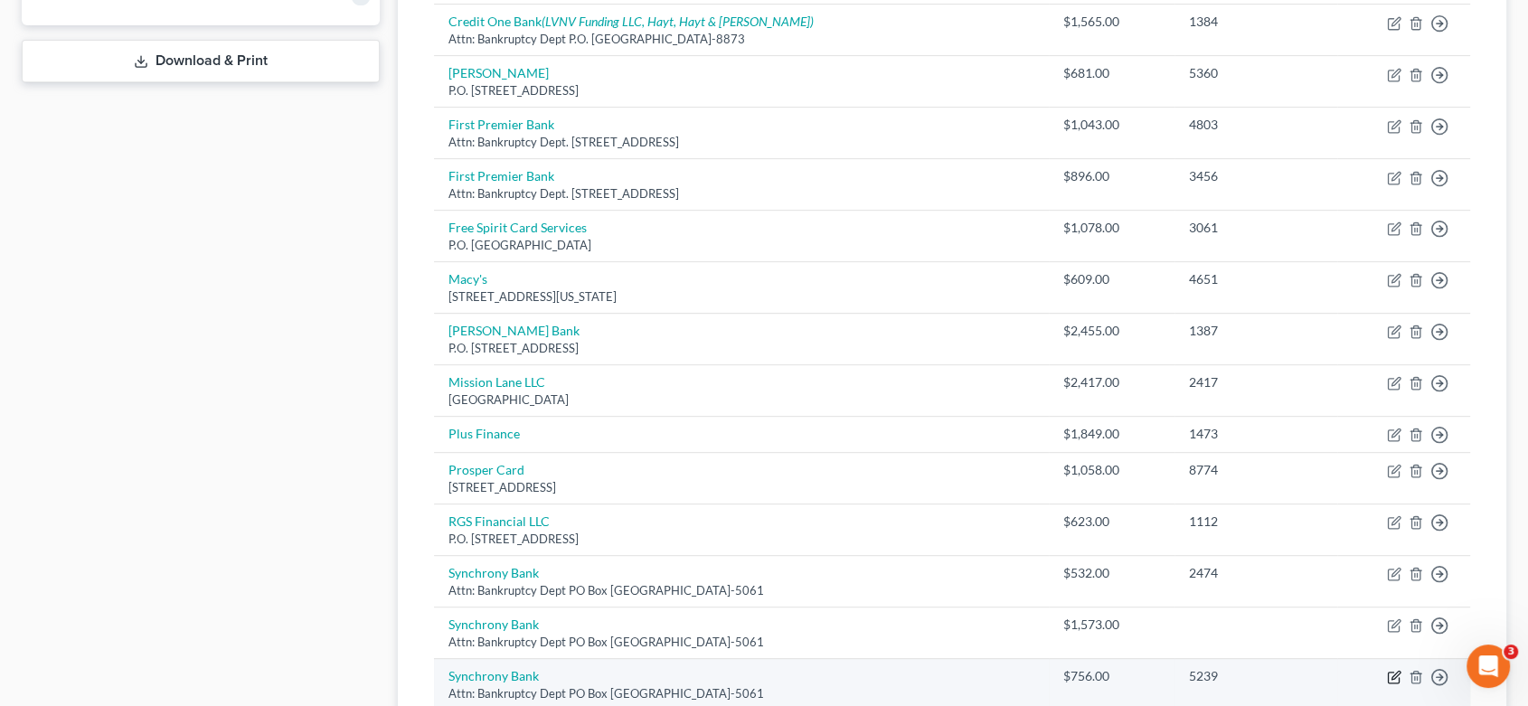
click at [1393, 675] on icon "button" at bounding box center [1394, 677] width 14 height 14
select select "9"
select select "2"
select select "0"
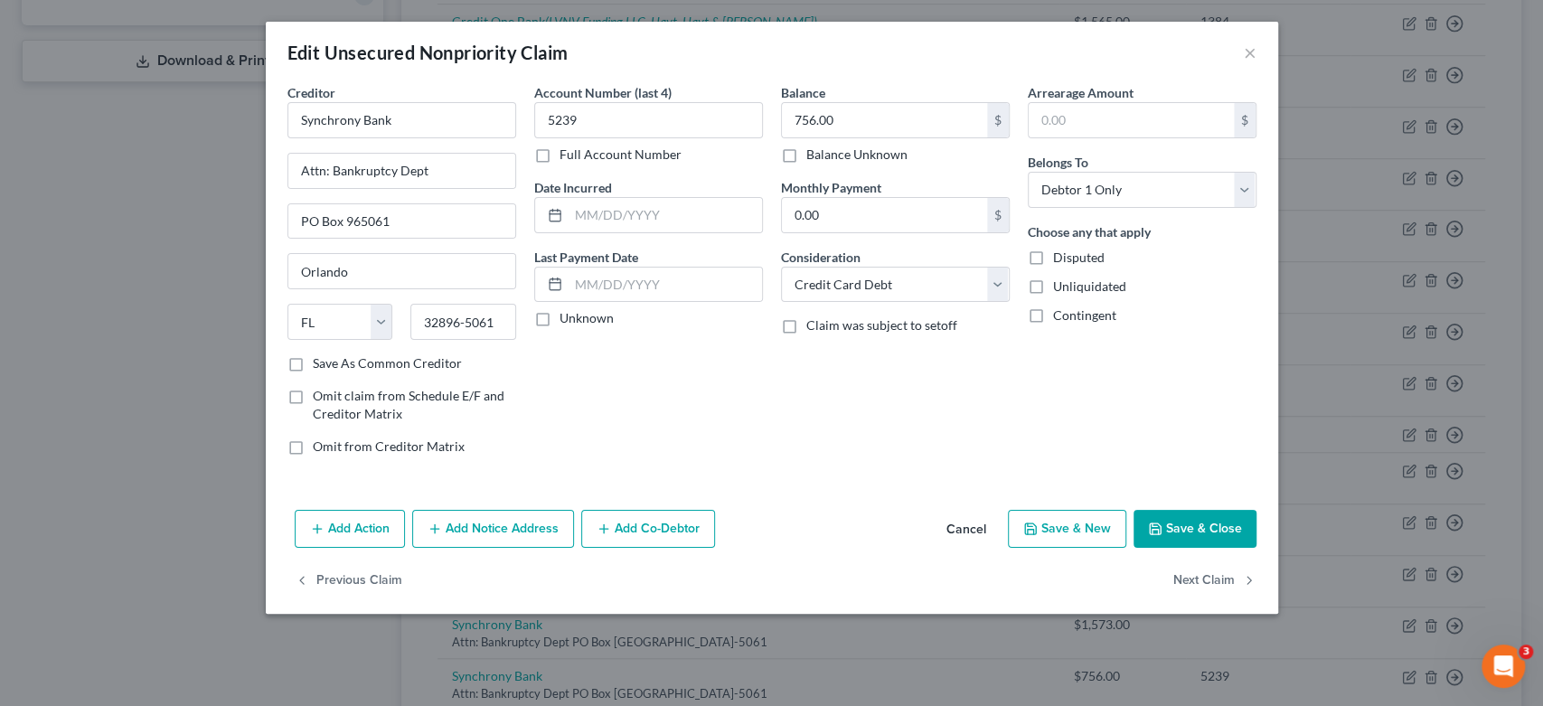
click at [1179, 528] on button "Save & Close" at bounding box center [1195, 529] width 123 height 38
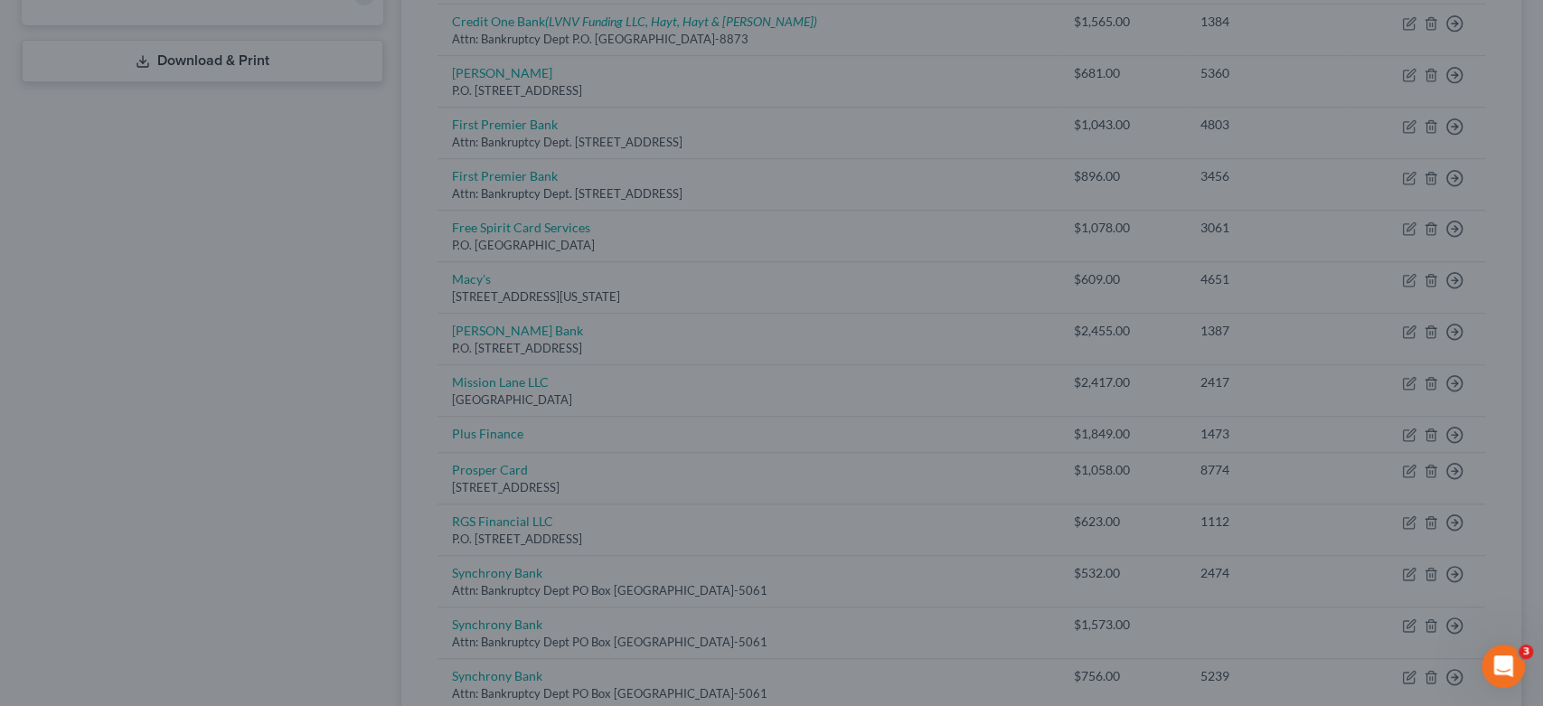
type input "0"
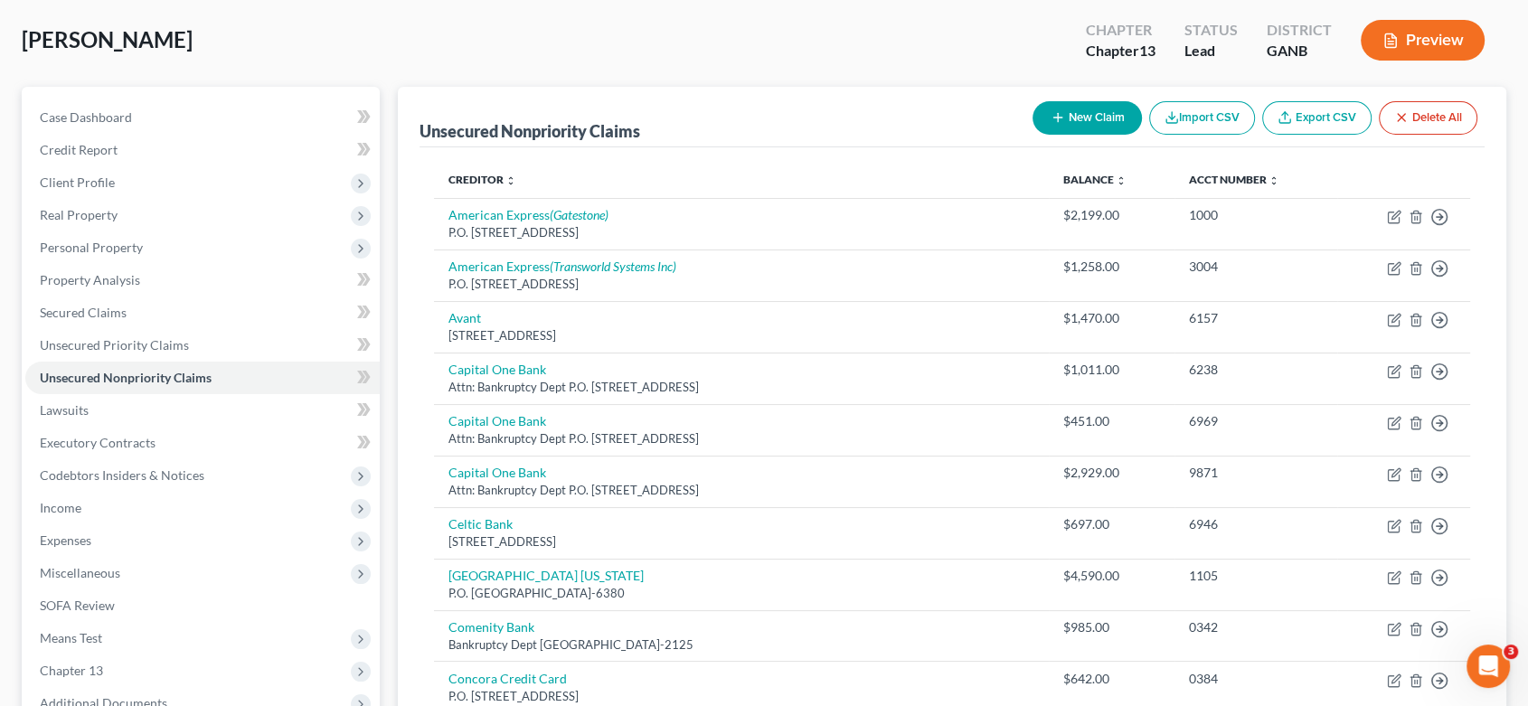
scroll to position [0, 0]
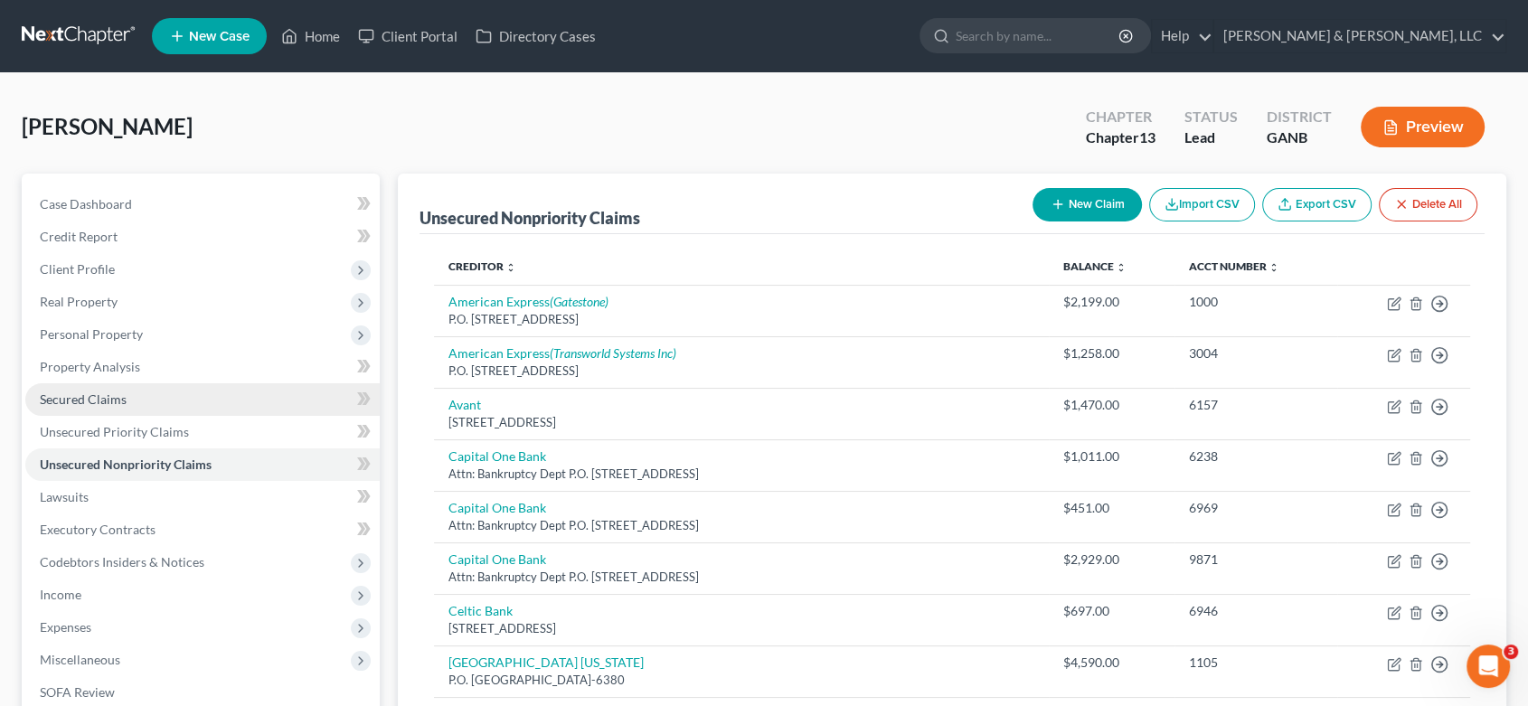
click at [103, 400] on span "Secured Claims" at bounding box center [83, 398] width 87 height 15
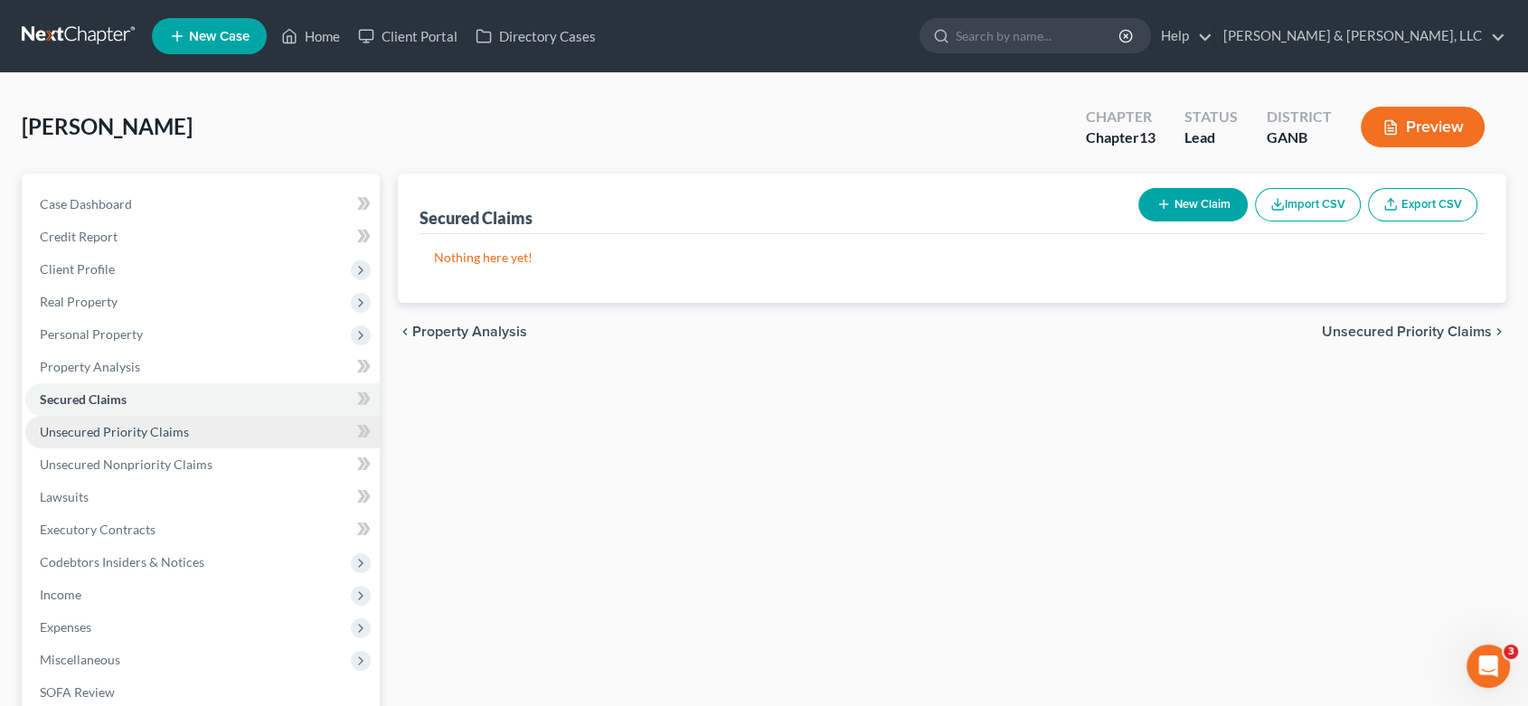
click at [123, 433] on span "Unsecured Priority Claims" at bounding box center [114, 431] width 149 height 15
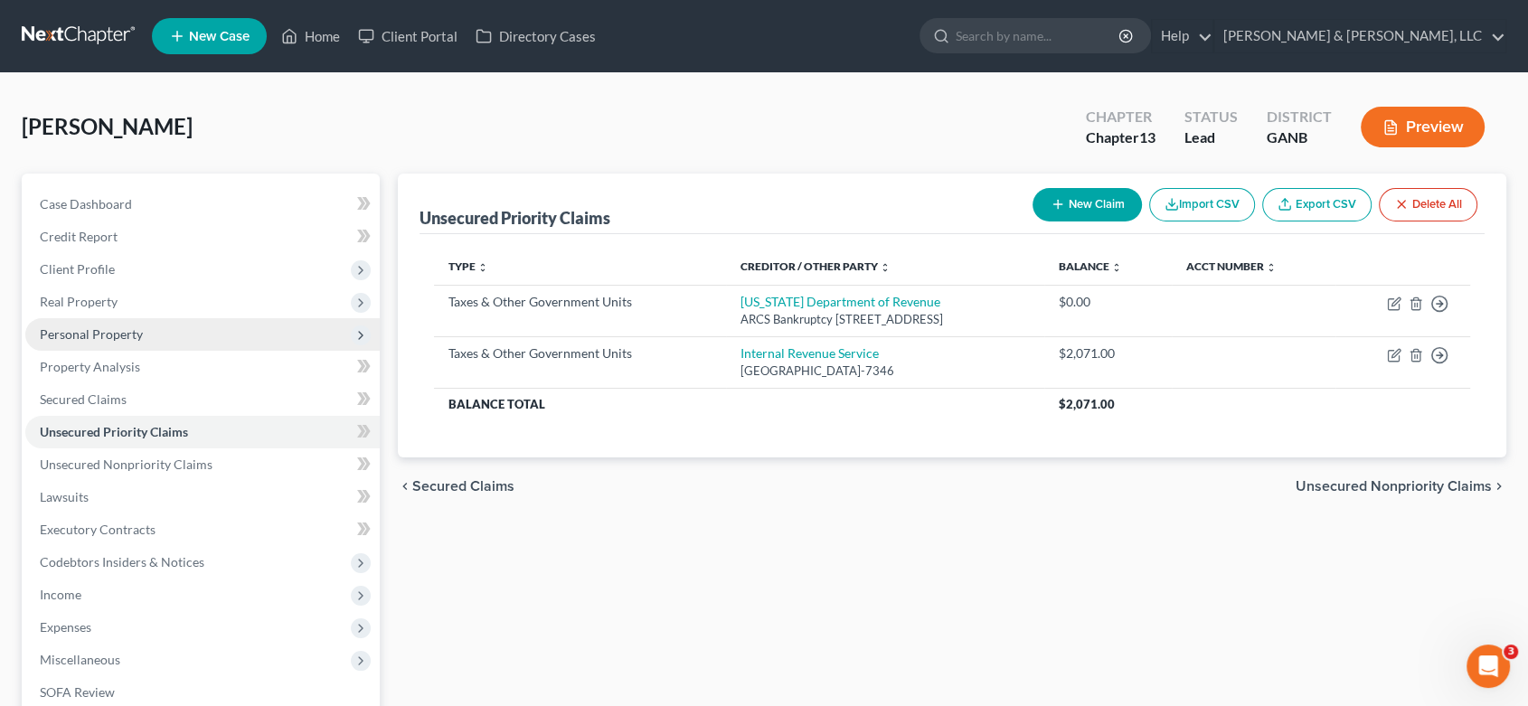
click at [130, 331] on span "Personal Property" at bounding box center [91, 333] width 103 height 15
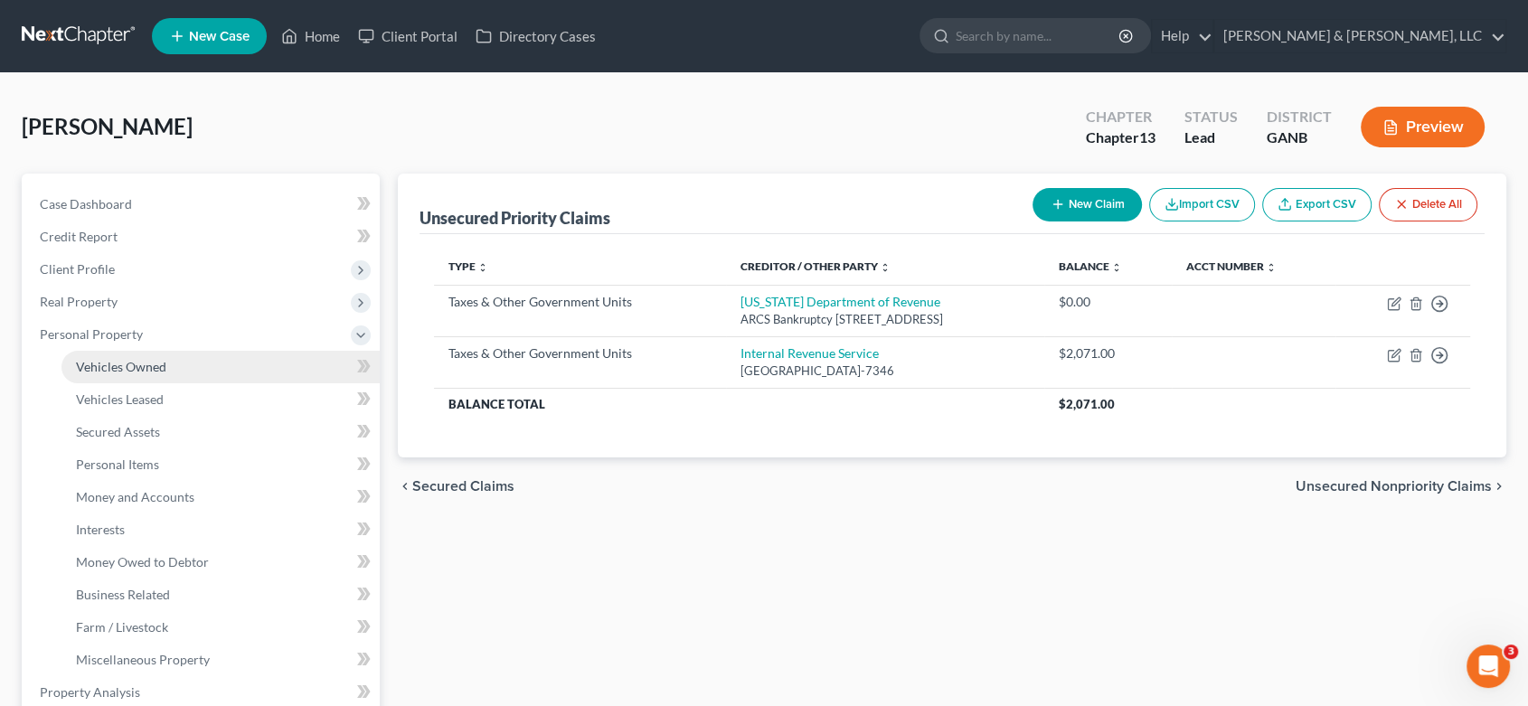
click at [128, 367] on span "Vehicles Owned" at bounding box center [121, 366] width 90 height 15
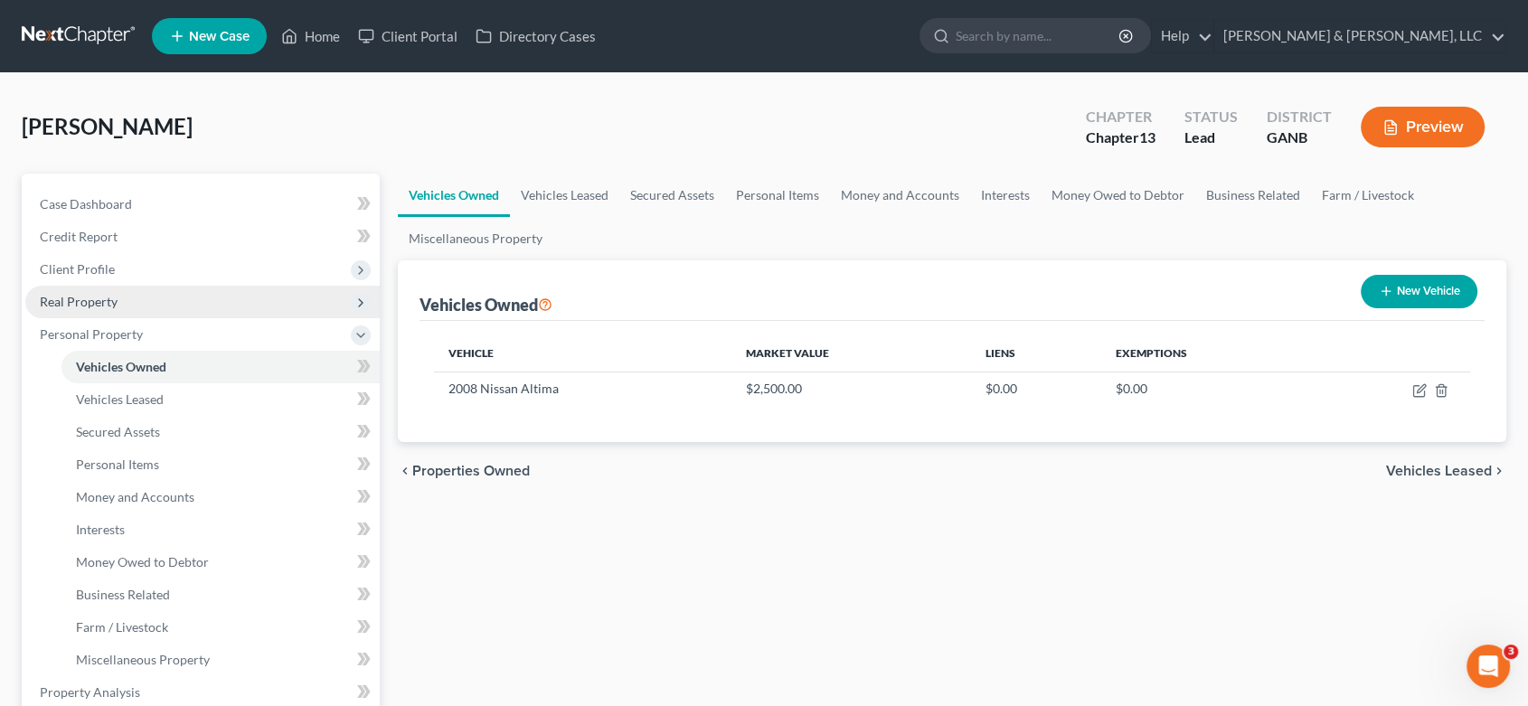
click at [101, 299] on span "Real Property" at bounding box center [79, 301] width 78 height 15
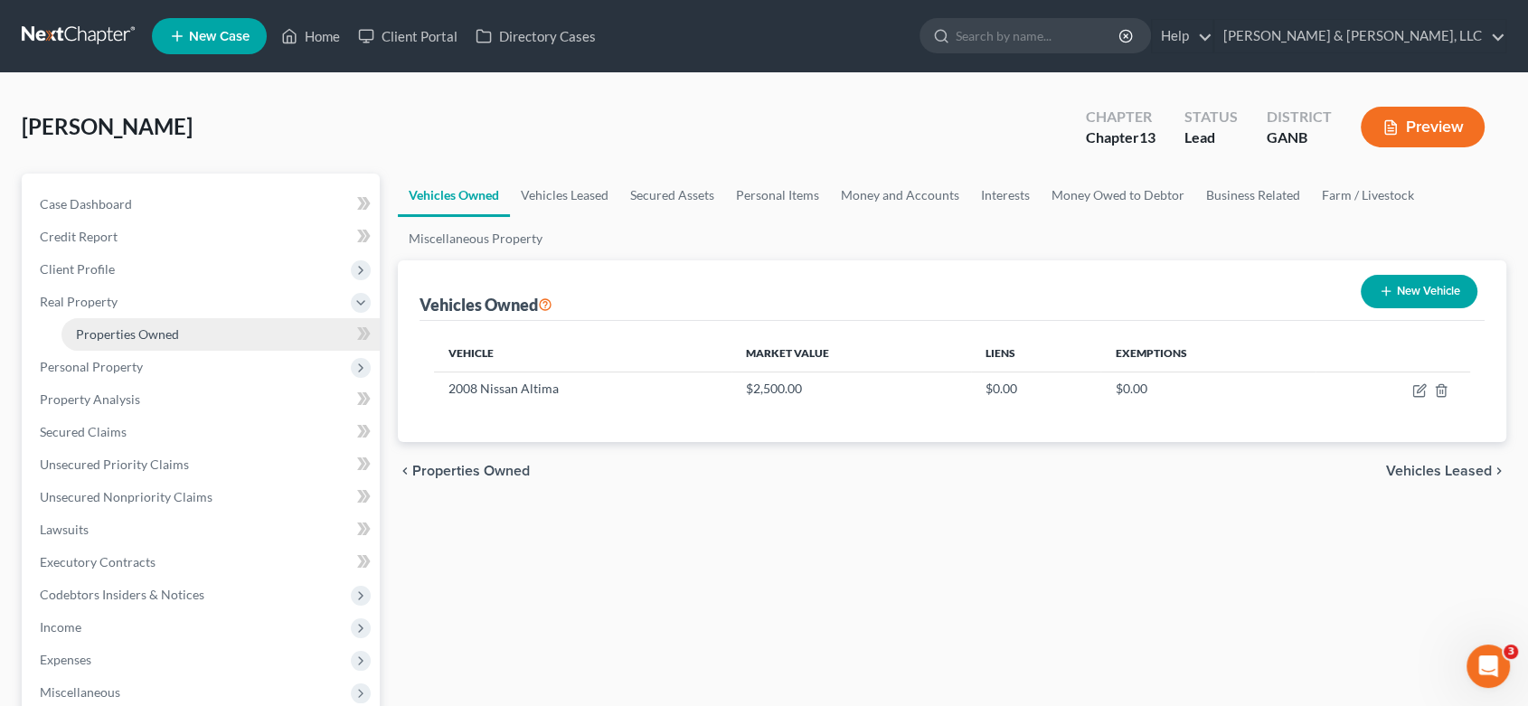
click at [145, 334] on span "Properties Owned" at bounding box center [127, 333] width 103 height 15
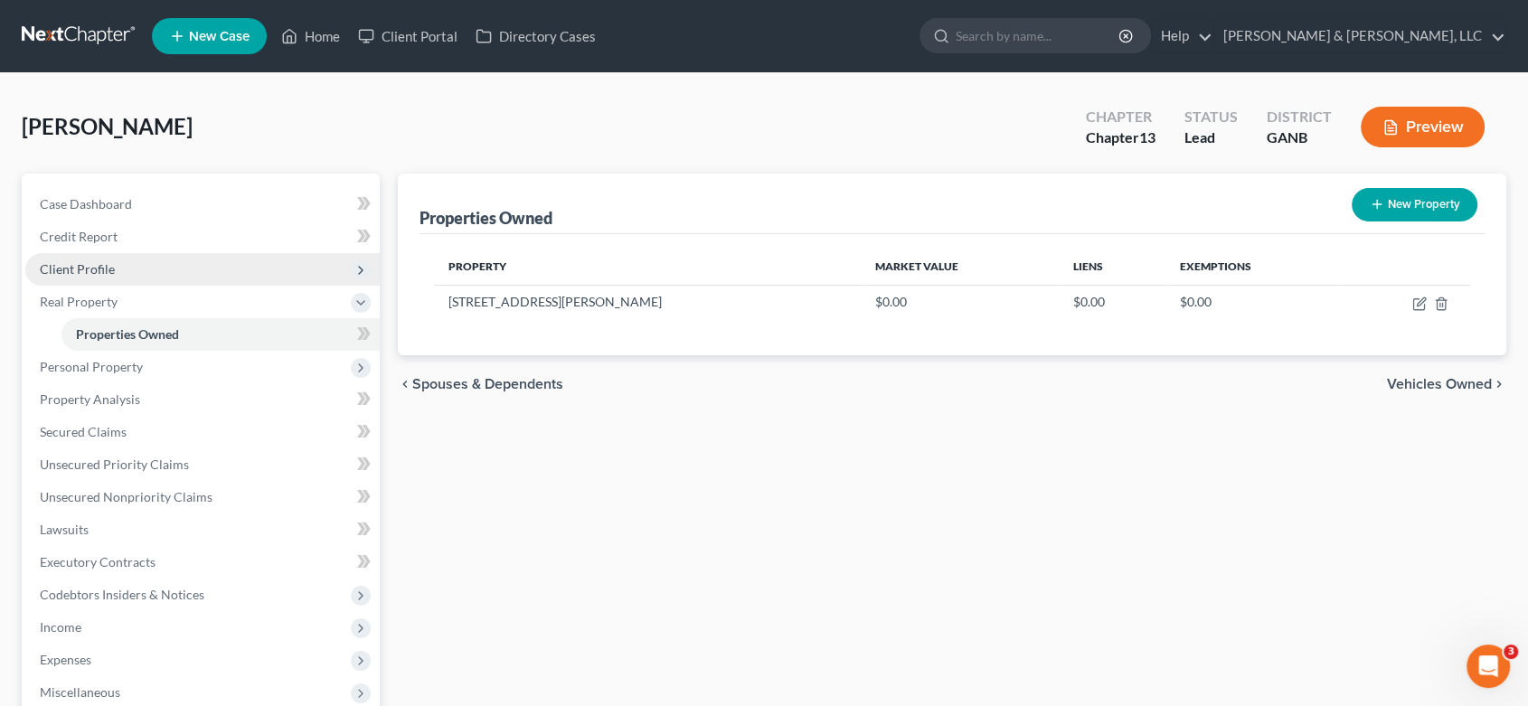
click at [89, 271] on span "Client Profile" at bounding box center [77, 268] width 75 height 15
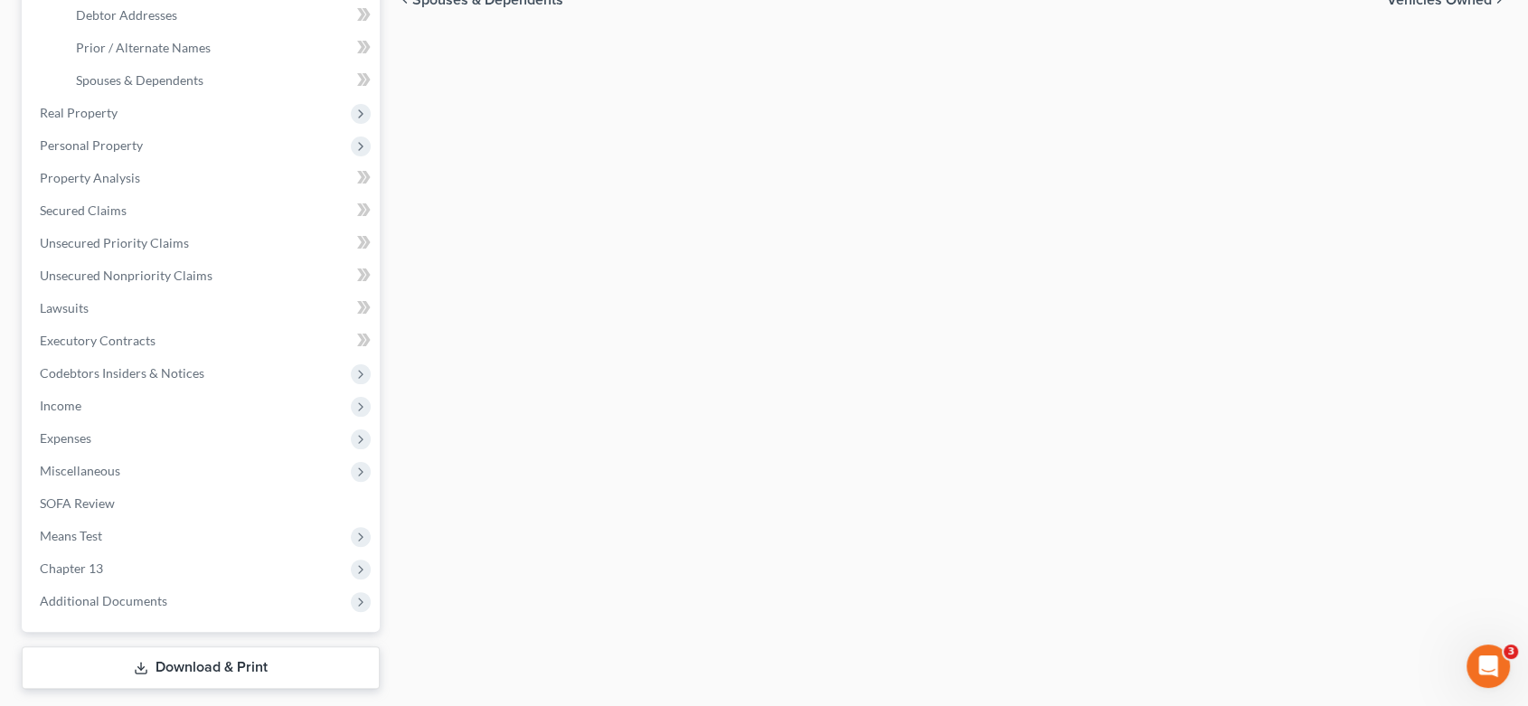
scroll to position [434, 0]
